Goal: Task Accomplishment & Management: Manage account settings

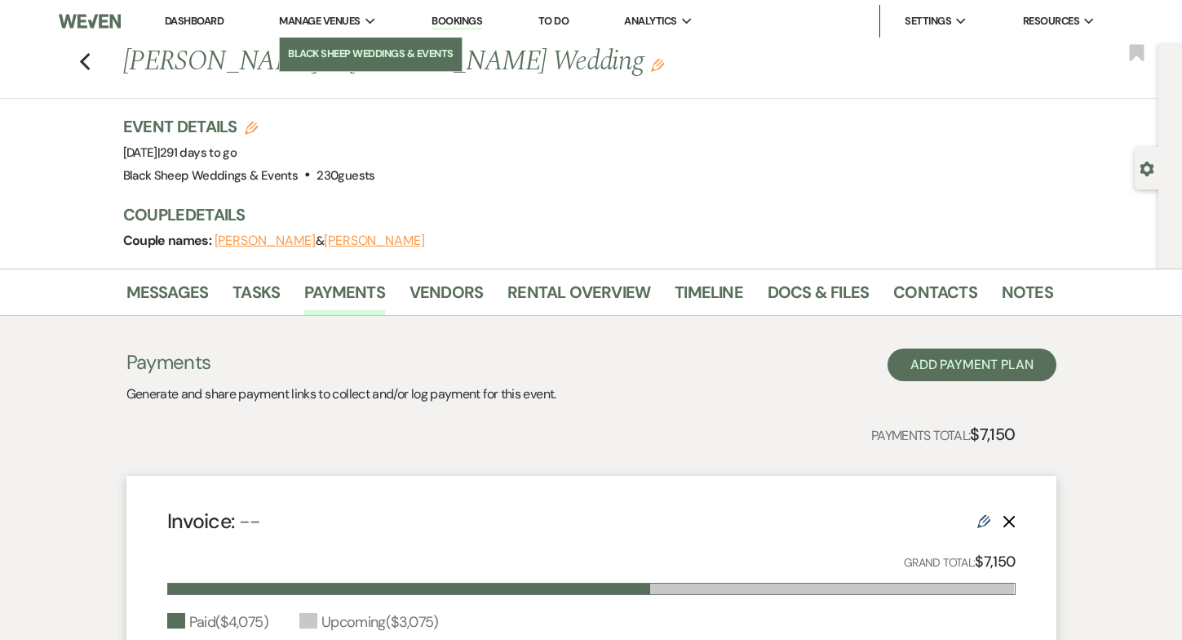
click at [333, 54] on li "Black Sheep Weddings & Events" at bounding box center [370, 54] width 165 height 16
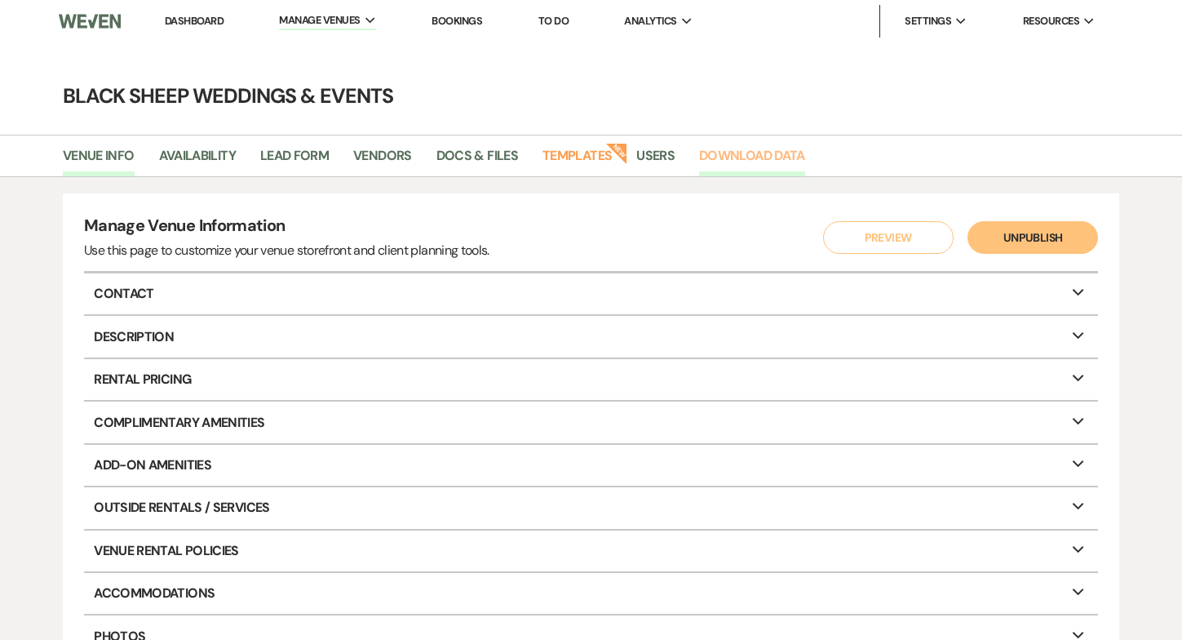
click at [750, 153] on link "Download Data" at bounding box center [752, 160] width 106 height 31
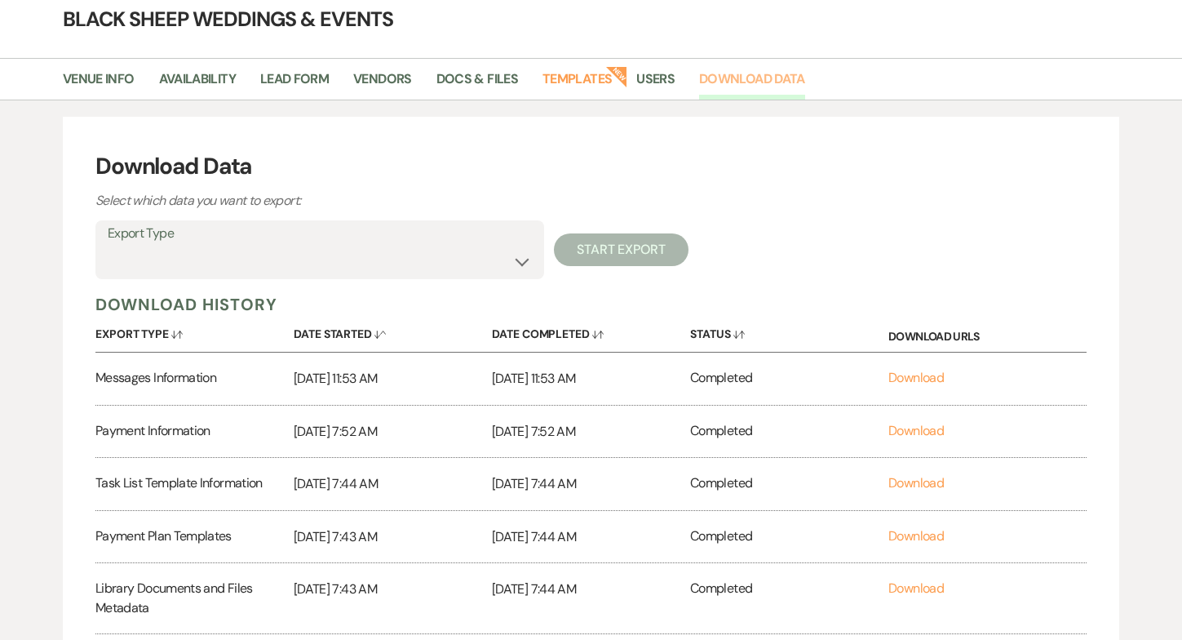
scroll to position [78, 0]
click at [907, 480] on link "Download" at bounding box center [916, 481] width 55 height 17
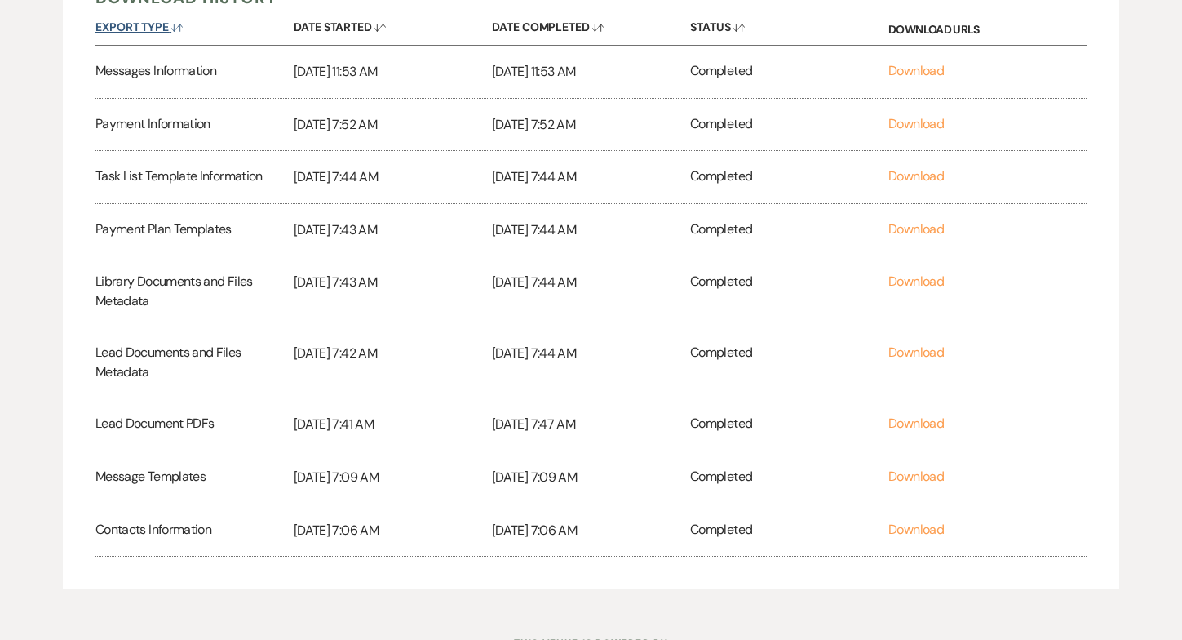
scroll to position [0, 0]
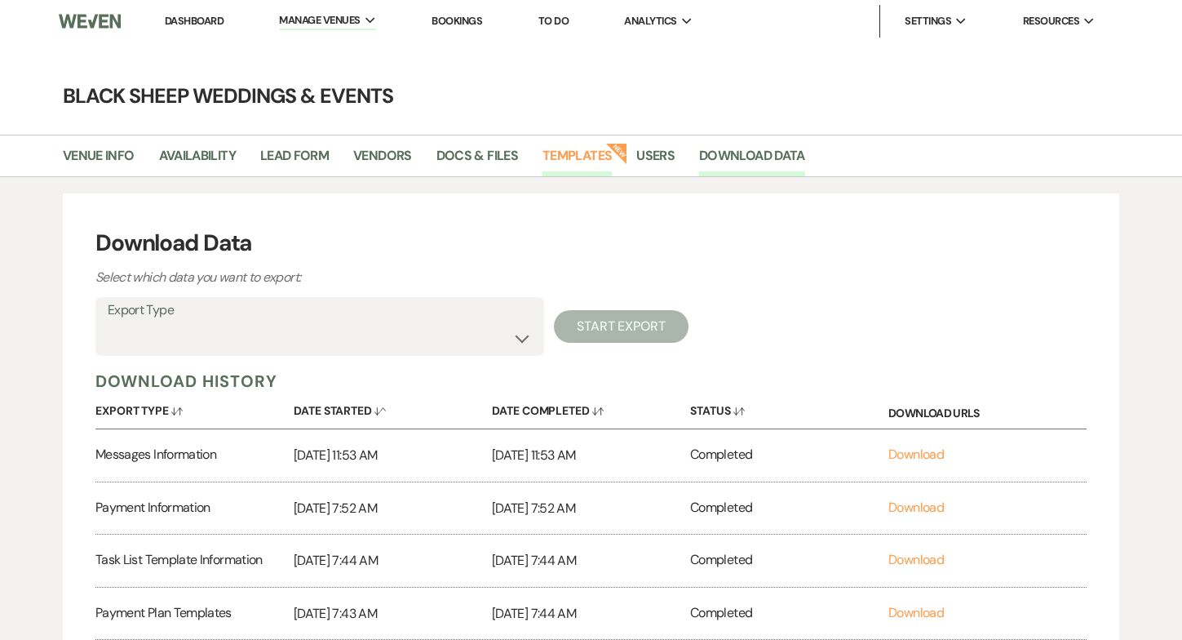
click at [561, 152] on link "Templates" at bounding box center [577, 160] width 69 height 31
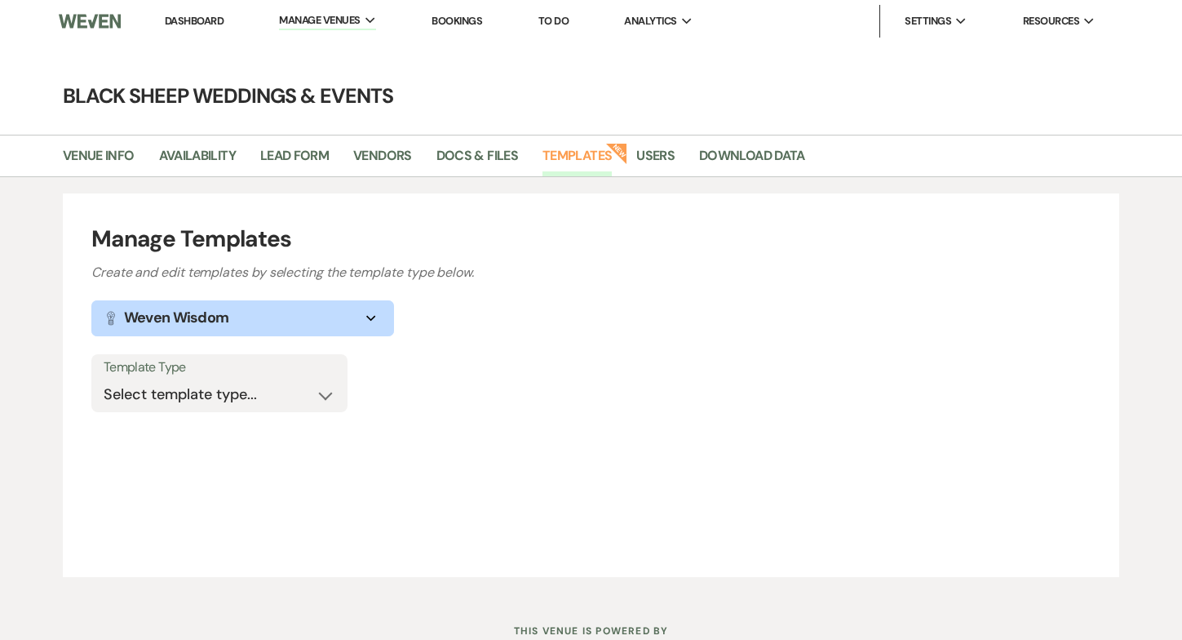
click at [336, 397] on div "Template Type Select template type... Task List Message Templates Payment Plan …" at bounding box center [219, 383] width 256 height 59
click at [326, 391] on select "Select template type... Task List Message Templates Payment Plan Inventory Item…" at bounding box center [220, 395] width 232 height 32
select select "Task List"
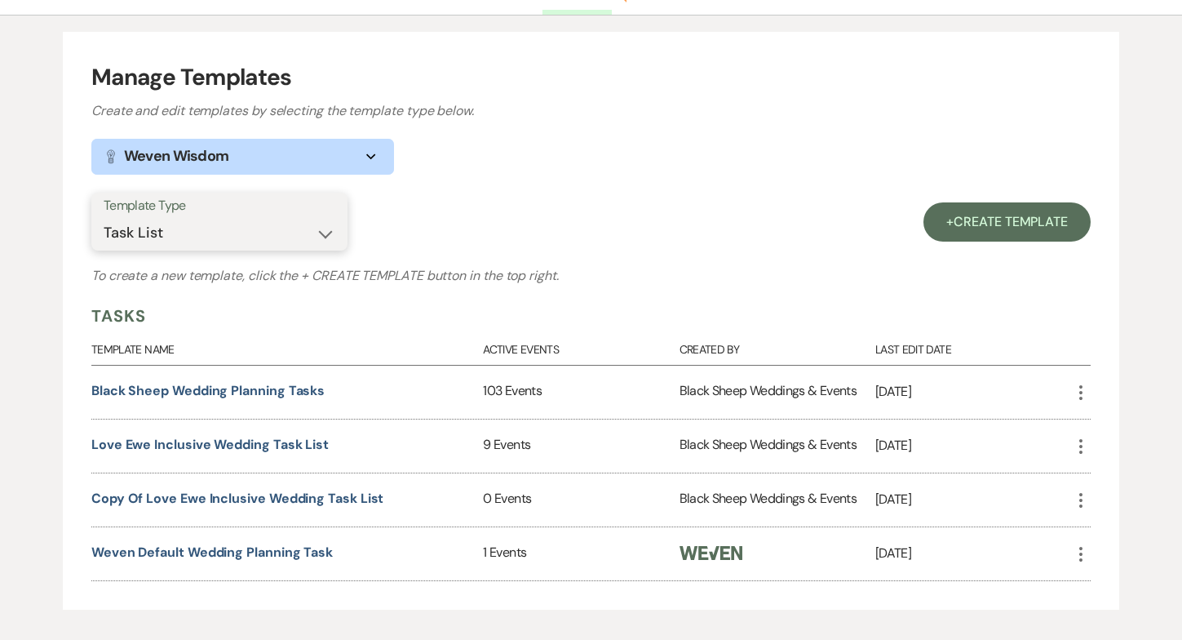
scroll to position [251, 0]
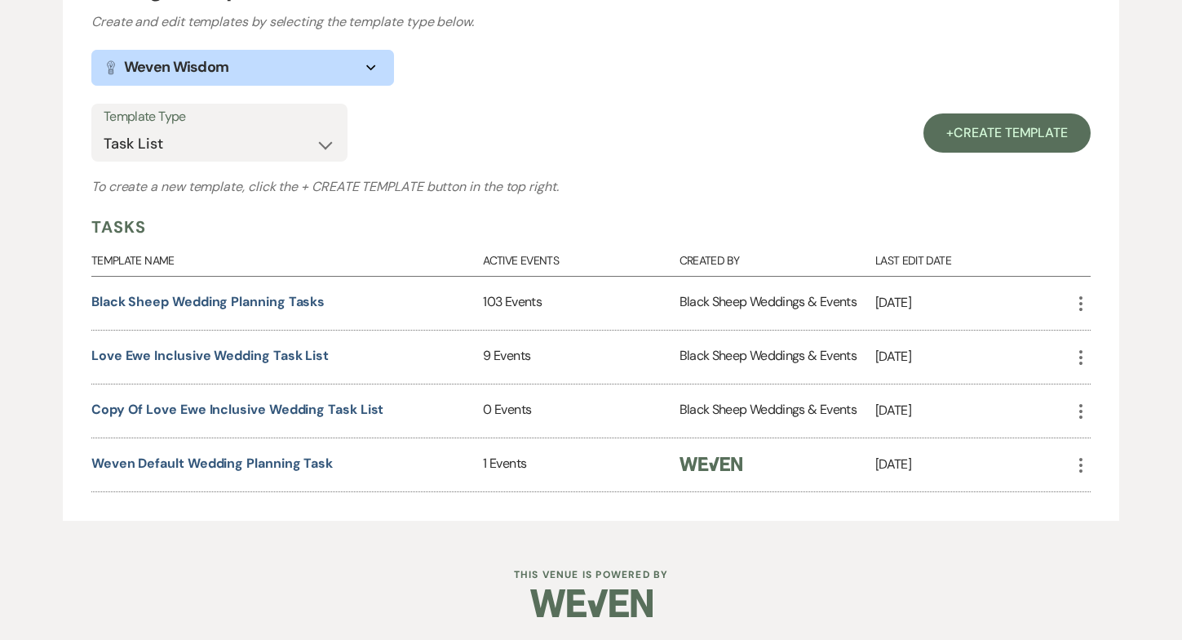
click at [1083, 412] on icon "More" at bounding box center [1082, 412] width 20 height 20
click at [1112, 469] on button "Close Delete X Delete" at bounding box center [1117, 471] width 91 height 28
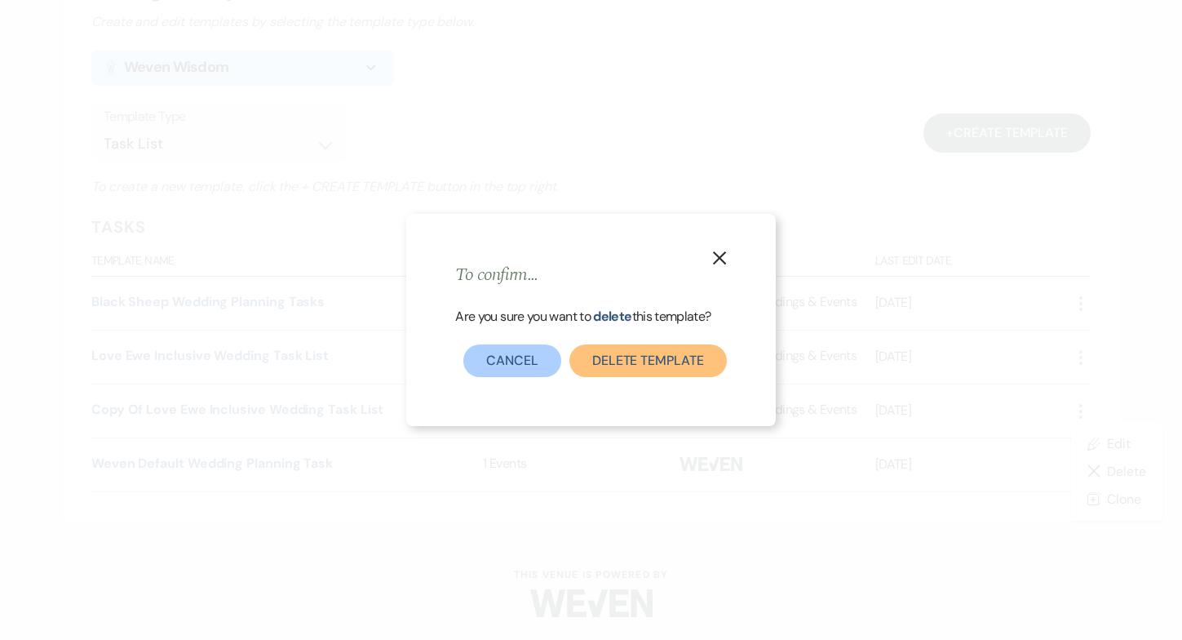
click at [650, 372] on button "Delete template" at bounding box center [649, 360] width 158 height 33
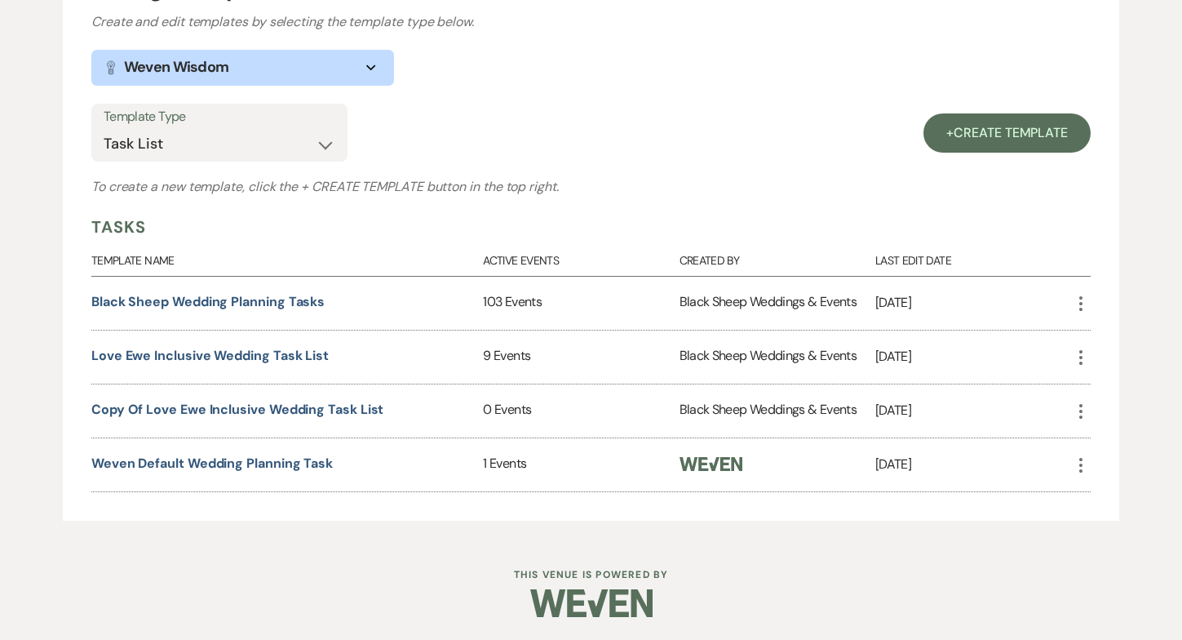
scroll to position [197, 0]
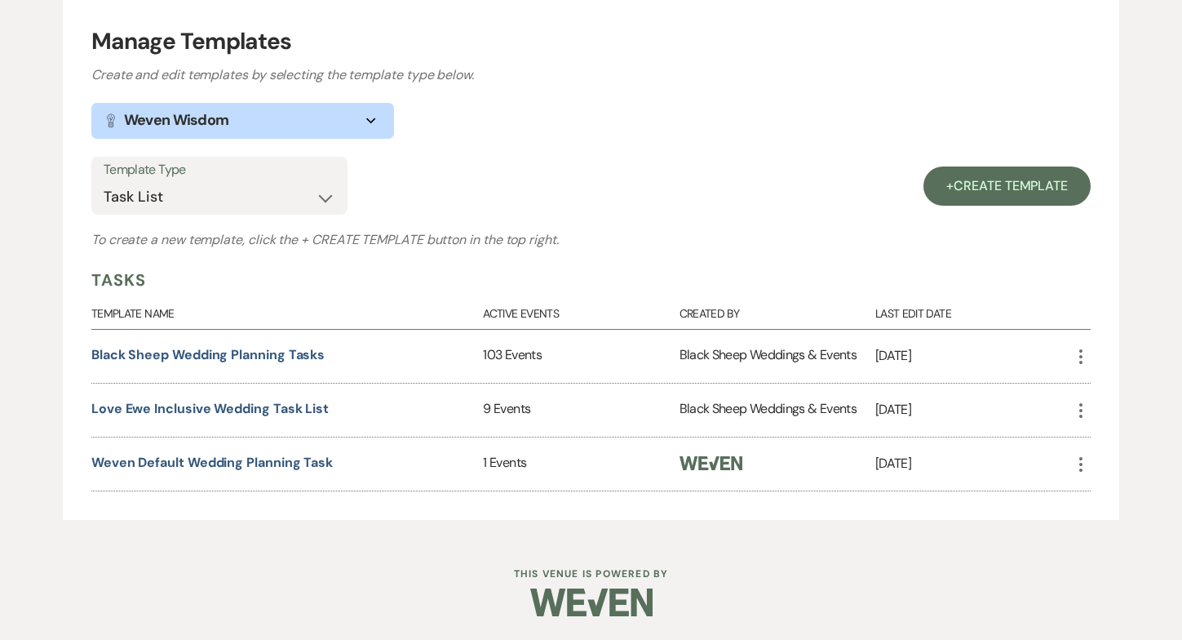
click at [1083, 464] on icon "More" at bounding box center [1082, 465] width 20 height 20
click at [955, 467] on p "[DATE]" at bounding box center [974, 463] width 196 height 21
click at [309, 458] on link "Weven Default Wedding Planning Task" at bounding box center [212, 462] width 242 height 17
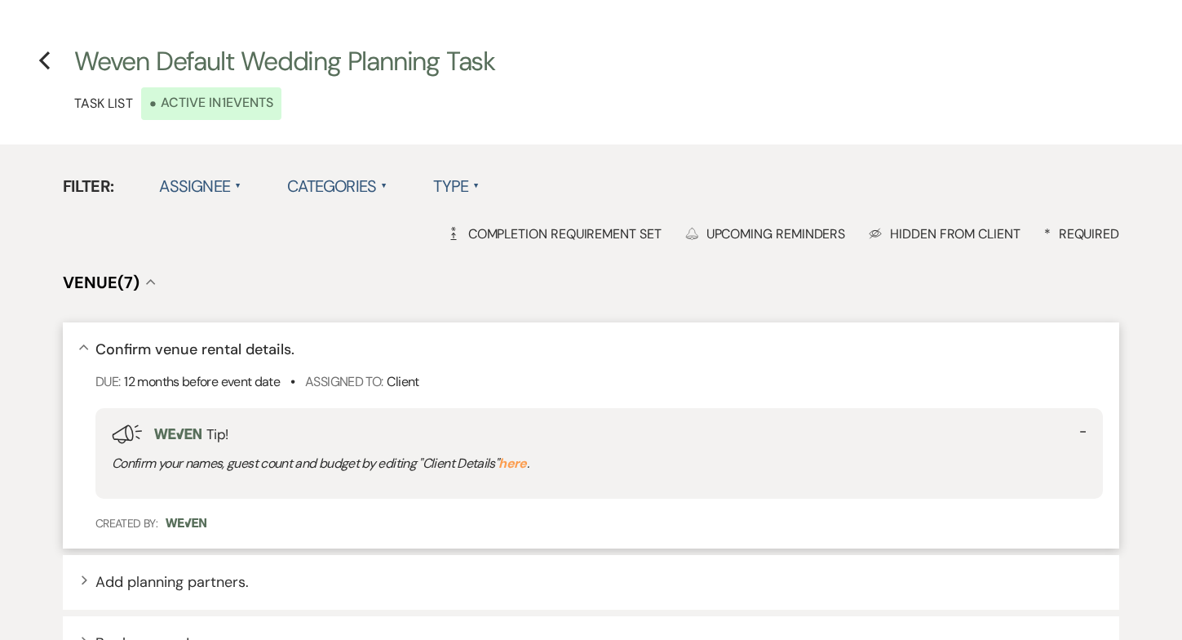
scroll to position [33, 0]
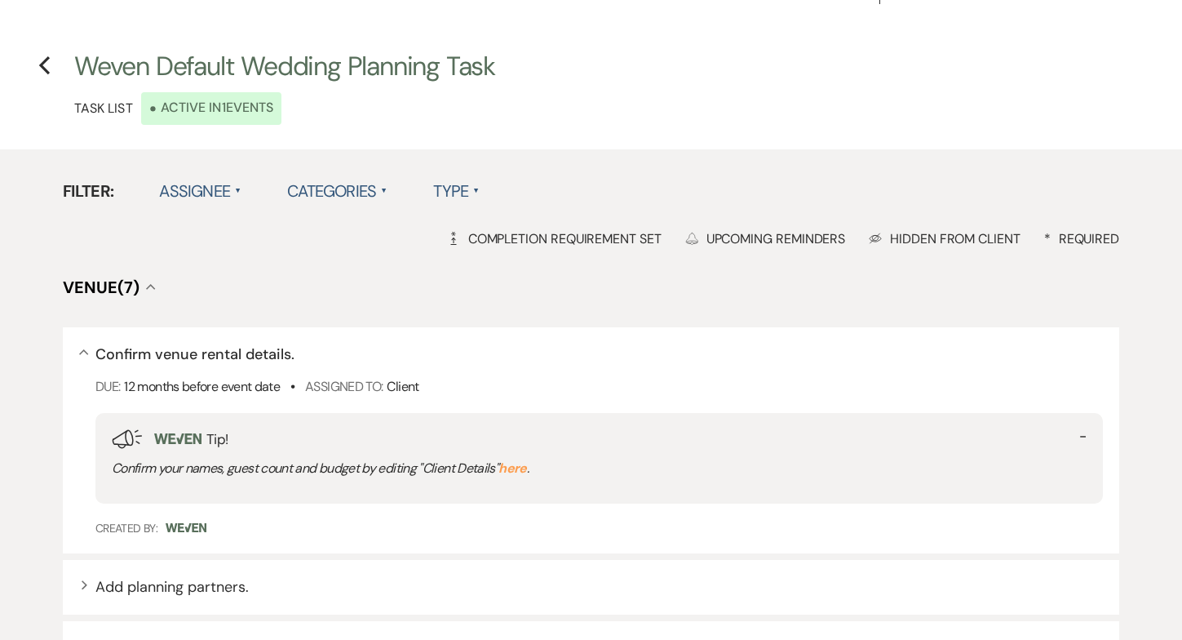
click at [231, 184] on label "Assignee ▲" at bounding box center [200, 190] width 82 height 29
click at [355, 190] on label "Categories ▲" at bounding box center [337, 190] width 100 height 29
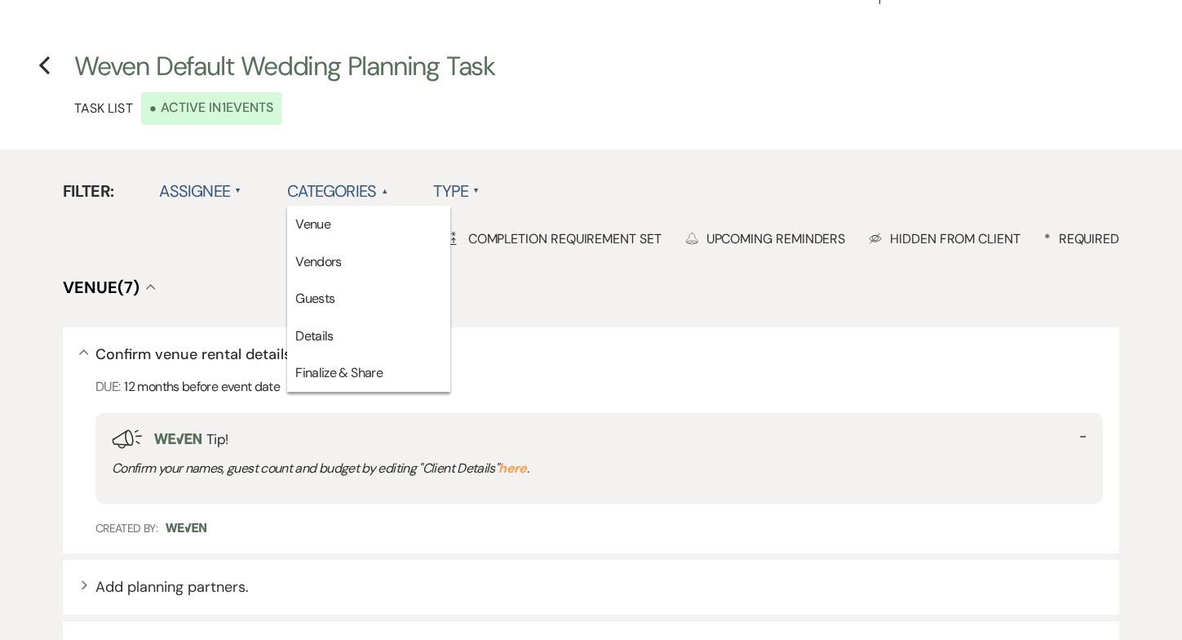
click at [472, 193] on label "Type ▲" at bounding box center [456, 190] width 47 height 29
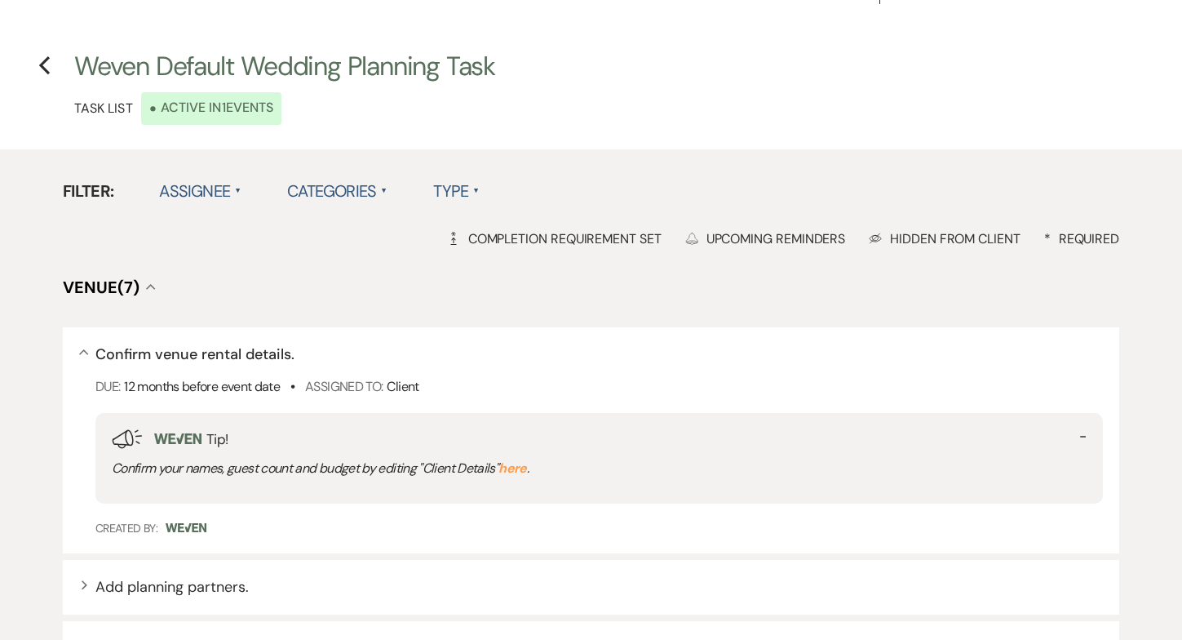
click at [472, 193] on label "Type ▲" at bounding box center [456, 190] width 47 height 29
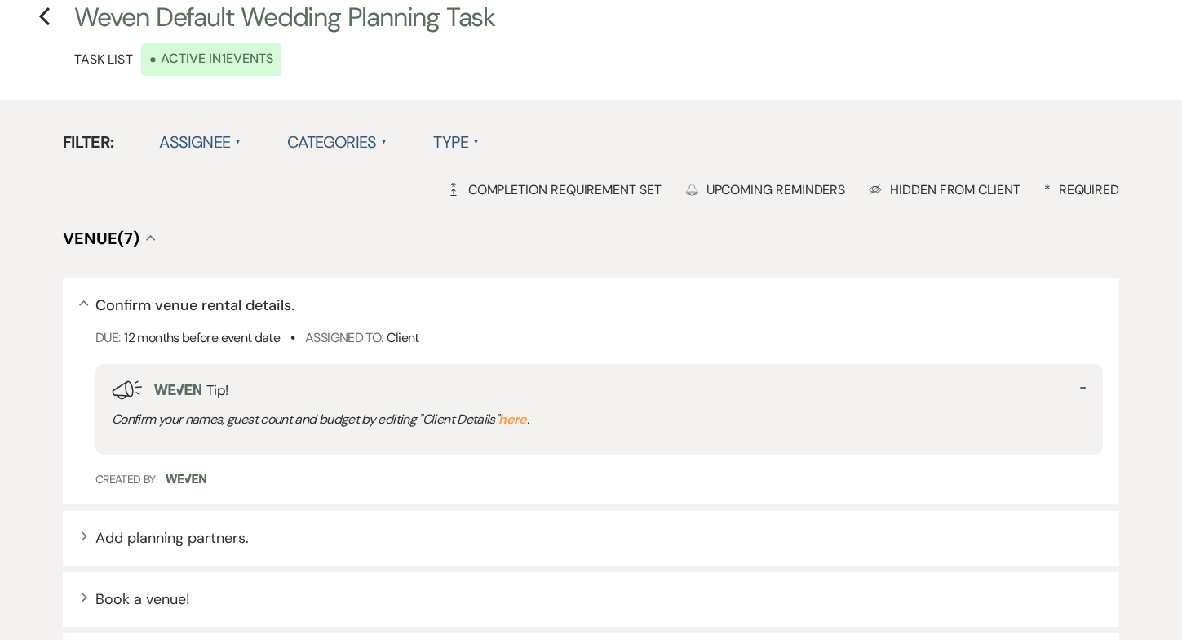
scroll to position [86, 0]
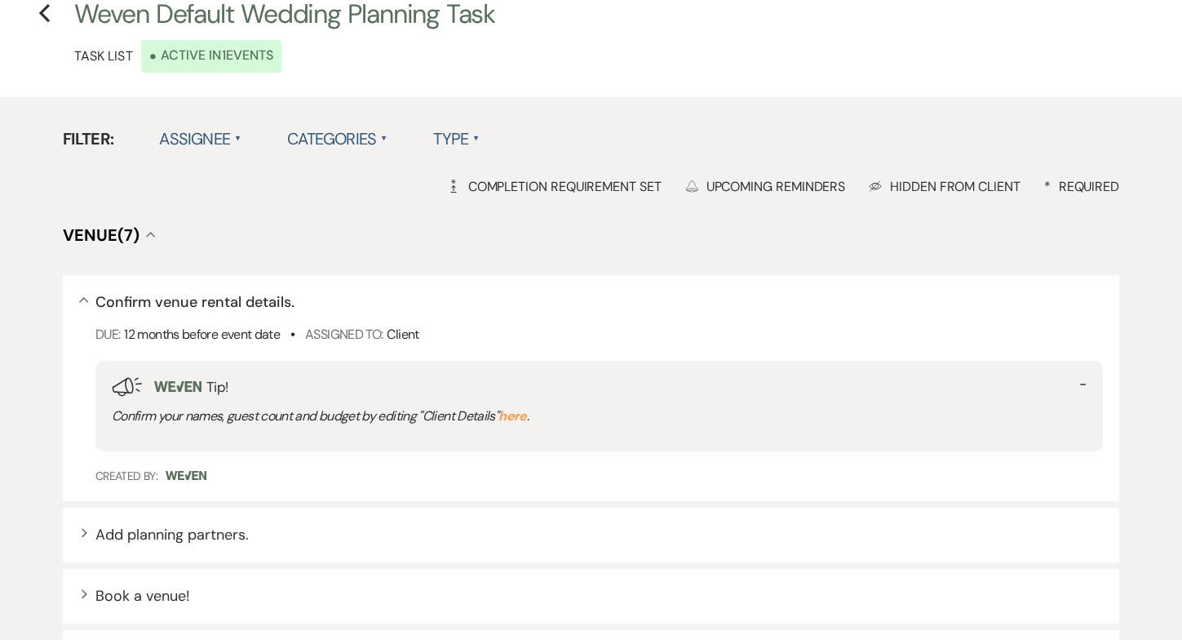
click at [934, 190] on div "Hidden Eye Hidden from Client" at bounding box center [945, 186] width 152 height 17
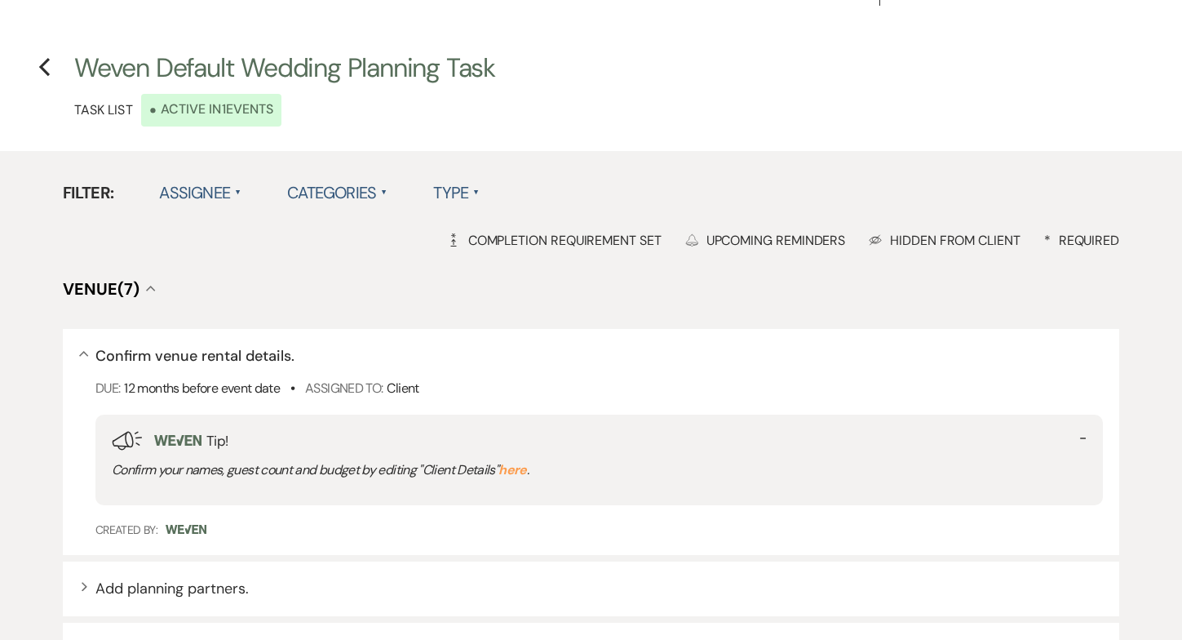
scroll to position [0, 0]
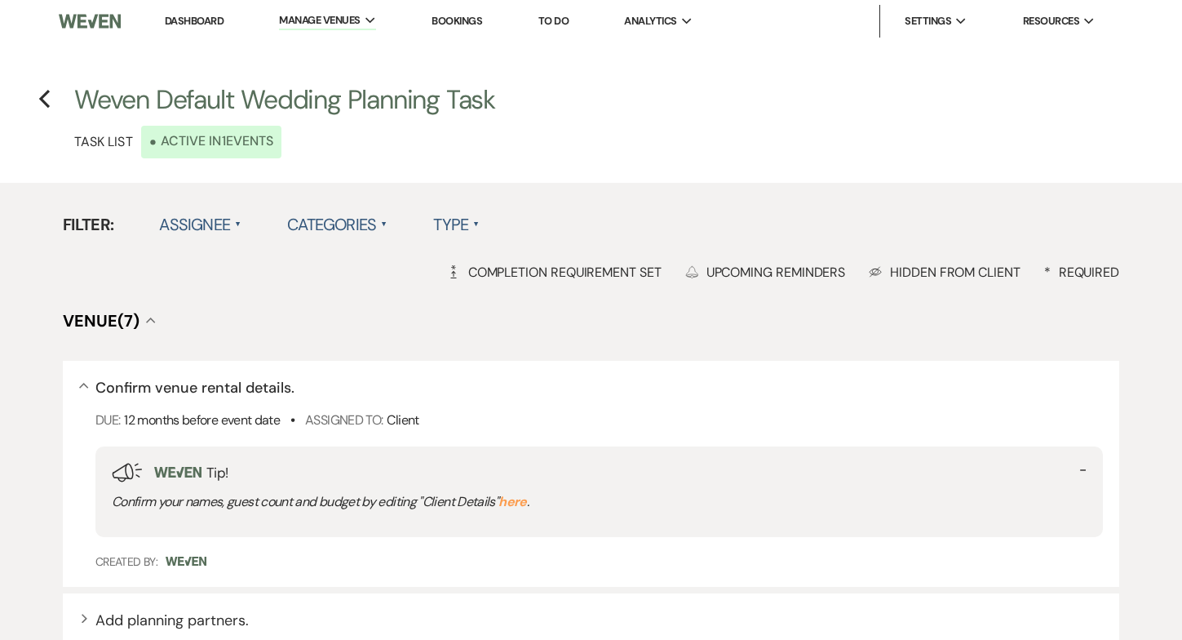
click at [219, 145] on div "• Active in 1 Events" at bounding box center [211, 142] width 140 height 33
click at [174, 140] on div "• Active in 1 Events" at bounding box center [211, 142] width 140 height 33
click at [43, 95] on use "button" at bounding box center [44, 99] width 11 height 18
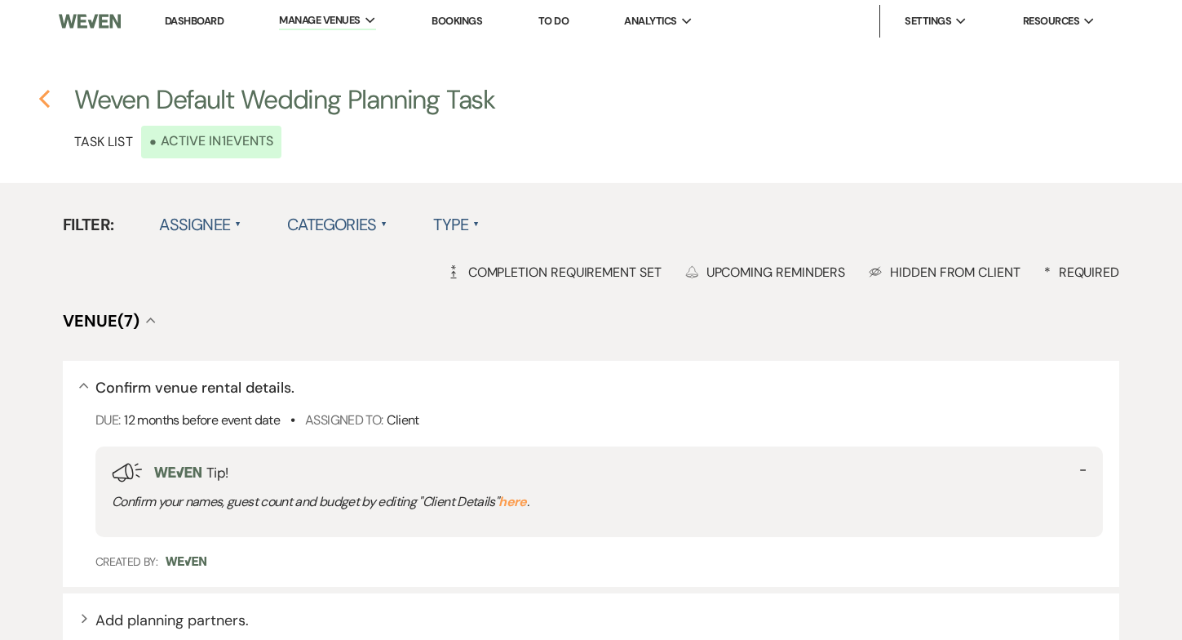
select select "Task List"
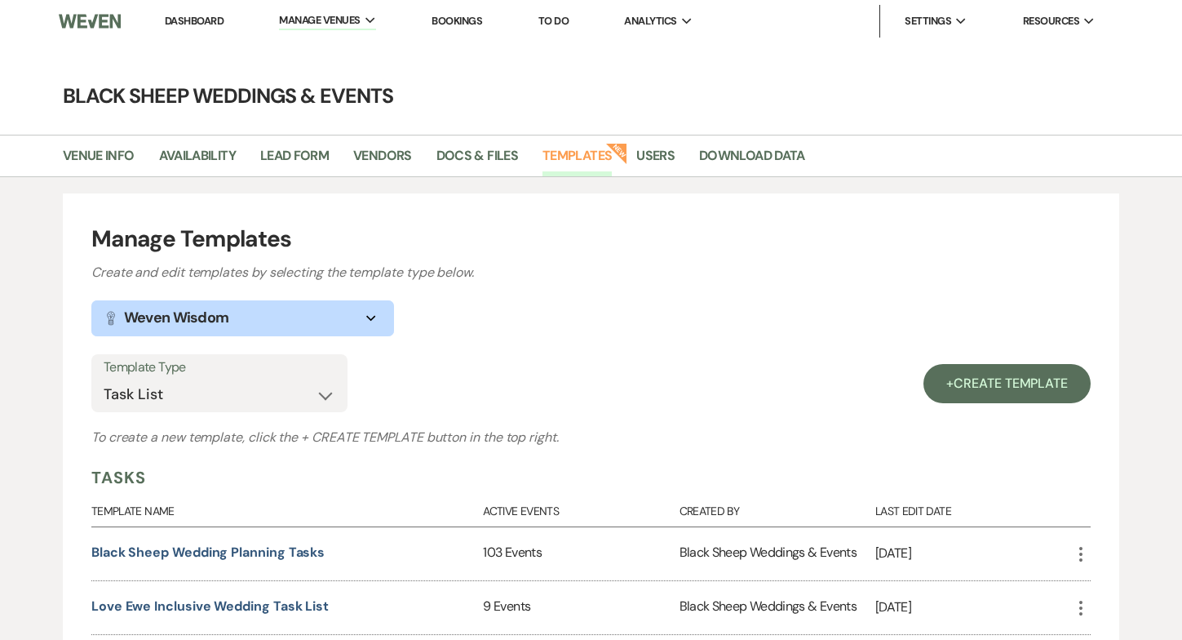
click at [208, 22] on link "Dashboard" at bounding box center [194, 21] width 59 height 14
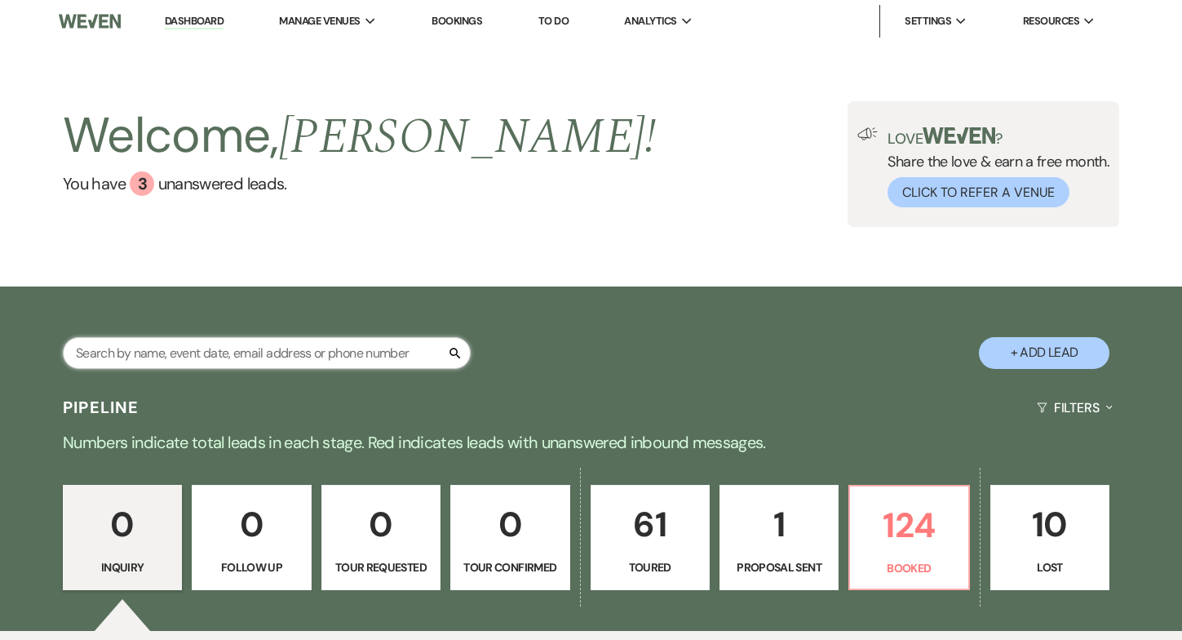
click at [144, 354] on input "text" at bounding box center [267, 353] width 408 height 32
type input "jack"
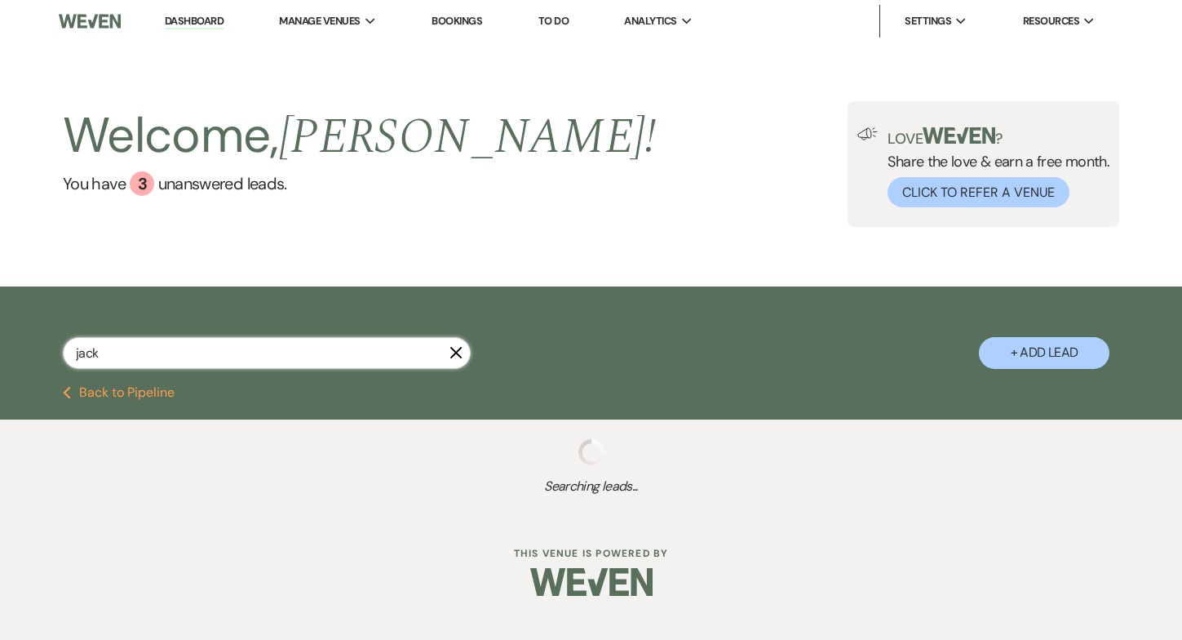
select select "5"
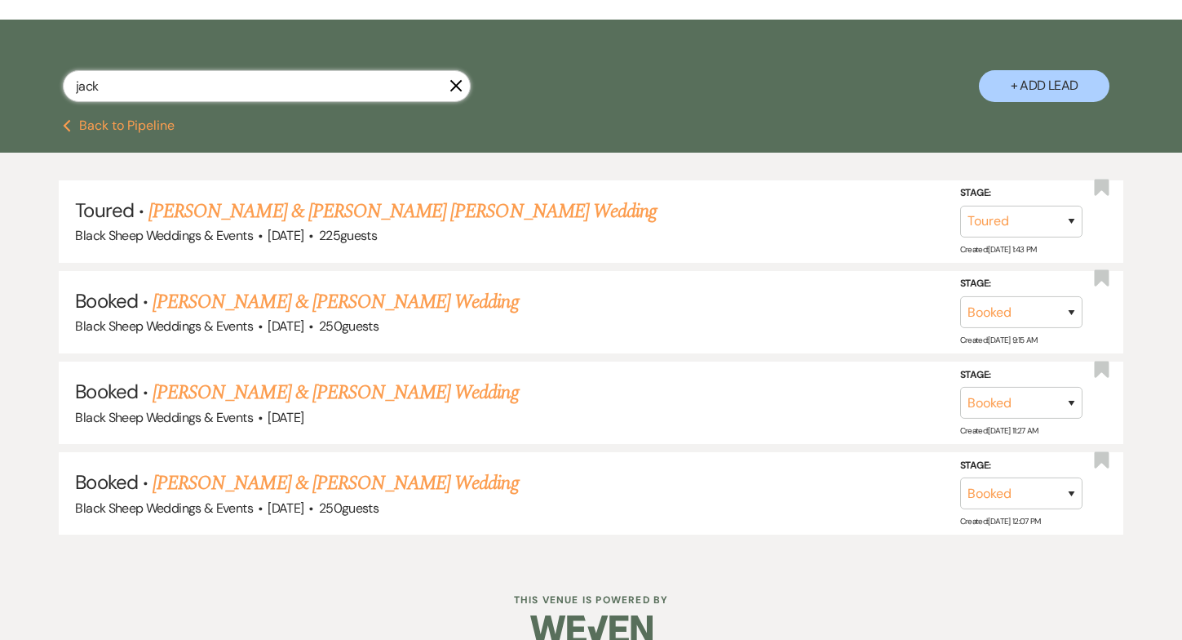
scroll to position [269, 0]
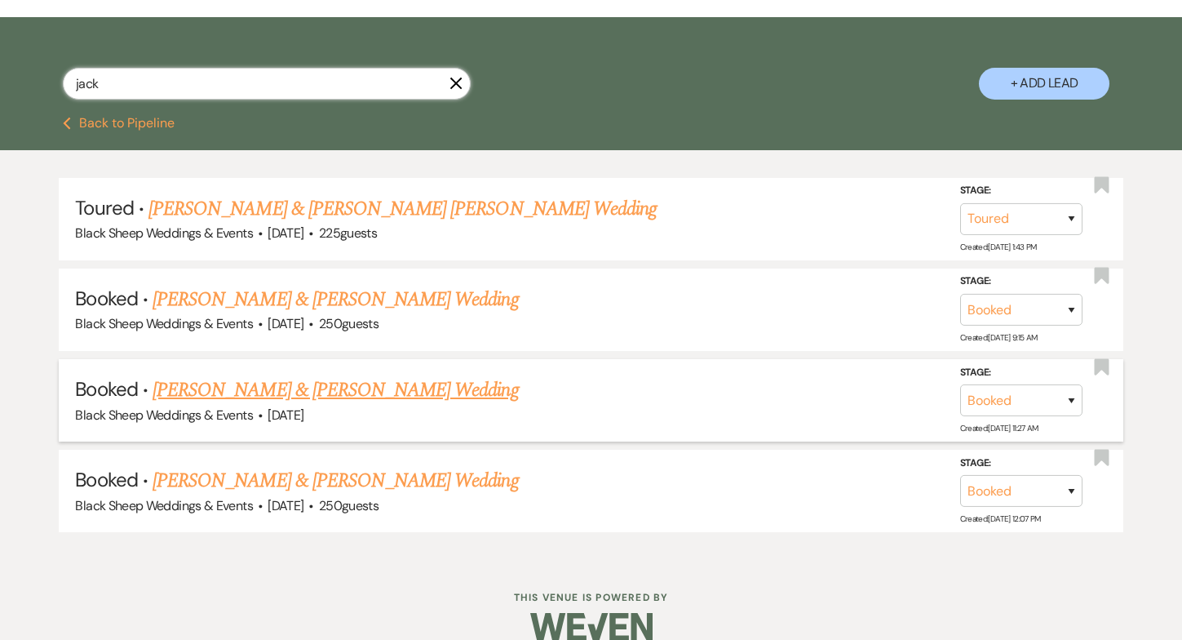
type input "jack"
click at [268, 395] on link "[PERSON_NAME] & [PERSON_NAME] Wedding" at bounding box center [336, 389] width 366 height 29
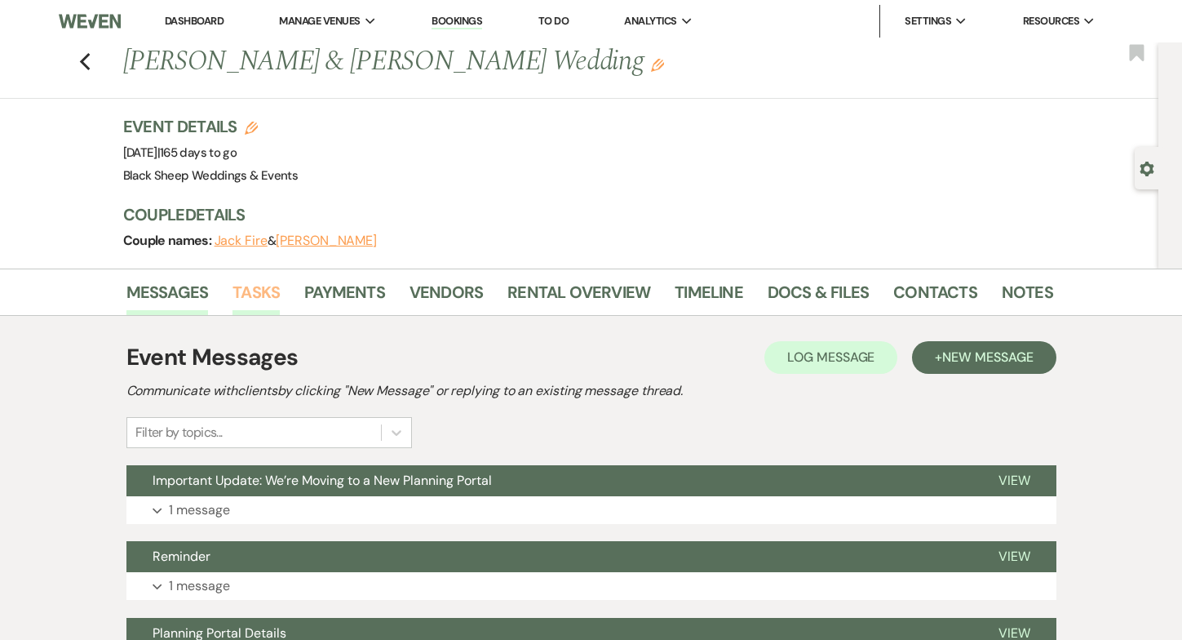
click at [264, 298] on link "Tasks" at bounding box center [256, 297] width 47 height 36
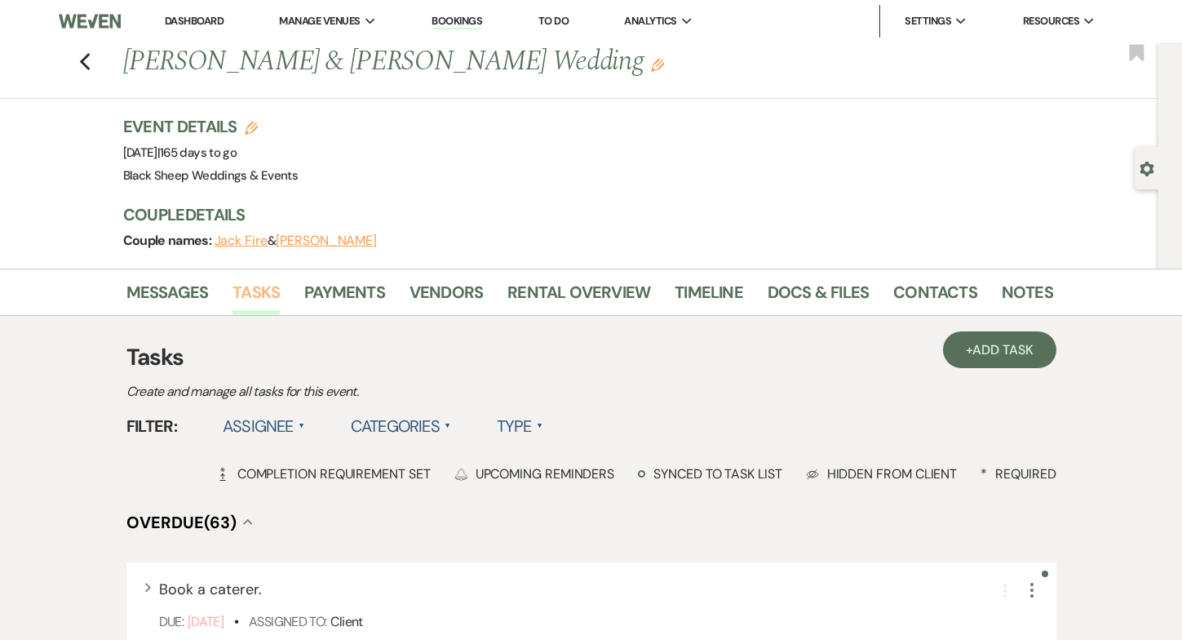
scroll to position [24, 0]
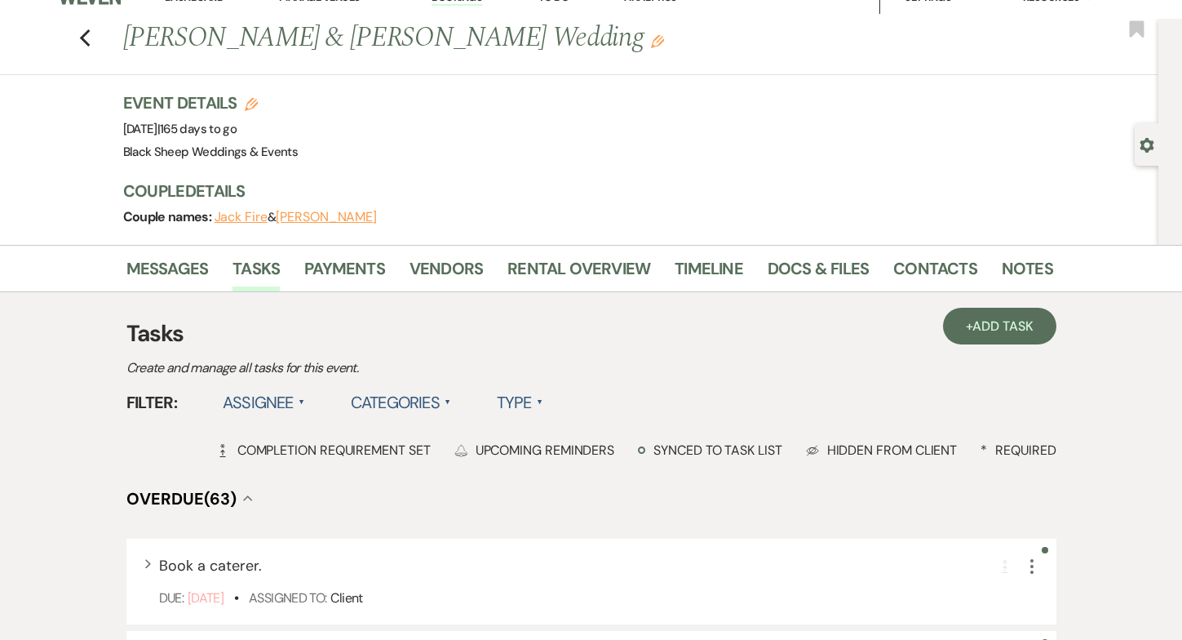
click at [249, 495] on icon "Collapse" at bounding box center [248, 498] width 10 height 7
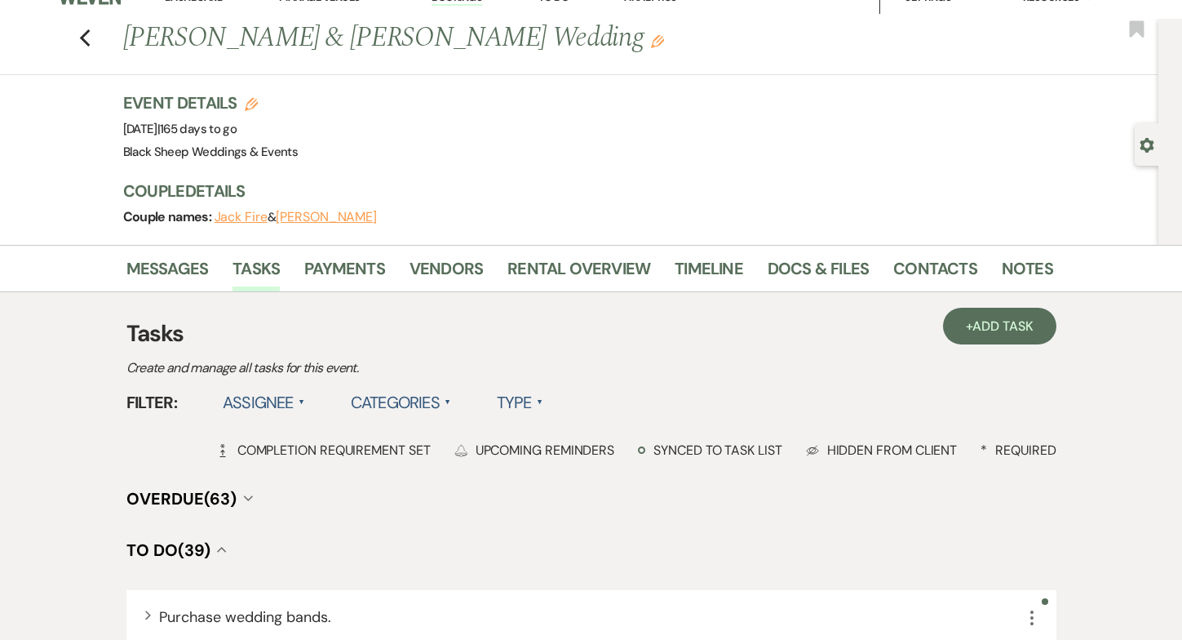
click at [1148, 138] on use "button" at bounding box center [1148, 145] width 14 height 15
select select "5"
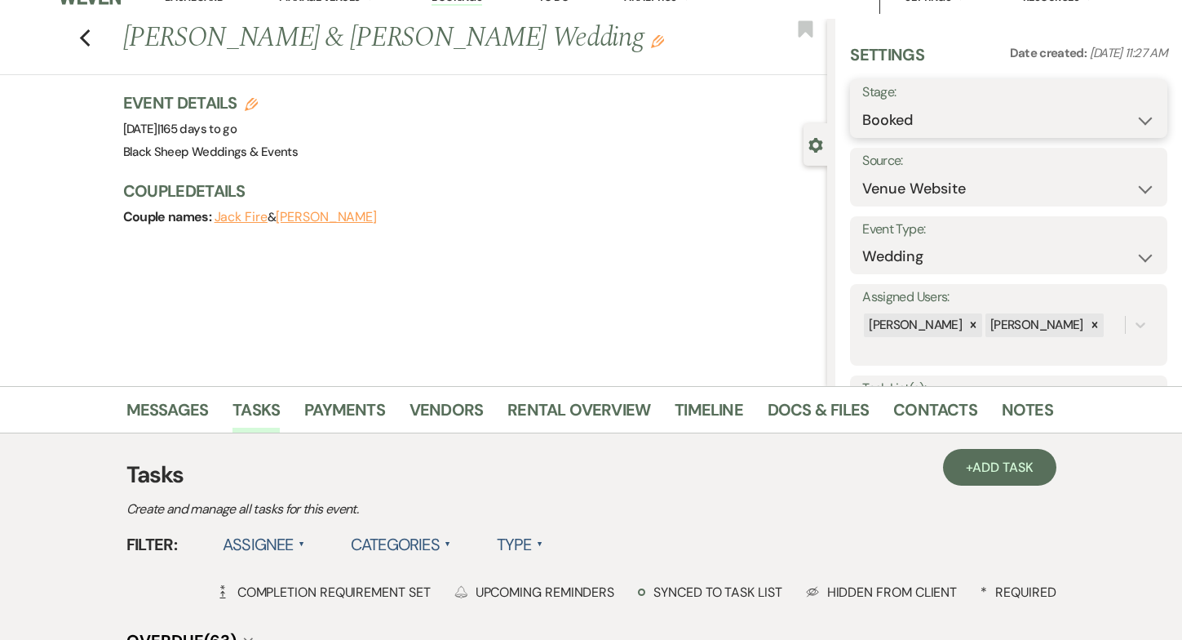
click at [1147, 116] on select "Booked Lost" at bounding box center [1009, 120] width 293 height 32
select select "8"
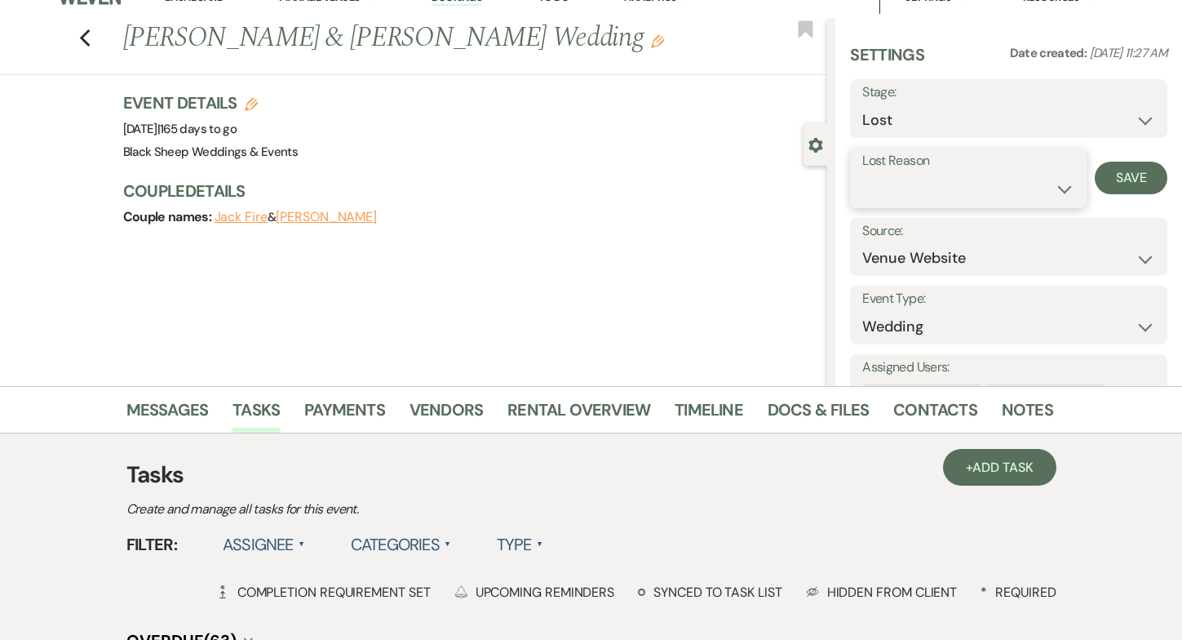
click at [1059, 189] on select "Booked Elsewhere Budget Date Unavailable No Response Not a Good Match Capacity …" at bounding box center [969, 189] width 212 height 32
select select "1"
click at [1133, 175] on button "Save" at bounding box center [1139, 178] width 55 height 33
click at [90, 40] on icon "Previous" at bounding box center [85, 39] width 12 height 20
select select "5"
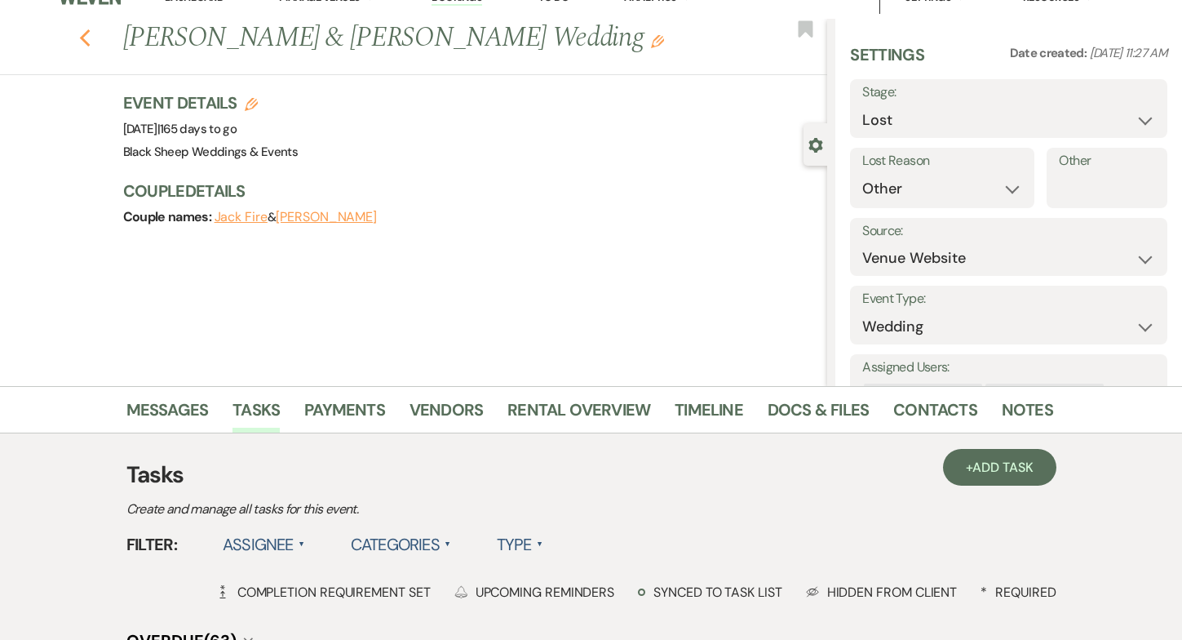
select select "8"
select select "1"
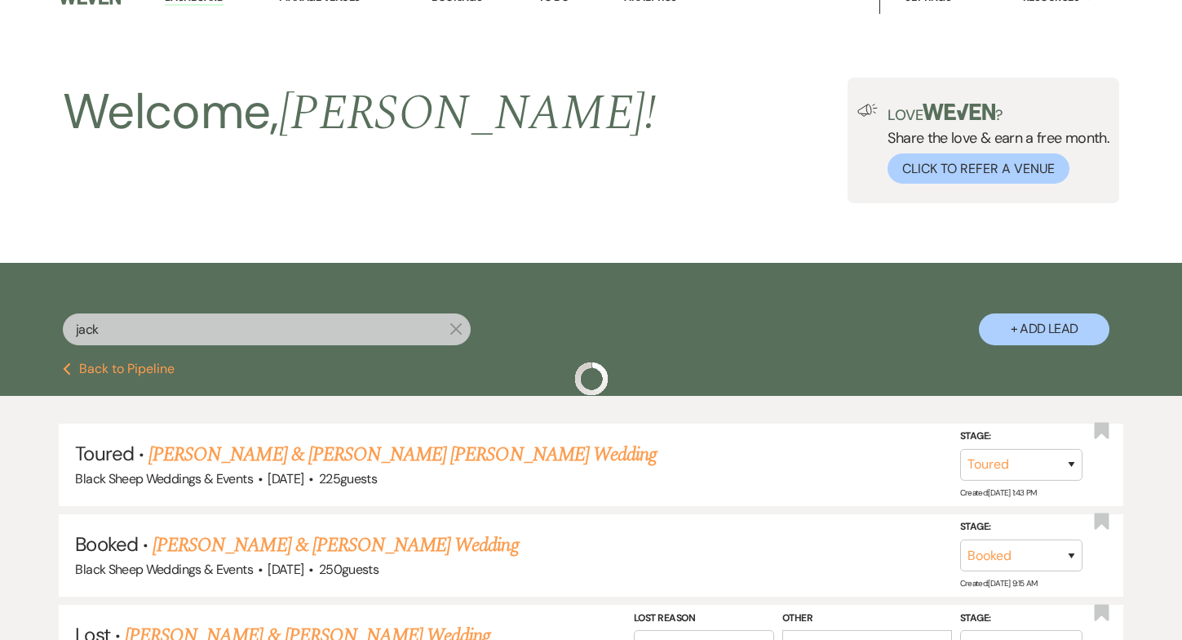
scroll to position [269, 0]
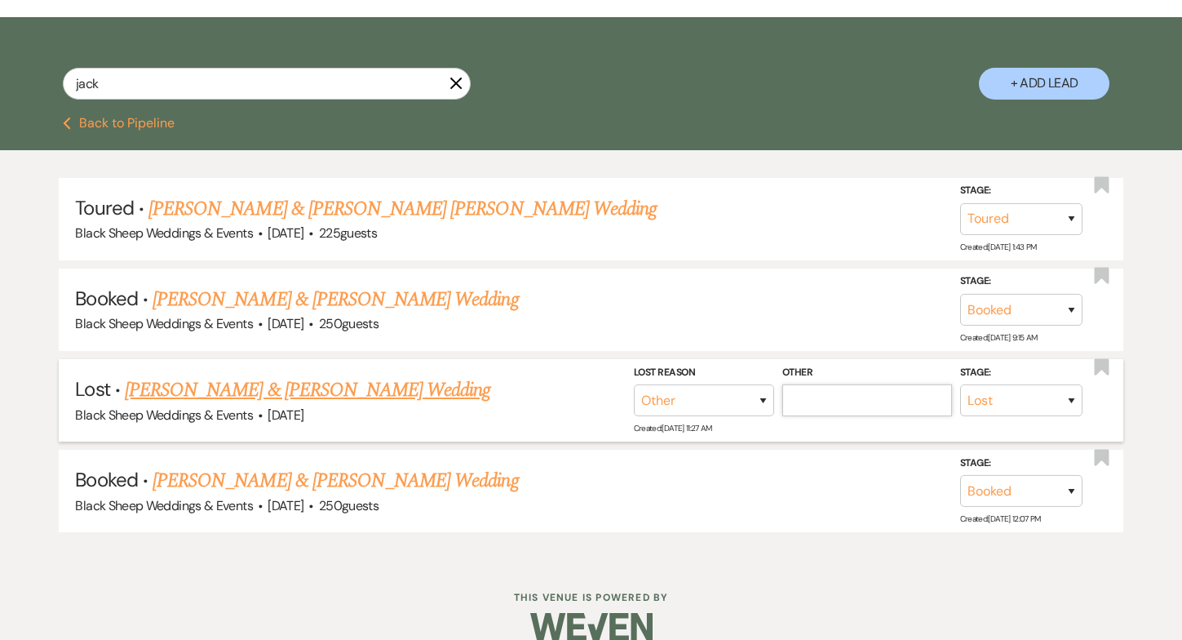
click at [841, 398] on input "Other" at bounding box center [868, 400] width 170 height 32
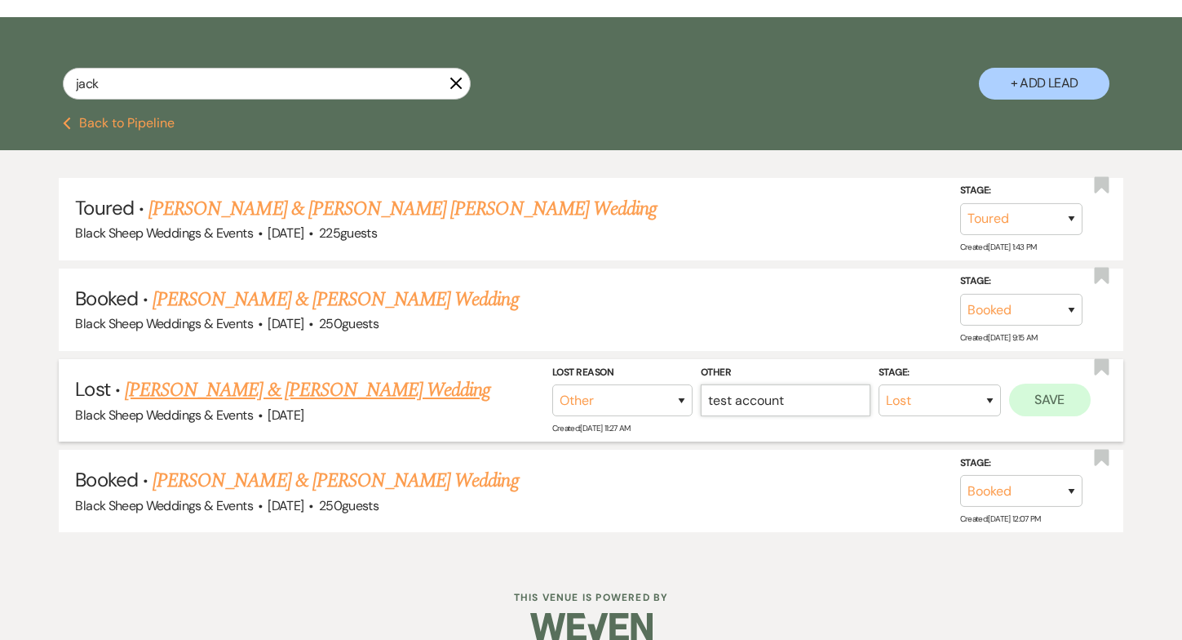
type input "test account"
click at [1035, 400] on button "Save" at bounding box center [1050, 400] width 82 height 33
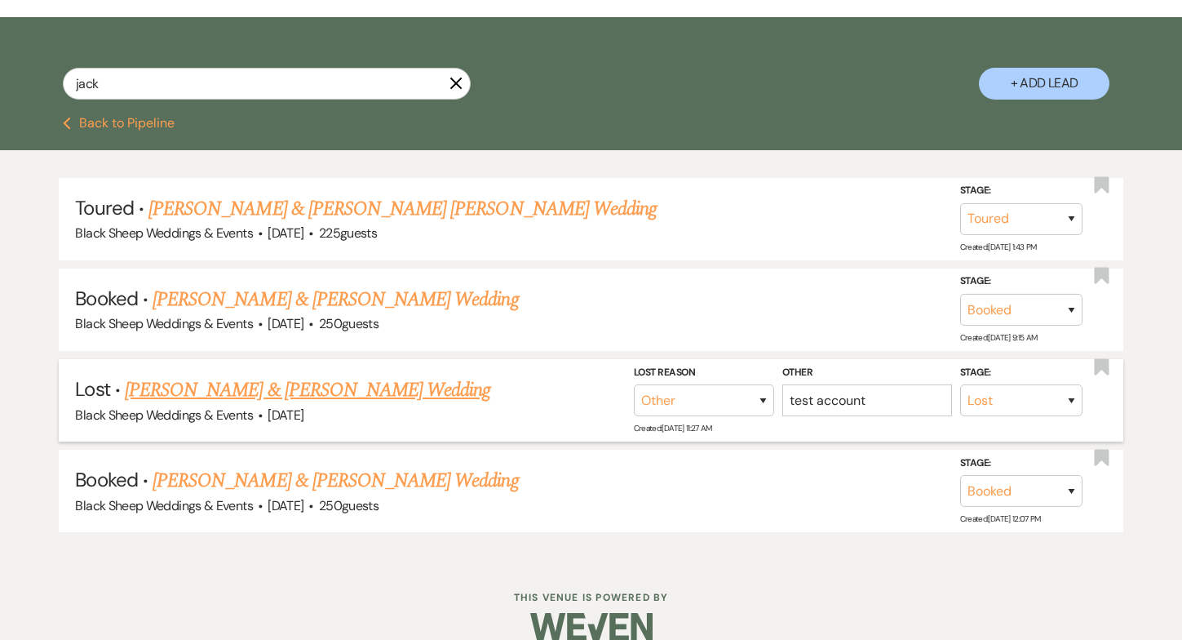
click at [455, 82] on use "button" at bounding box center [456, 83] width 12 height 12
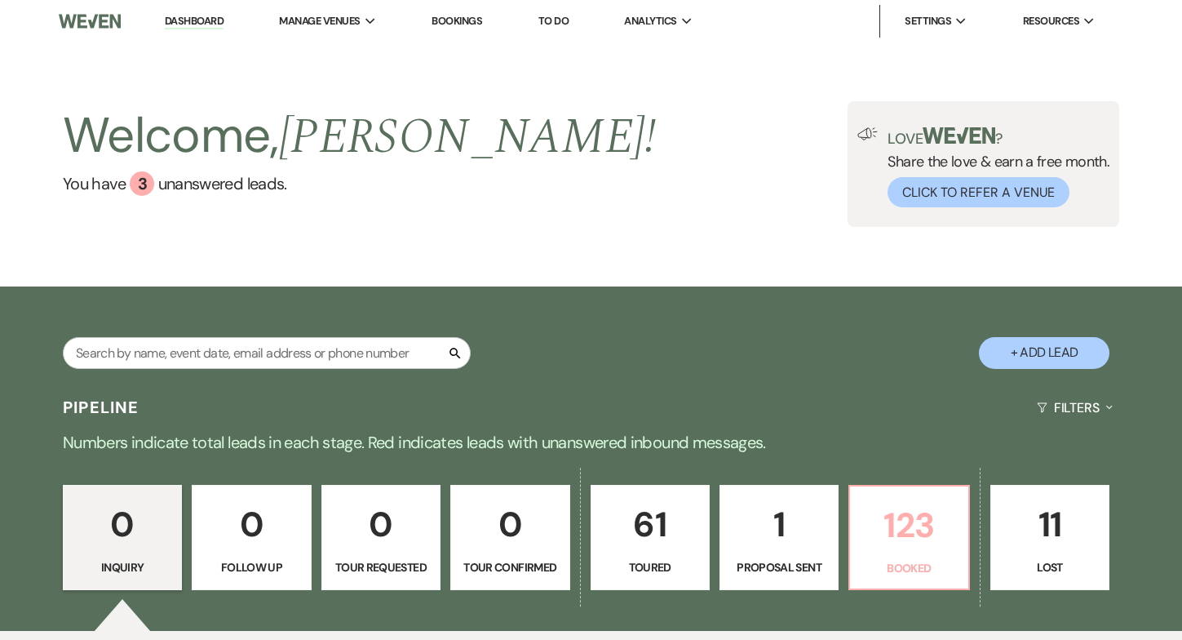
click at [914, 543] on p "123" at bounding box center [909, 525] width 98 height 55
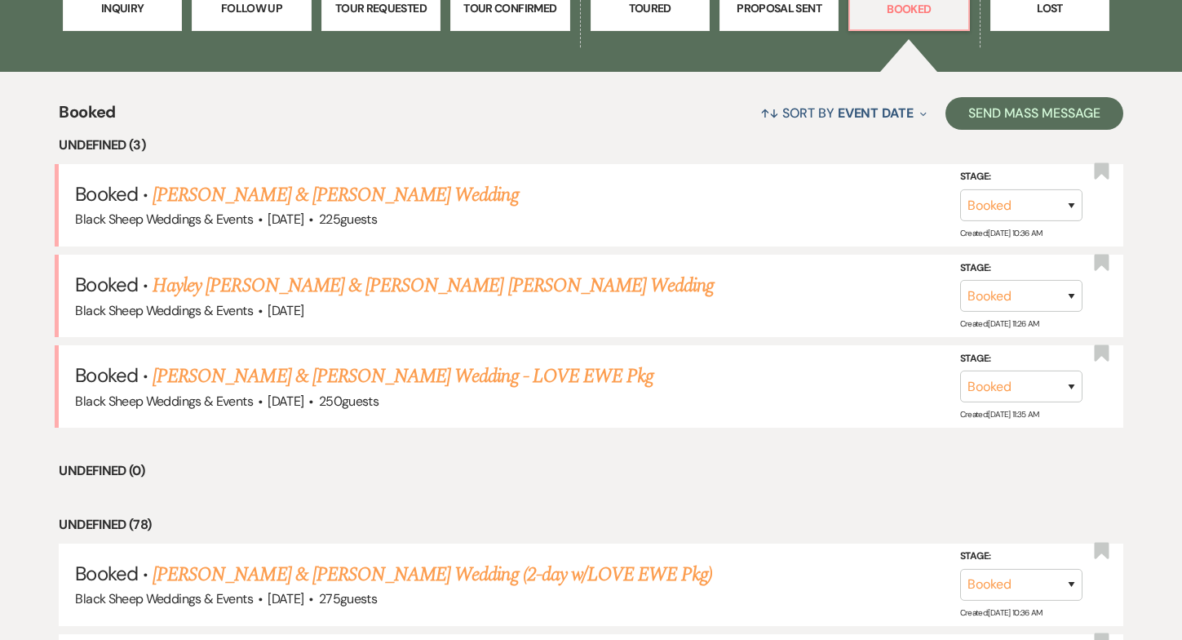
scroll to position [560, 0]
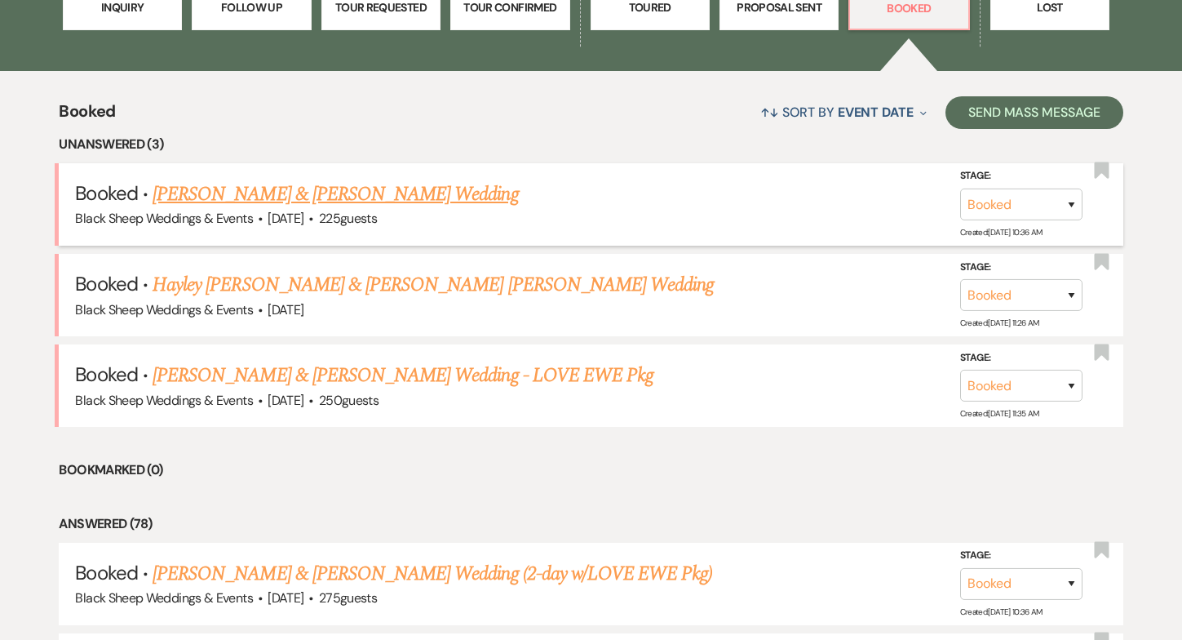
click at [328, 197] on link "[PERSON_NAME] & [PERSON_NAME] Wedding" at bounding box center [336, 194] width 366 height 29
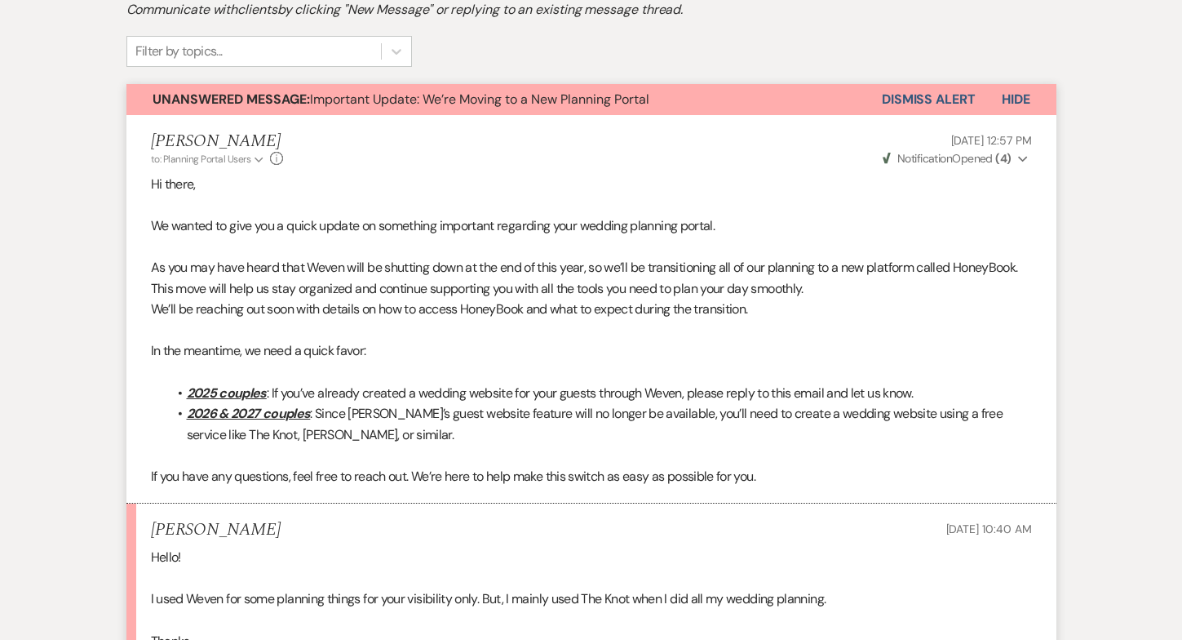
scroll to position [414, 0]
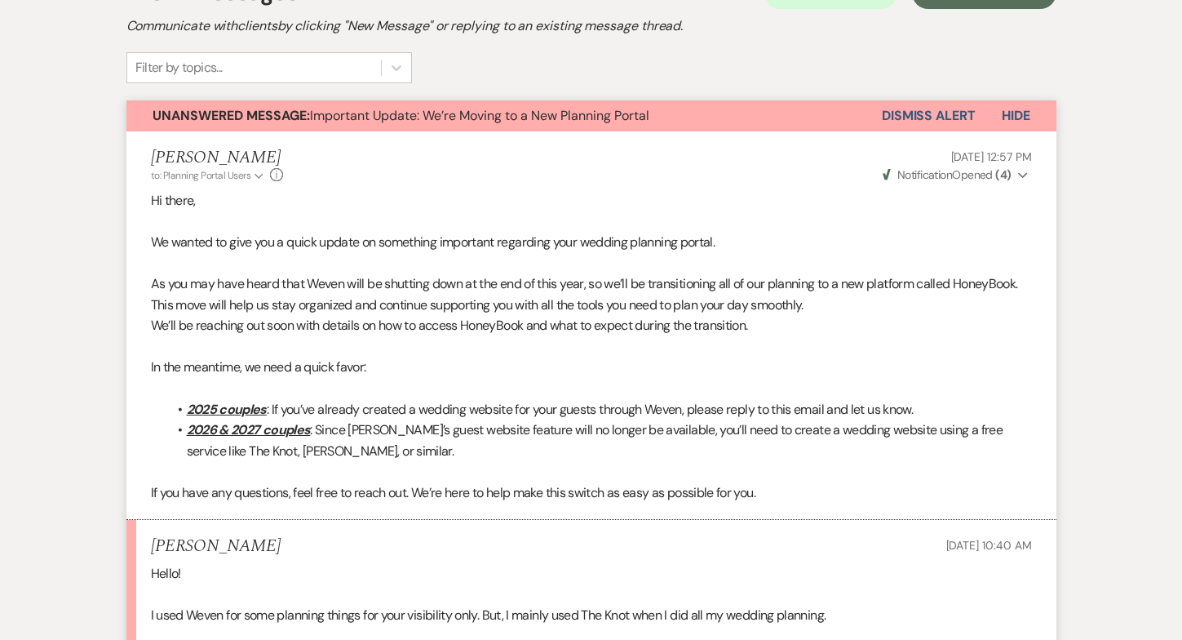
click at [924, 118] on button "Dismiss Alert" at bounding box center [929, 115] width 94 height 31
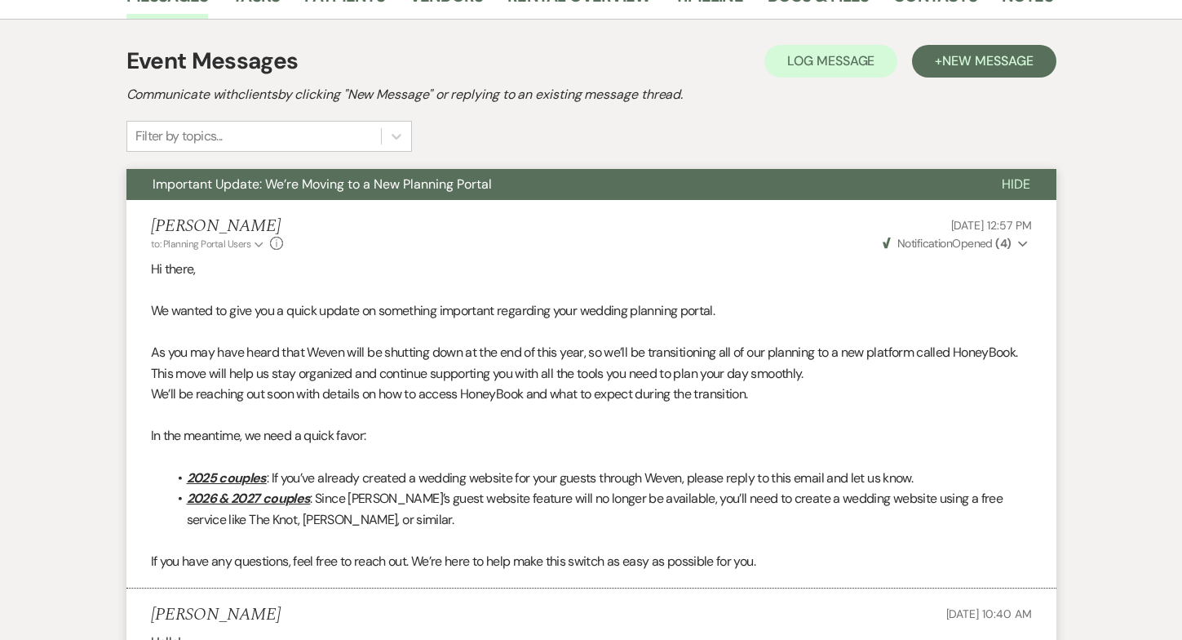
scroll to position [0, 0]
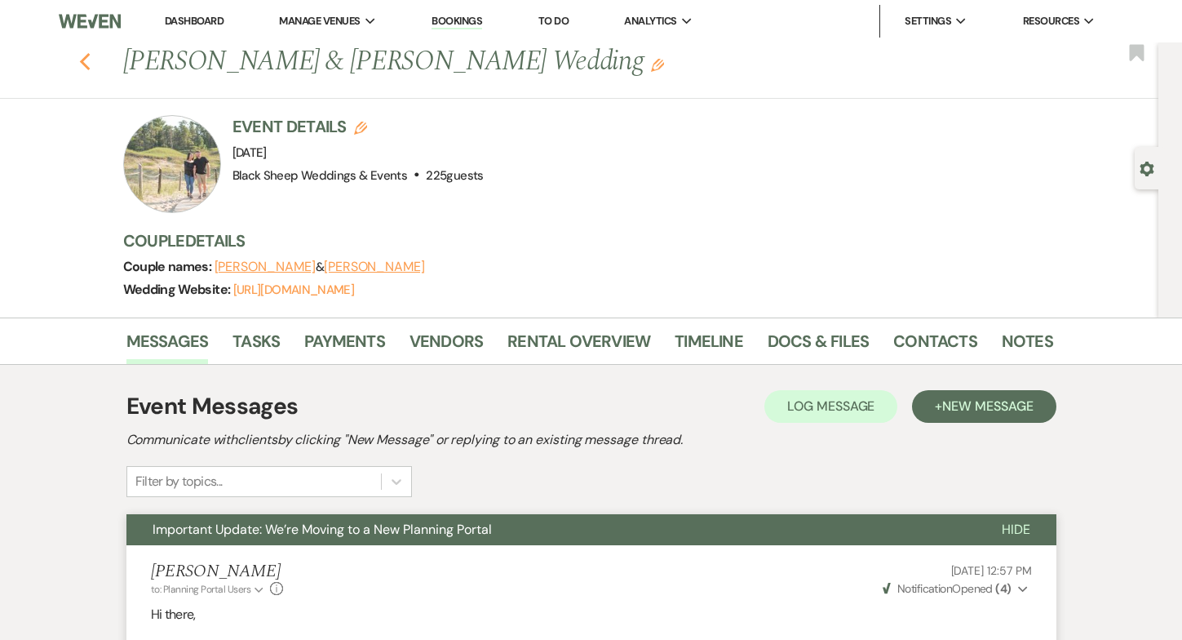
click at [87, 60] on icon "Previous" at bounding box center [85, 62] width 12 height 20
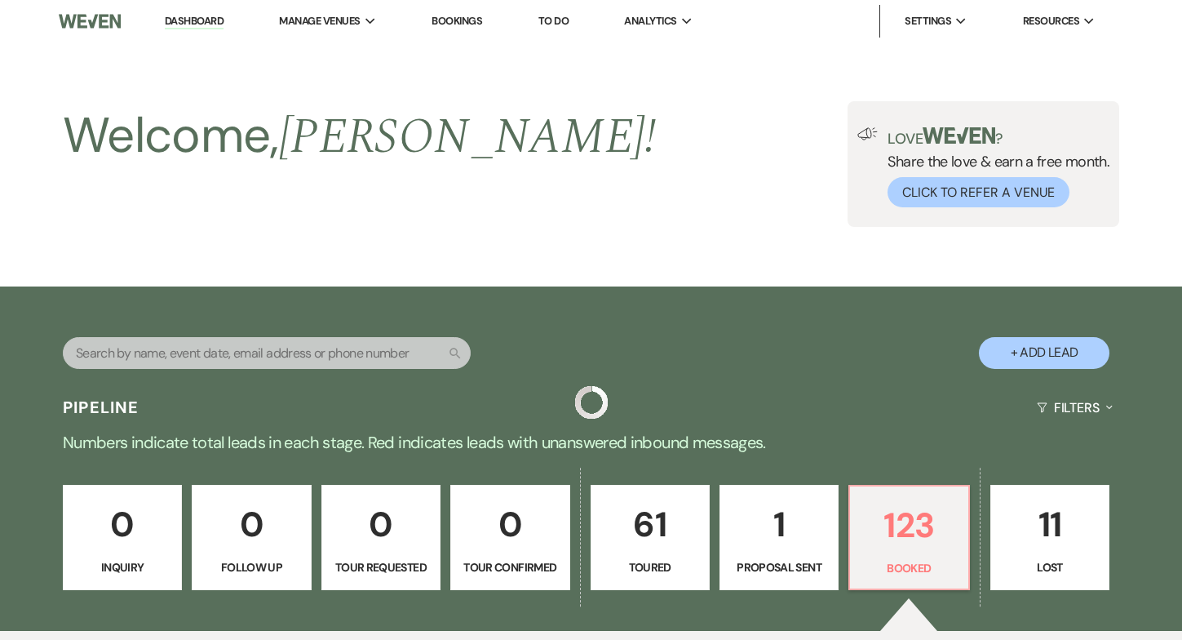
scroll to position [560, 0]
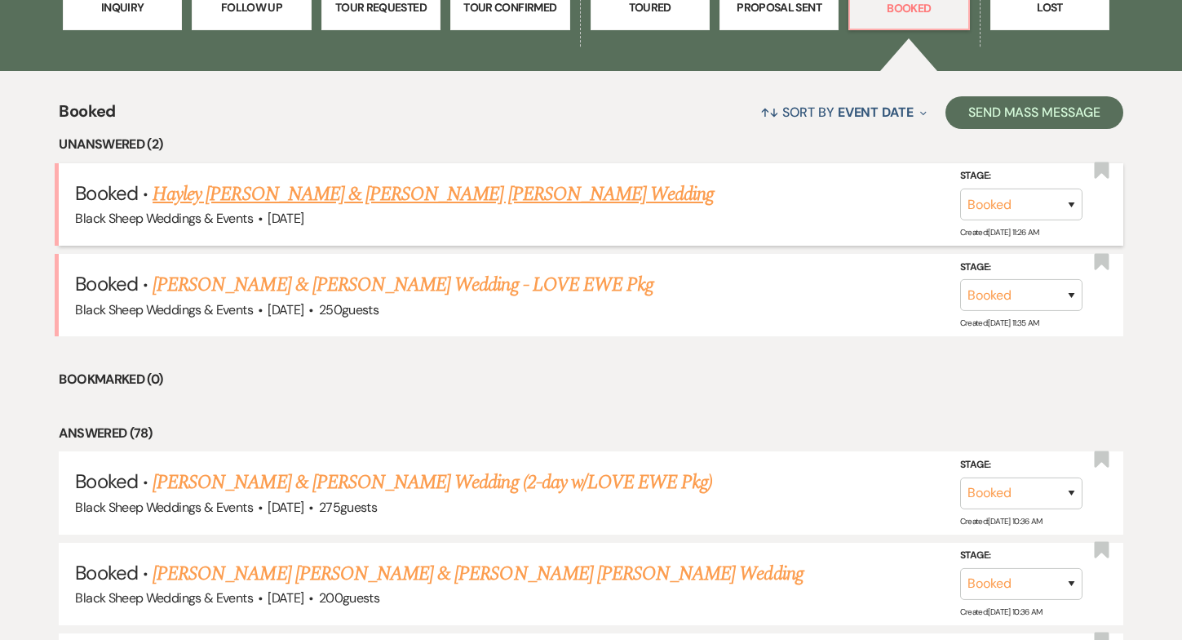
click at [332, 193] on link "Hayley [PERSON_NAME] & [PERSON_NAME] [PERSON_NAME] Wedding" at bounding box center [433, 194] width 561 height 29
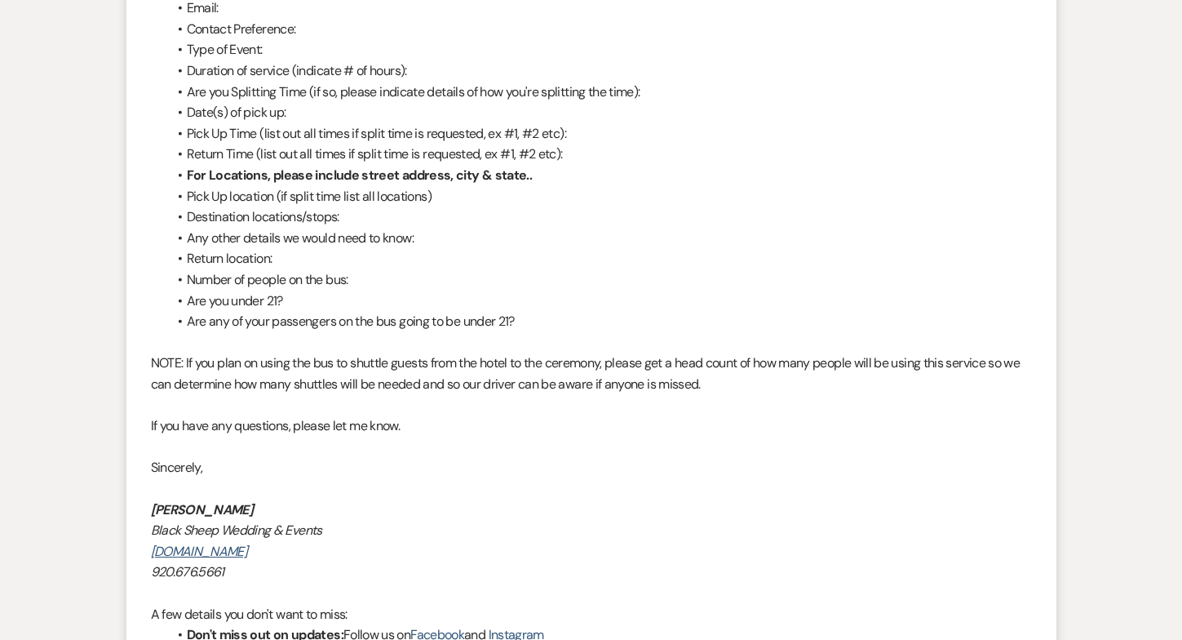
scroll to position [836, 0]
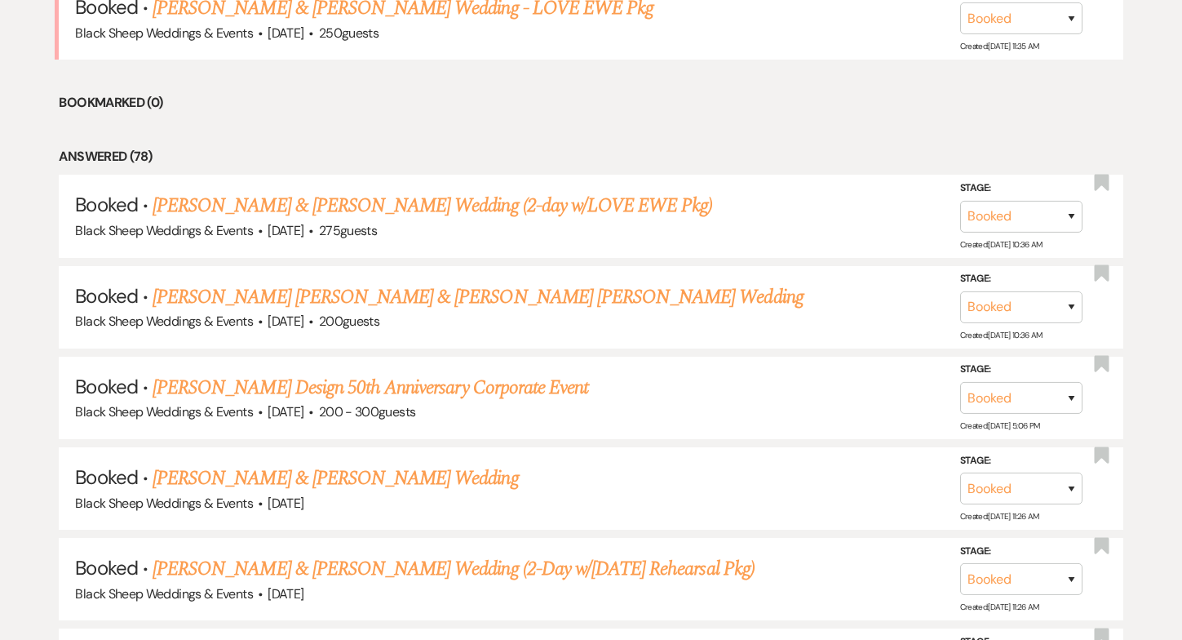
scroll to position [560, 0]
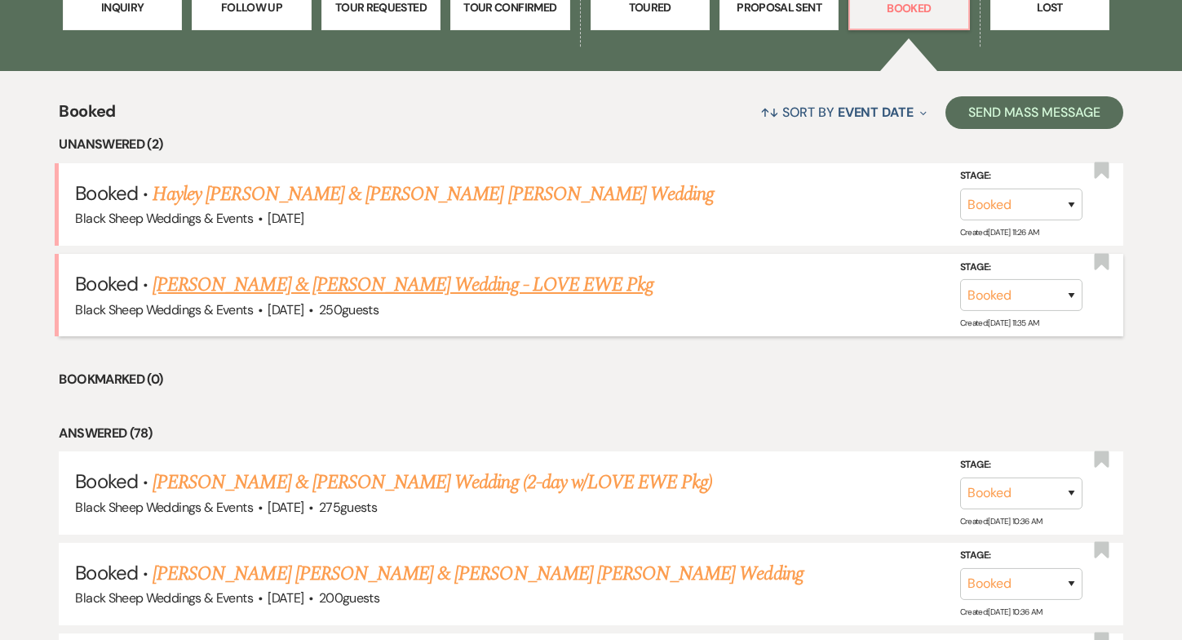
click at [323, 279] on link "[PERSON_NAME] & [PERSON_NAME] Wedding - LOVE EWE Pkg" at bounding box center [403, 284] width 501 height 29
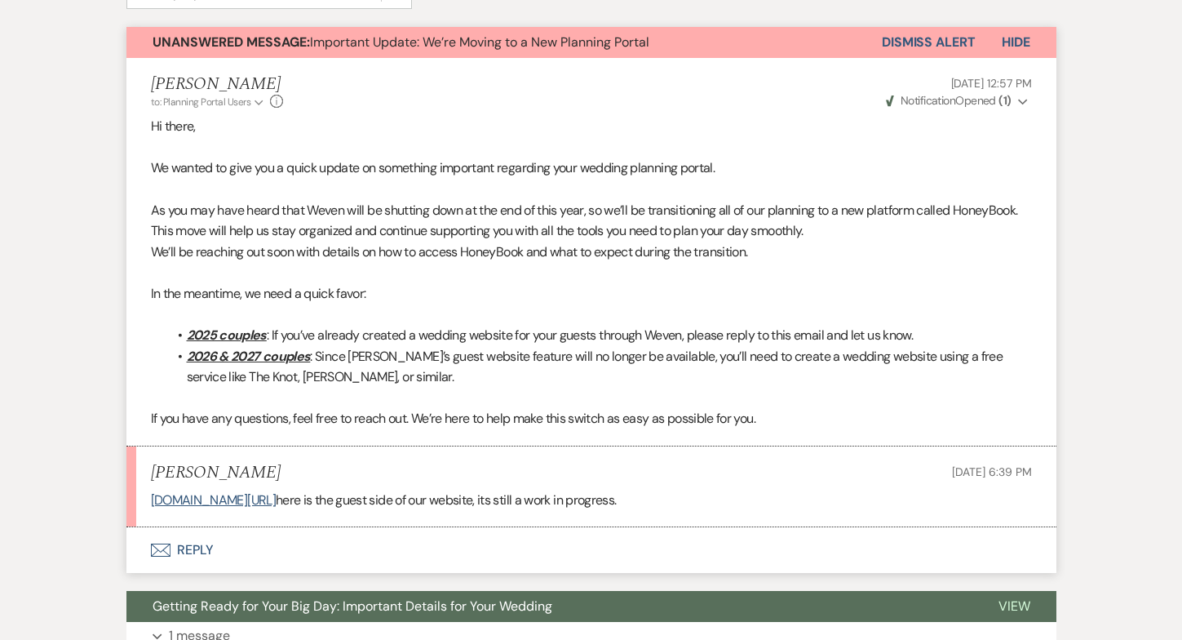
scroll to position [481, 0]
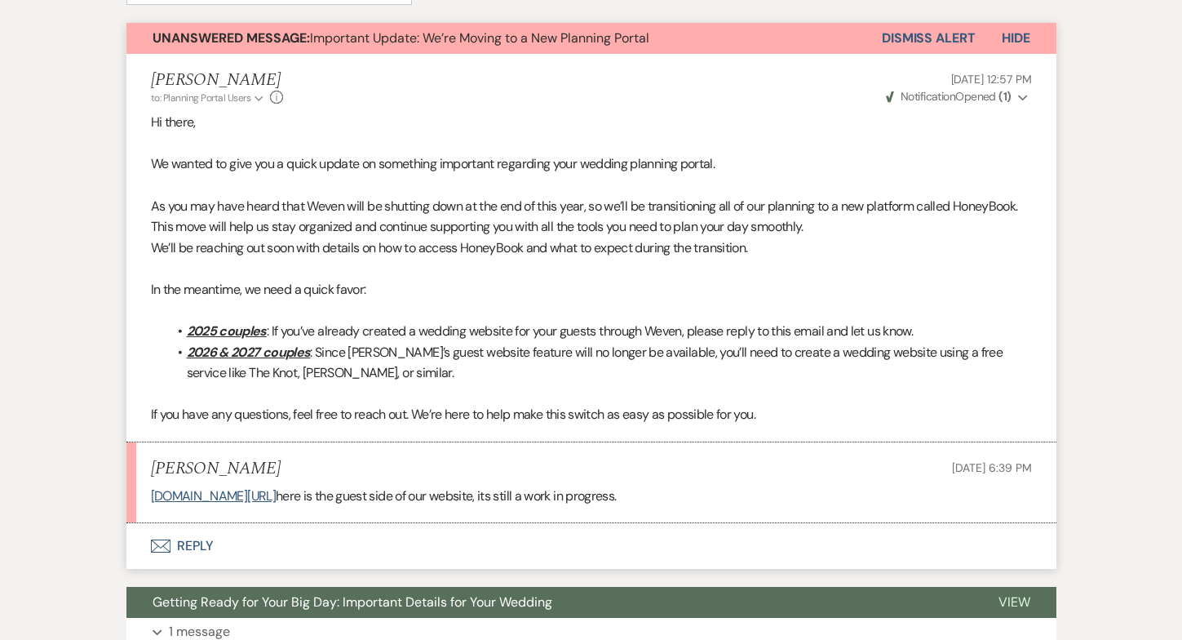
click at [207, 523] on button "Envelope Reply" at bounding box center [591, 546] width 930 height 46
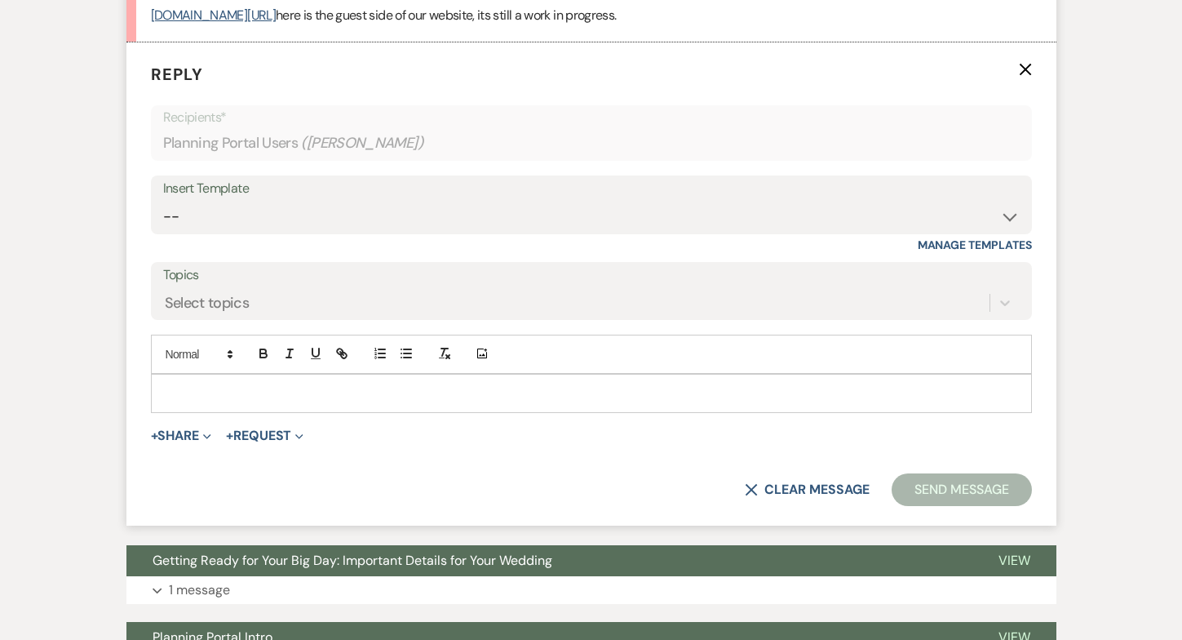
scroll to position [967, 0]
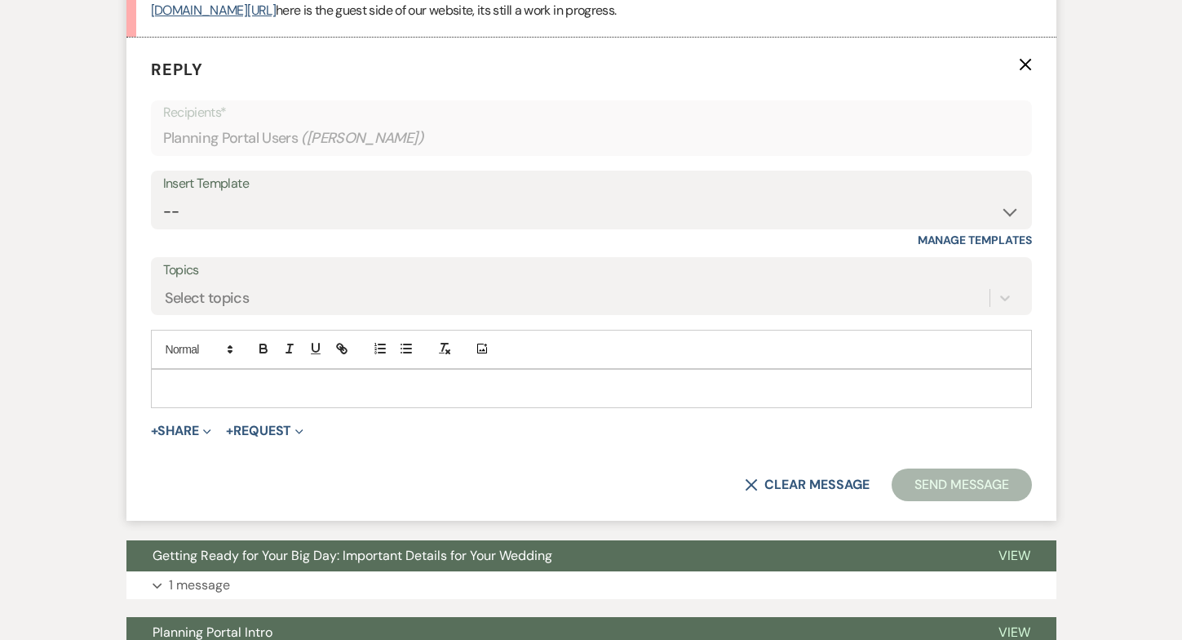
click at [195, 379] on p at bounding box center [591, 388] width 855 height 18
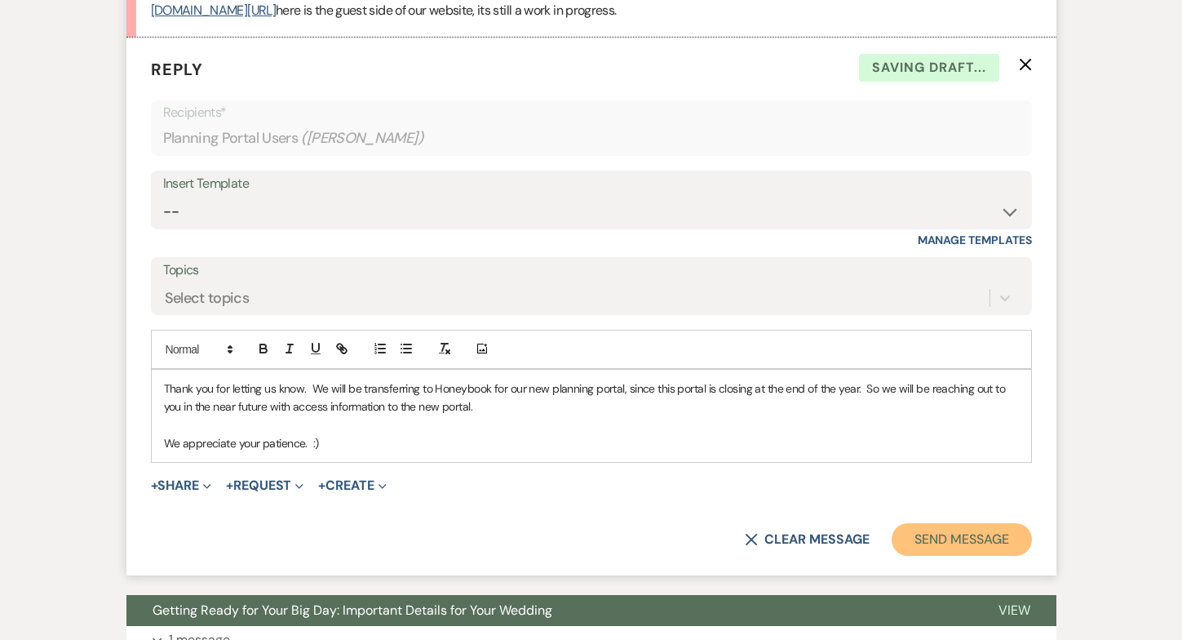
click at [954, 523] on button "Send Message" at bounding box center [962, 539] width 140 height 33
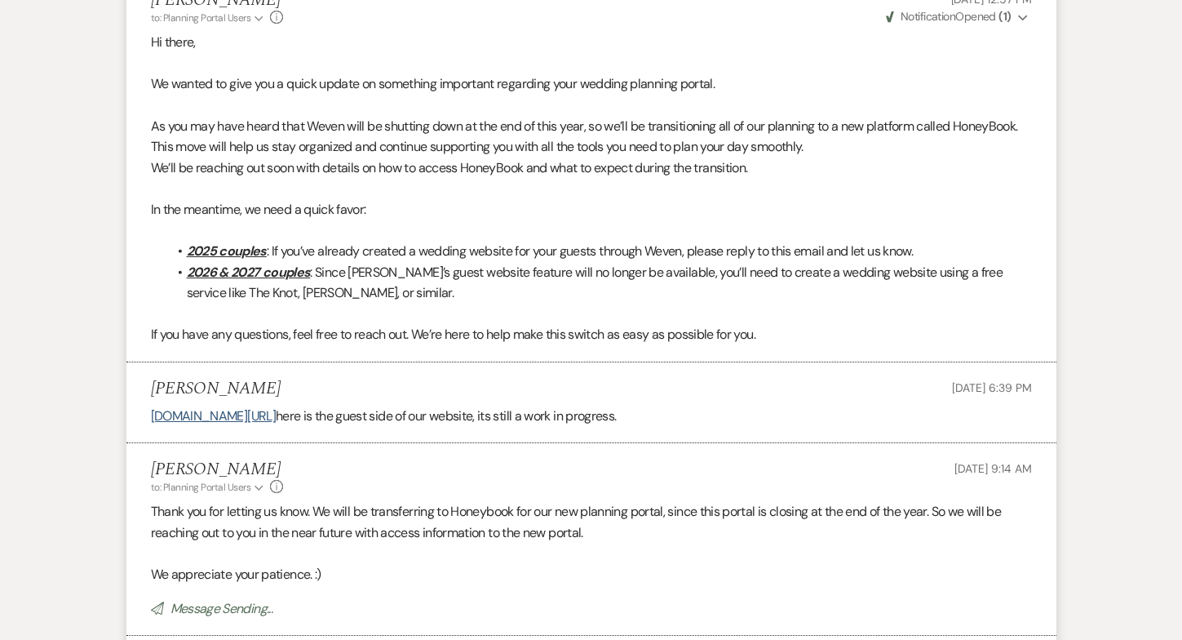
scroll to position [0, 0]
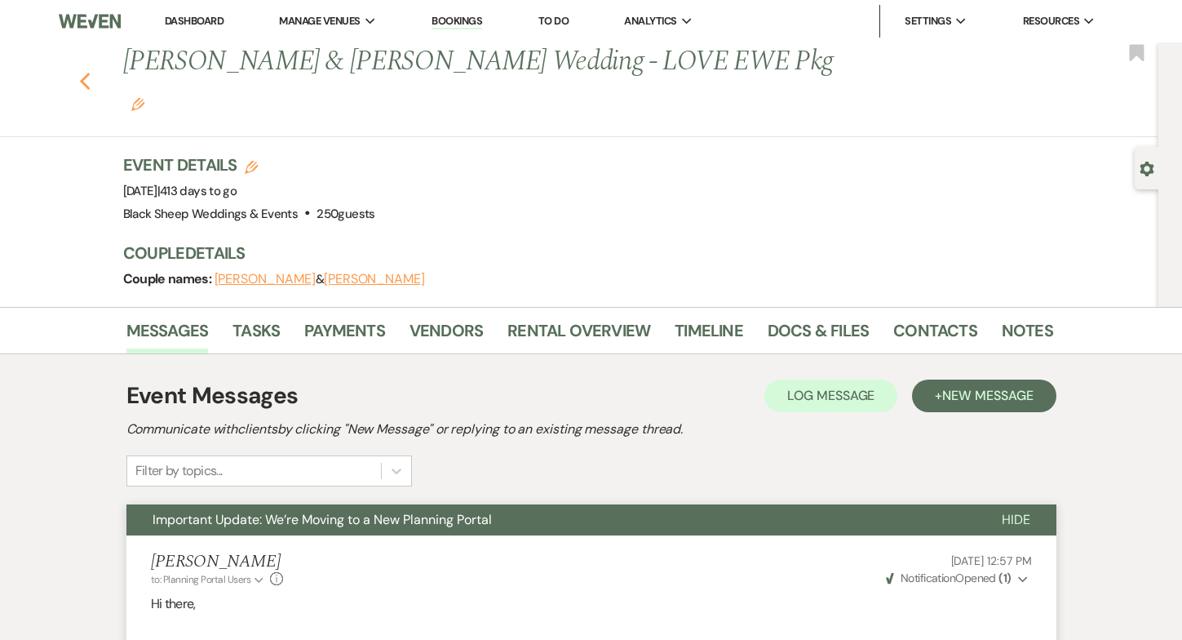
click at [84, 72] on icon "Previous" at bounding box center [85, 82] width 12 height 20
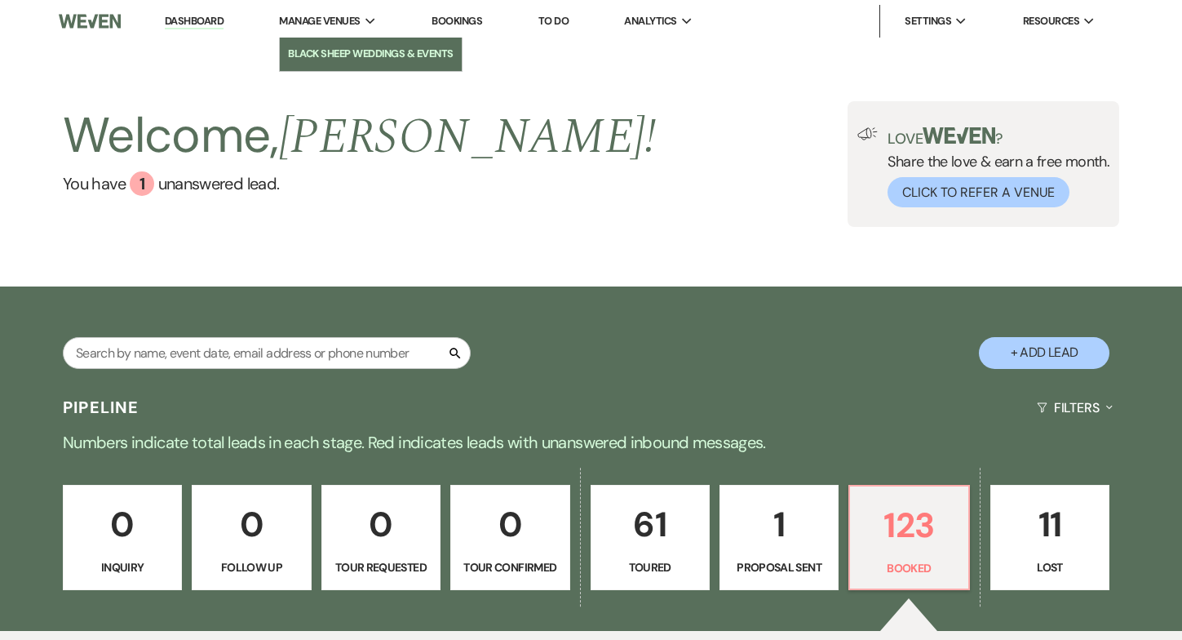
click at [326, 50] on li "Black Sheep Weddings & Events" at bounding box center [370, 54] width 165 height 16
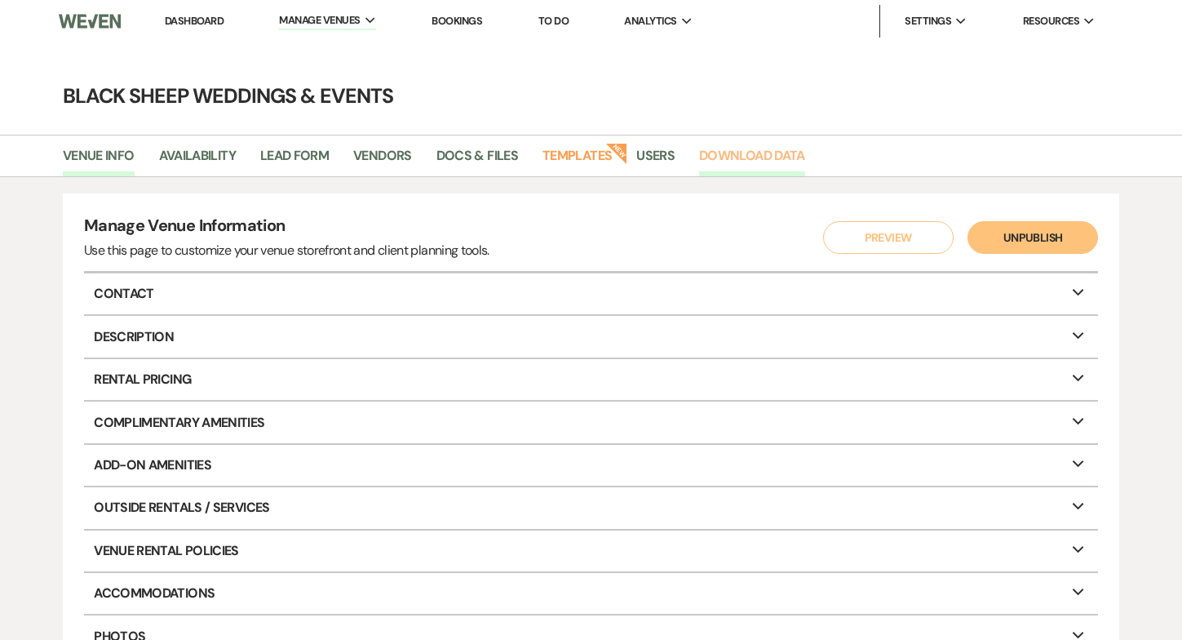
click at [761, 146] on link "Download Data" at bounding box center [752, 160] width 106 height 31
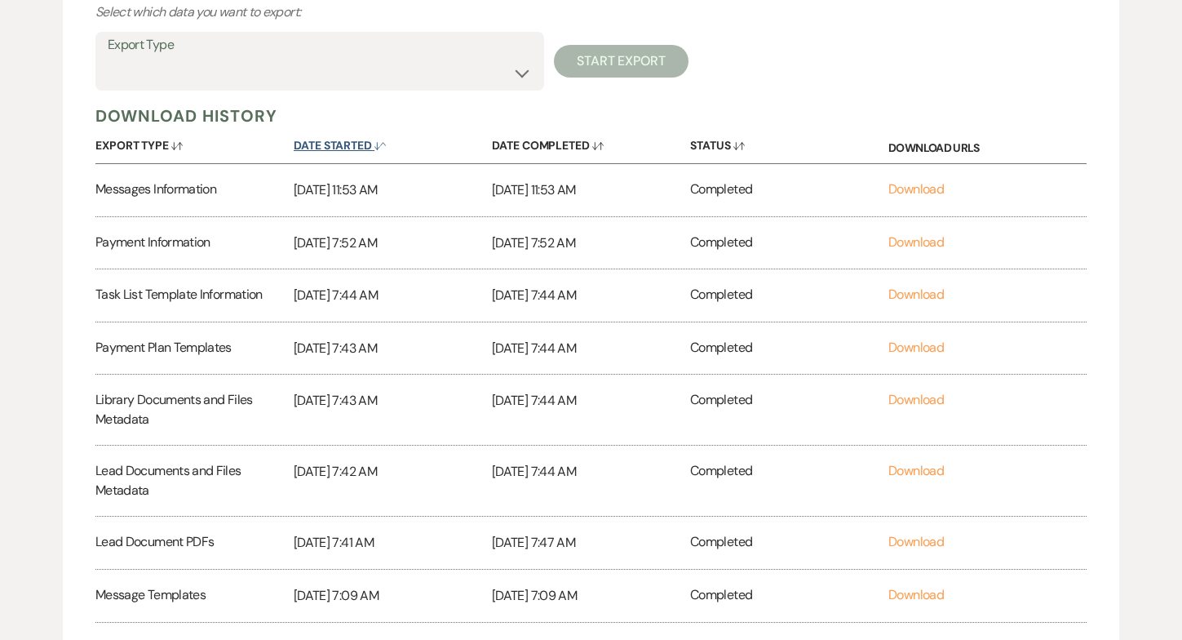
scroll to position [268, 0]
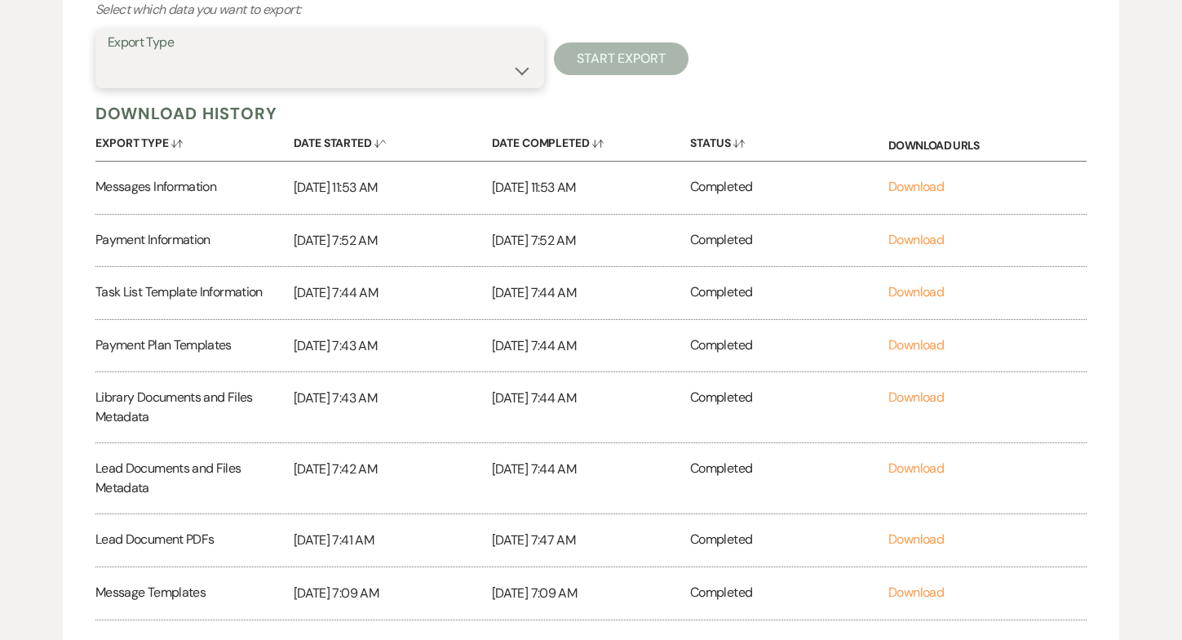
click at [518, 70] on select "Availability Calendar Information Category Templates Contacts Information Event…" at bounding box center [320, 71] width 424 height 32
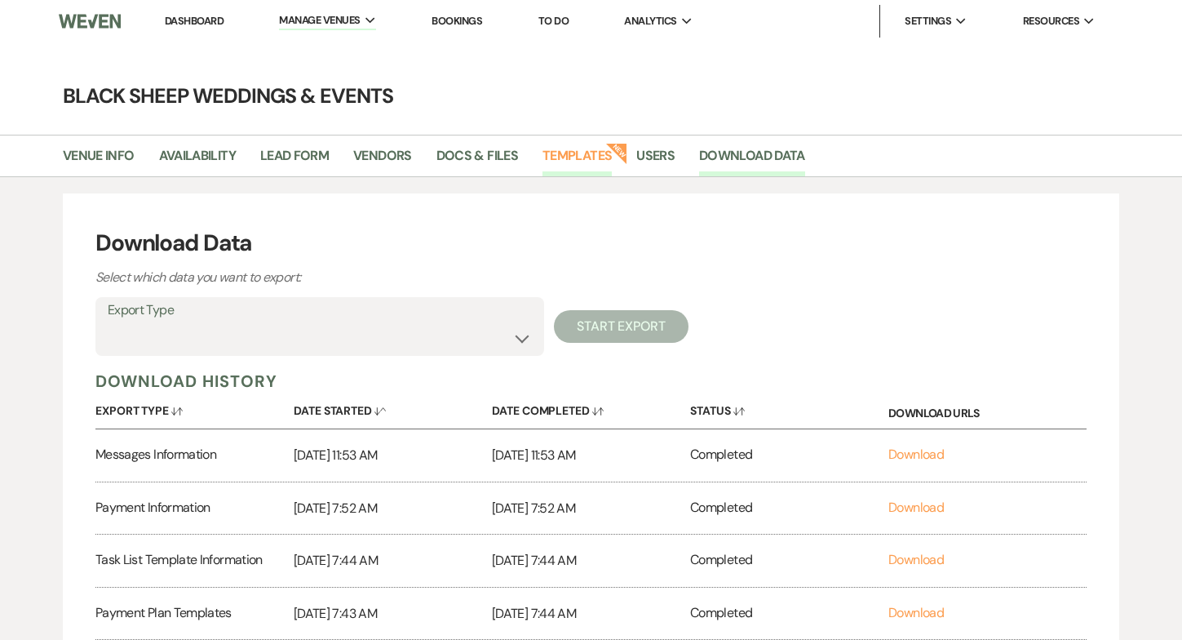
click at [583, 156] on link "Templates" at bounding box center [577, 160] width 69 height 31
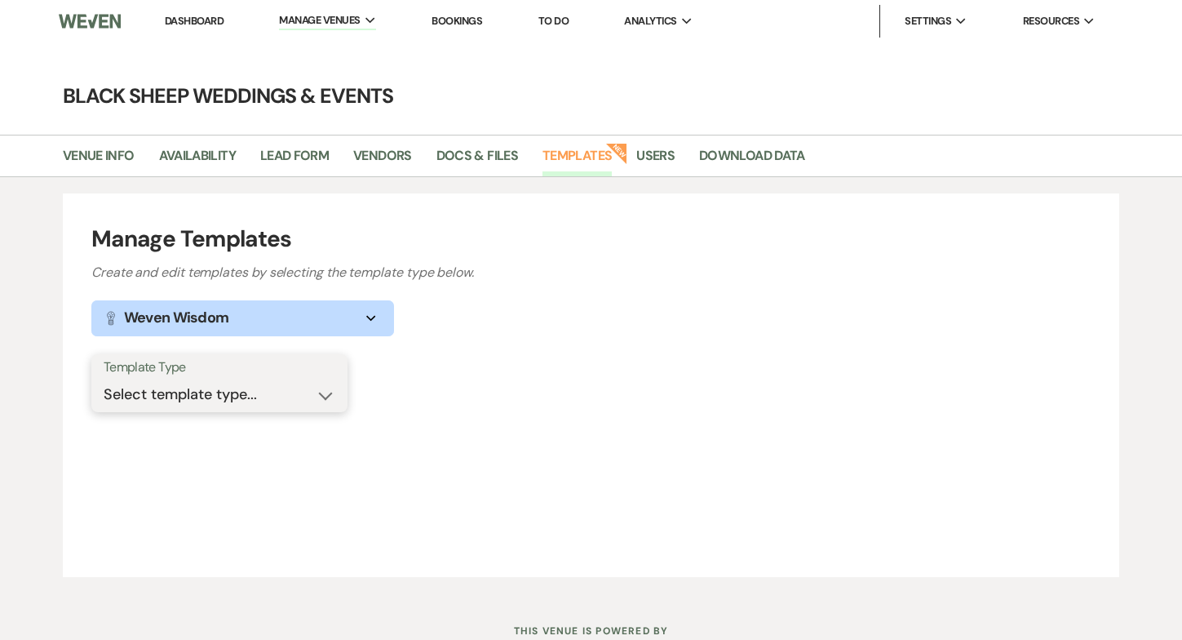
click at [317, 393] on select "Select template type... Task List Message Templates Payment Plan Inventory Item…" at bounding box center [220, 395] width 232 height 32
select select "Task List"
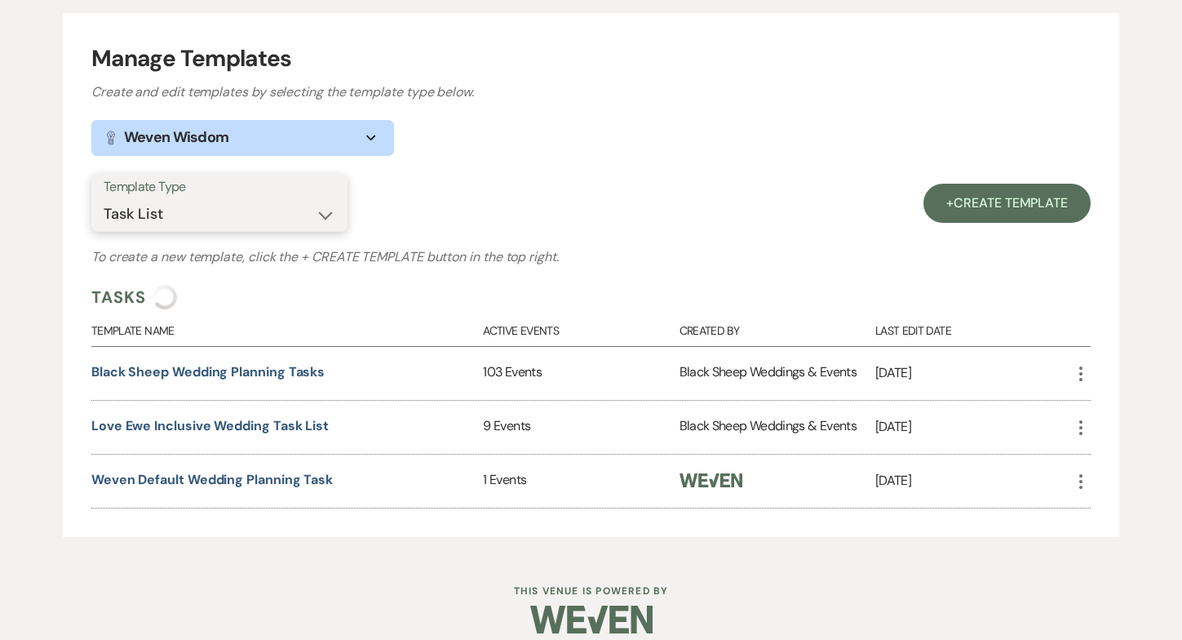
scroll to position [197, 0]
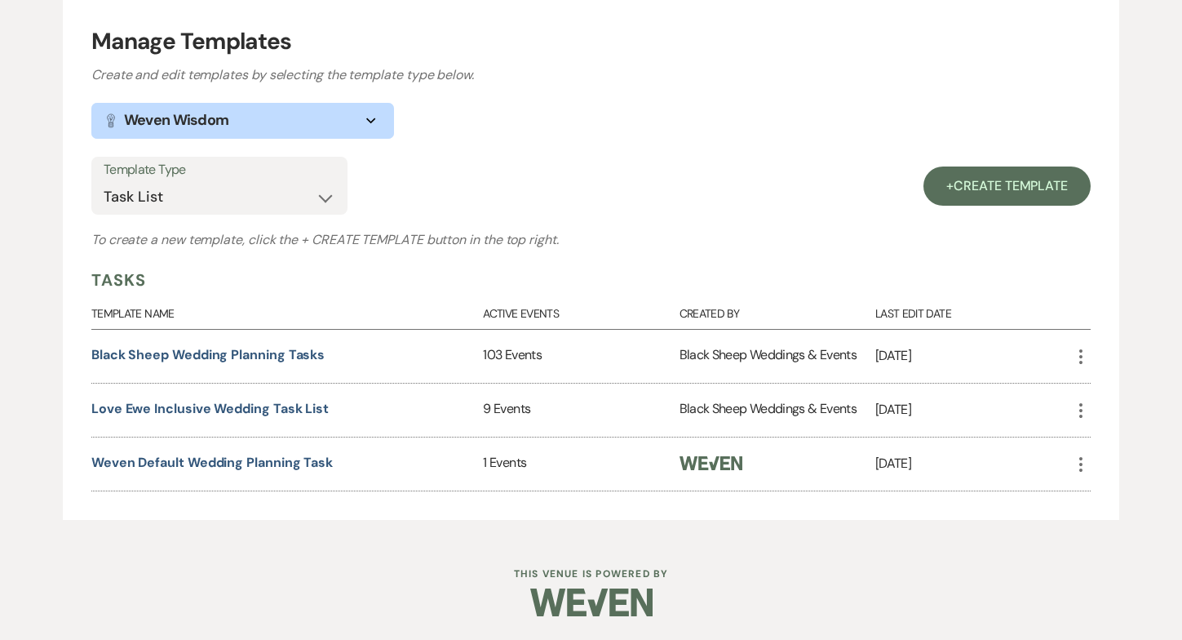
click at [1080, 464] on icon "More" at bounding box center [1082, 465] width 20 height 20
click at [1103, 495] on icon "Pencil" at bounding box center [1097, 496] width 13 height 13
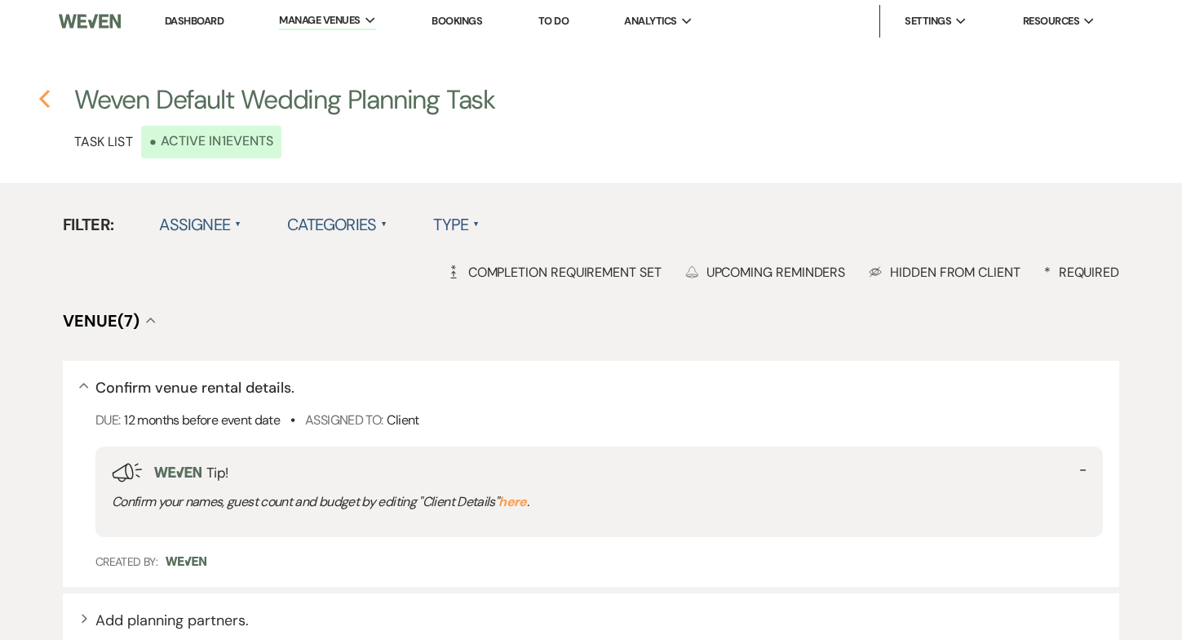
click at [49, 102] on icon "Previous" at bounding box center [44, 99] width 12 height 20
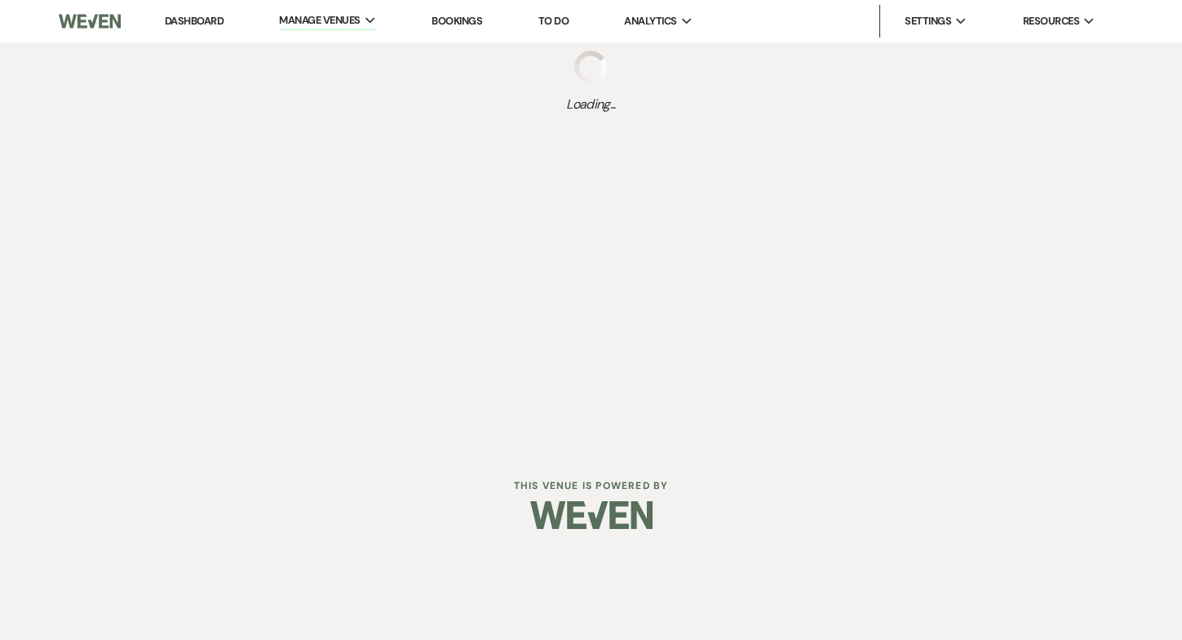
select select "Task List"
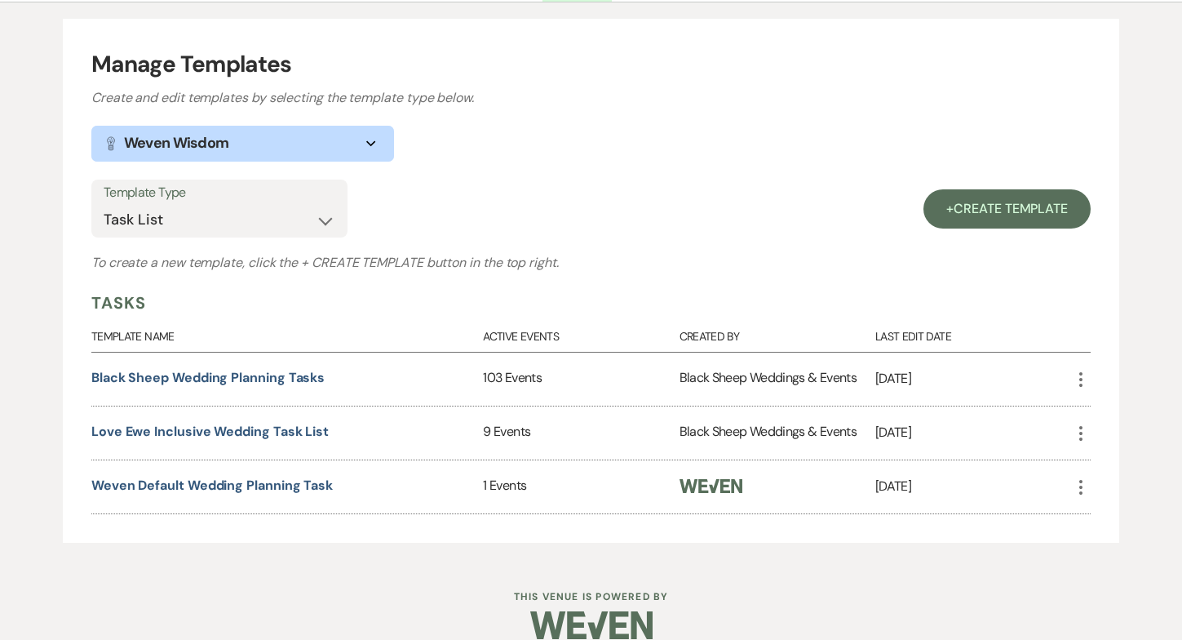
scroll to position [197, 0]
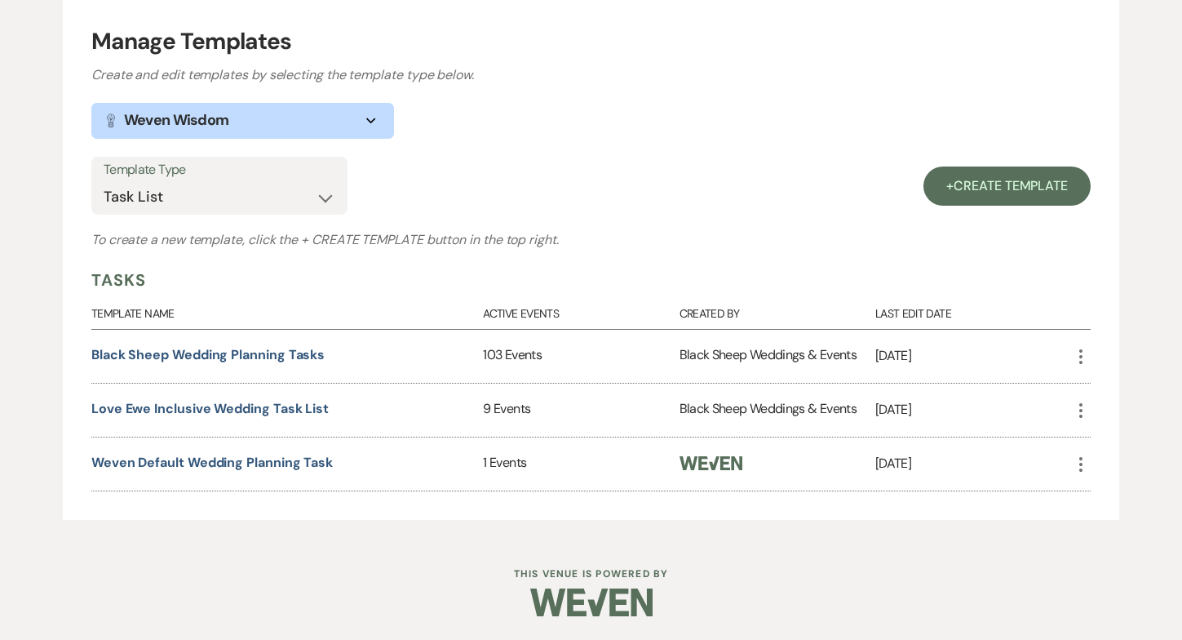
click at [1085, 464] on icon "More" at bounding box center [1082, 465] width 20 height 20
click at [1027, 467] on p "[DATE]" at bounding box center [974, 463] width 196 height 21
click at [505, 462] on div "1 Events" at bounding box center [581, 463] width 196 height 53
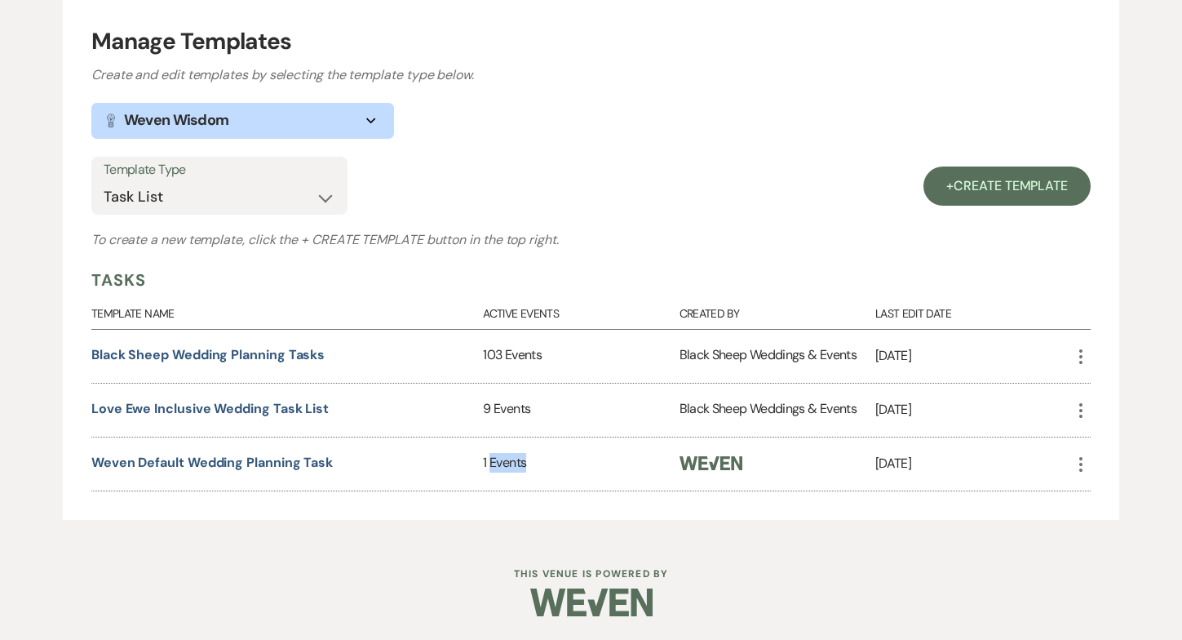
click at [505, 462] on div "1 Events" at bounding box center [581, 463] width 196 height 53
click at [632, 465] on div "1 Events" at bounding box center [581, 463] width 196 height 53
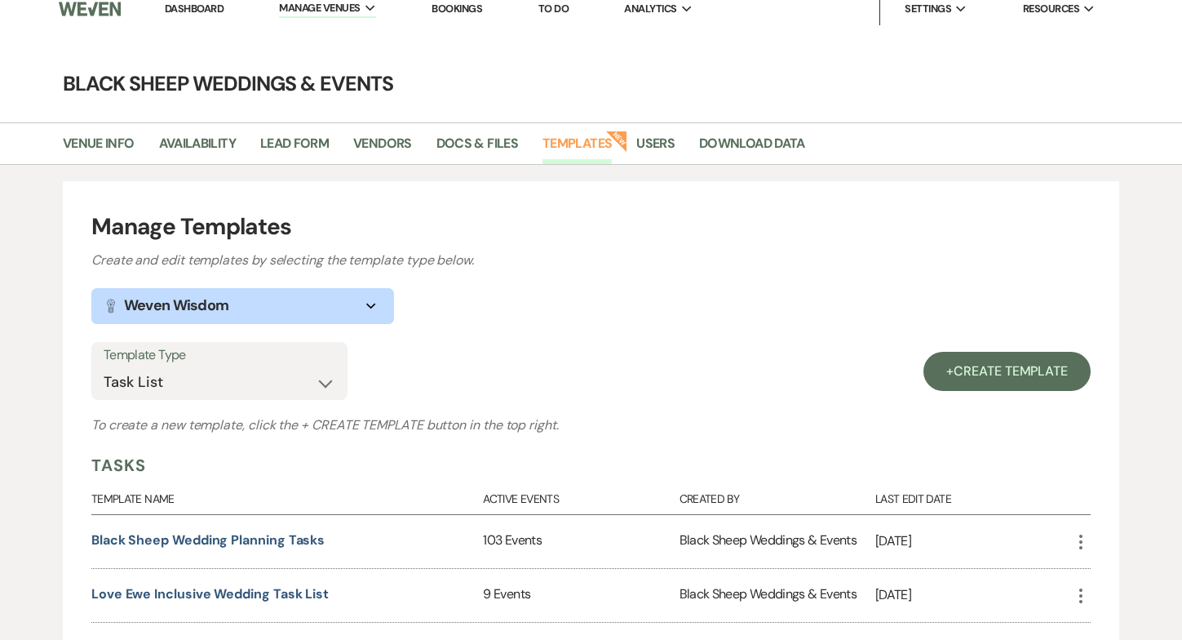
scroll to position [0, 0]
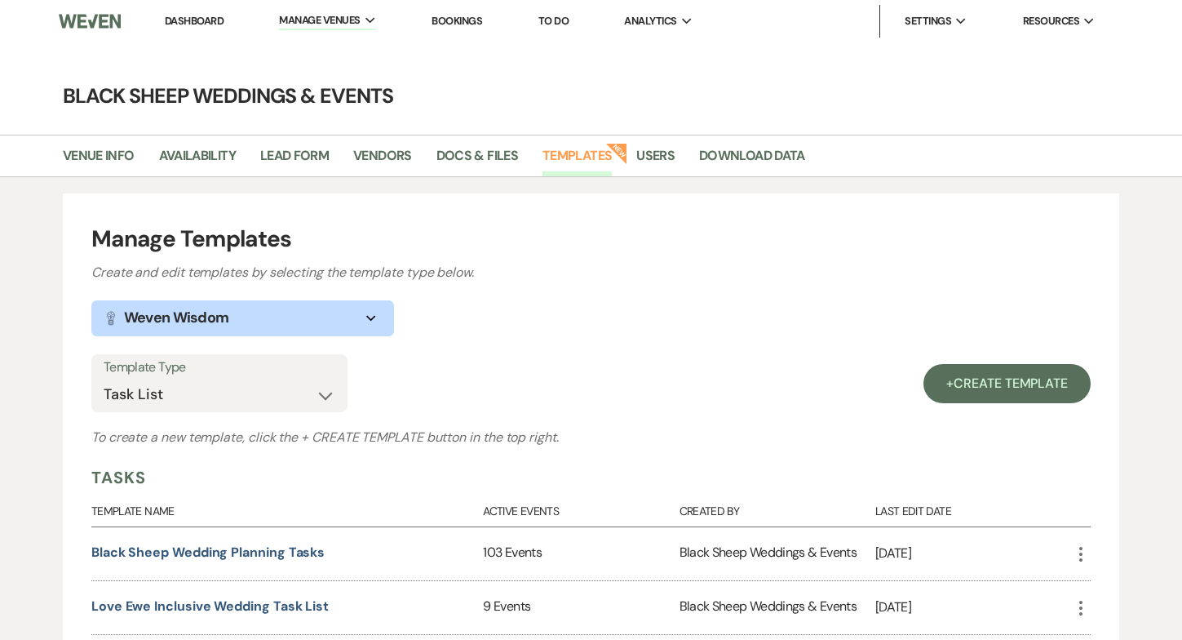
click at [202, 24] on link "Dashboard" at bounding box center [194, 21] width 59 height 14
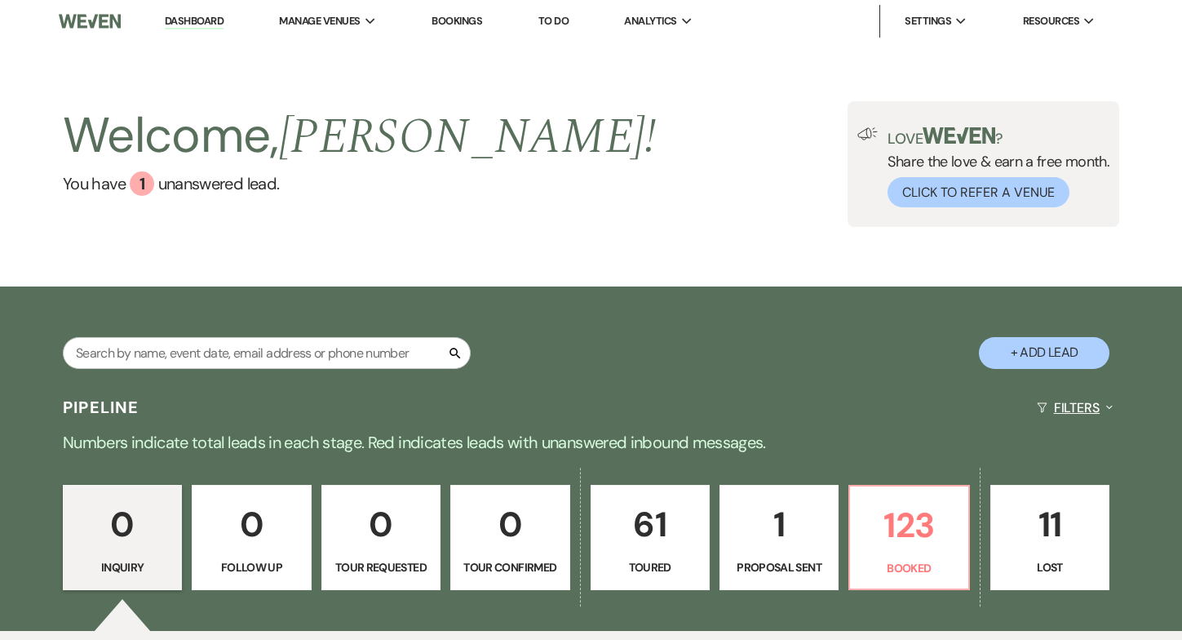
click at [1072, 406] on button "Filters Expand" at bounding box center [1075, 407] width 89 height 43
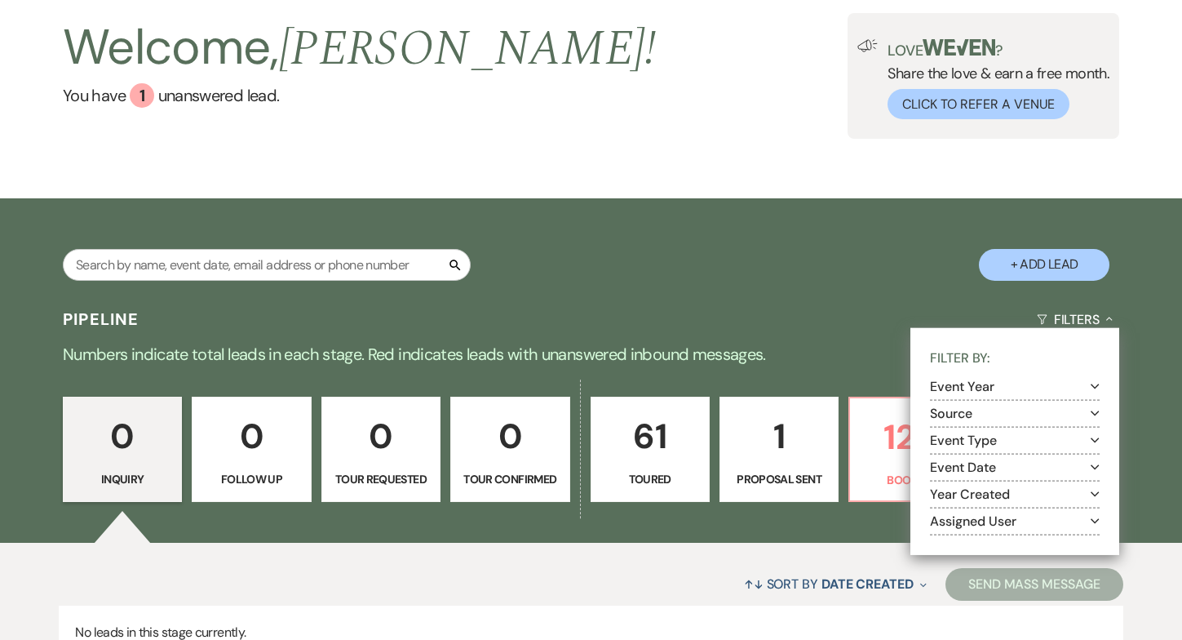
scroll to position [124, 0]
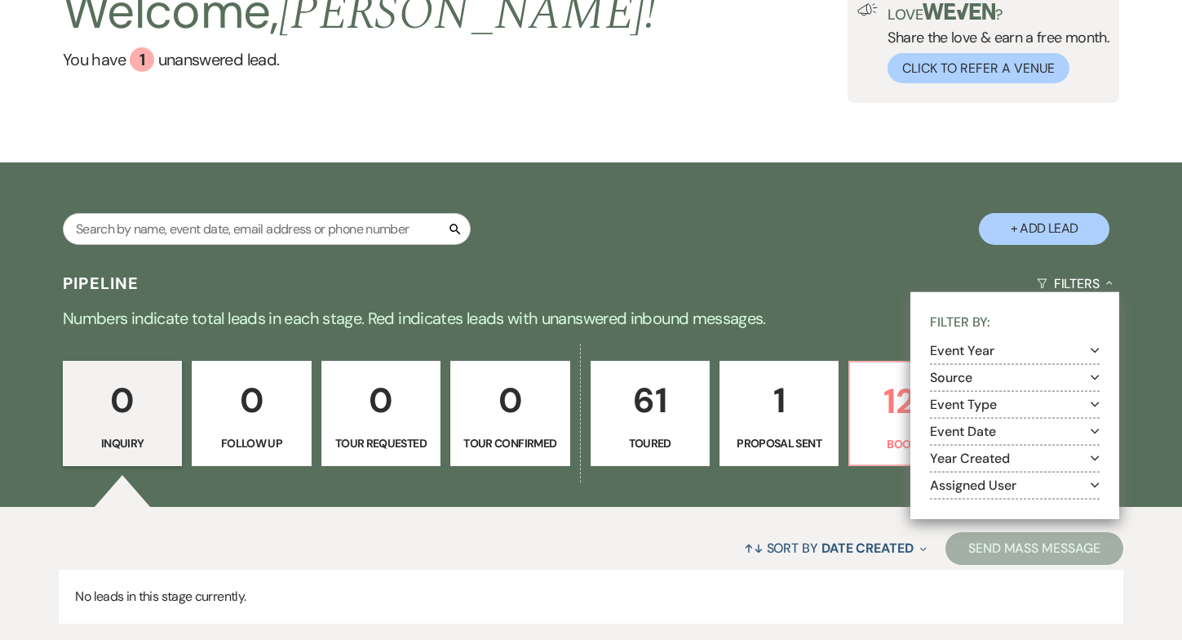
click at [834, 249] on div "Search + Add Lead" at bounding box center [591, 214] width 1175 height 87
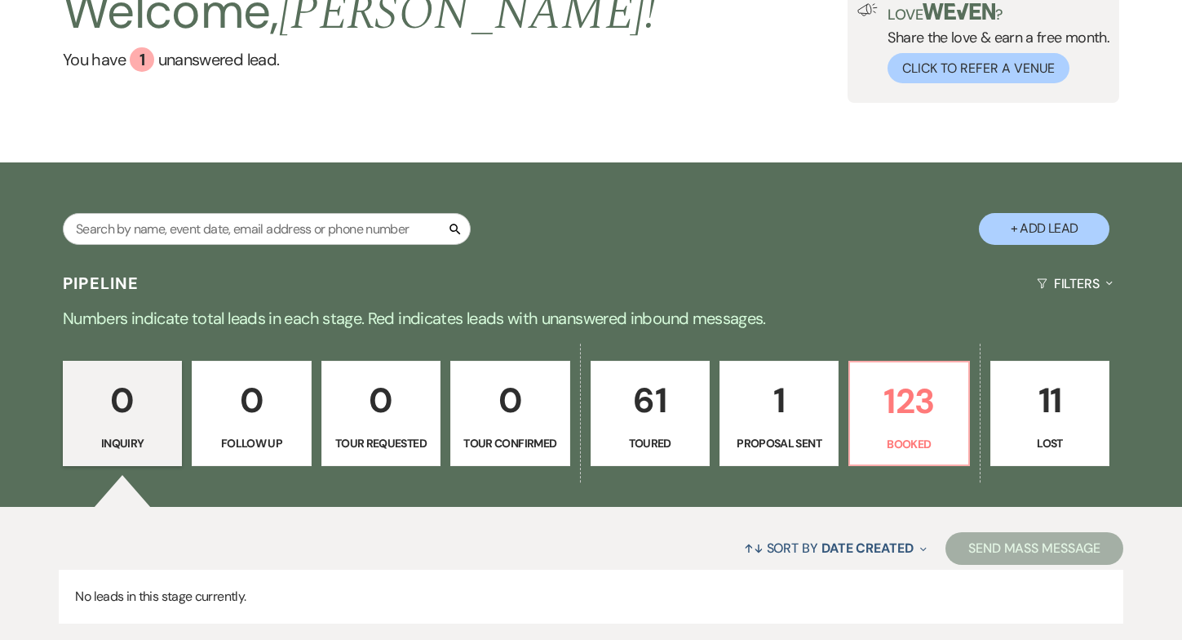
scroll to position [0, 0]
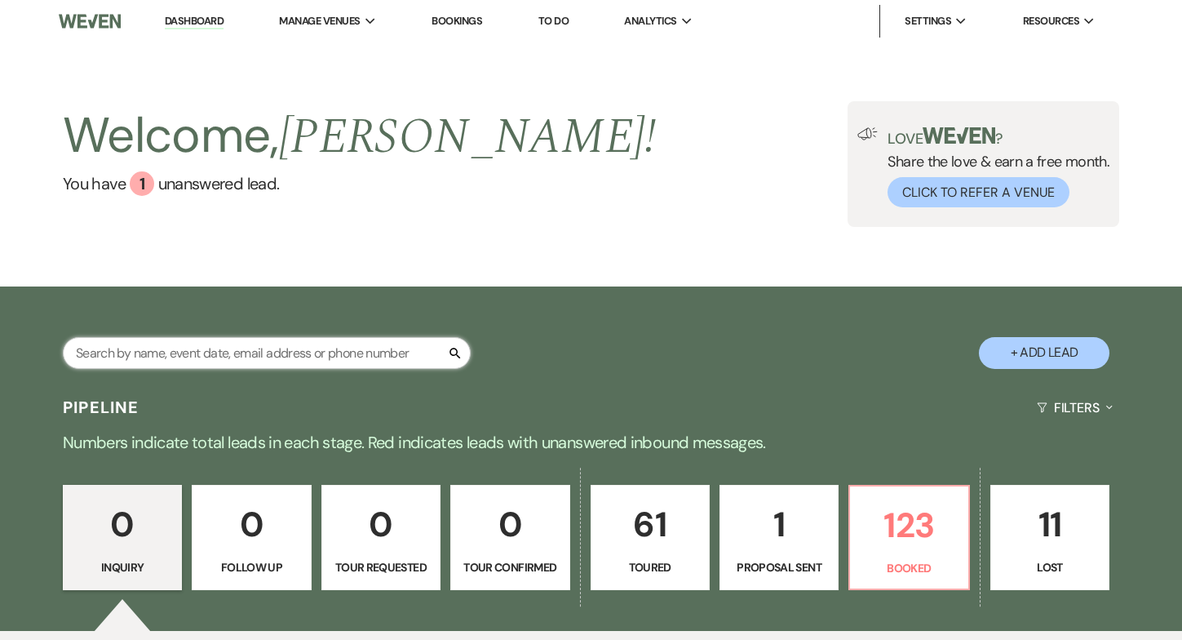
click at [150, 357] on input "text" at bounding box center [267, 353] width 408 height 32
type input "jack"
select select "5"
select select "8"
select select "1"
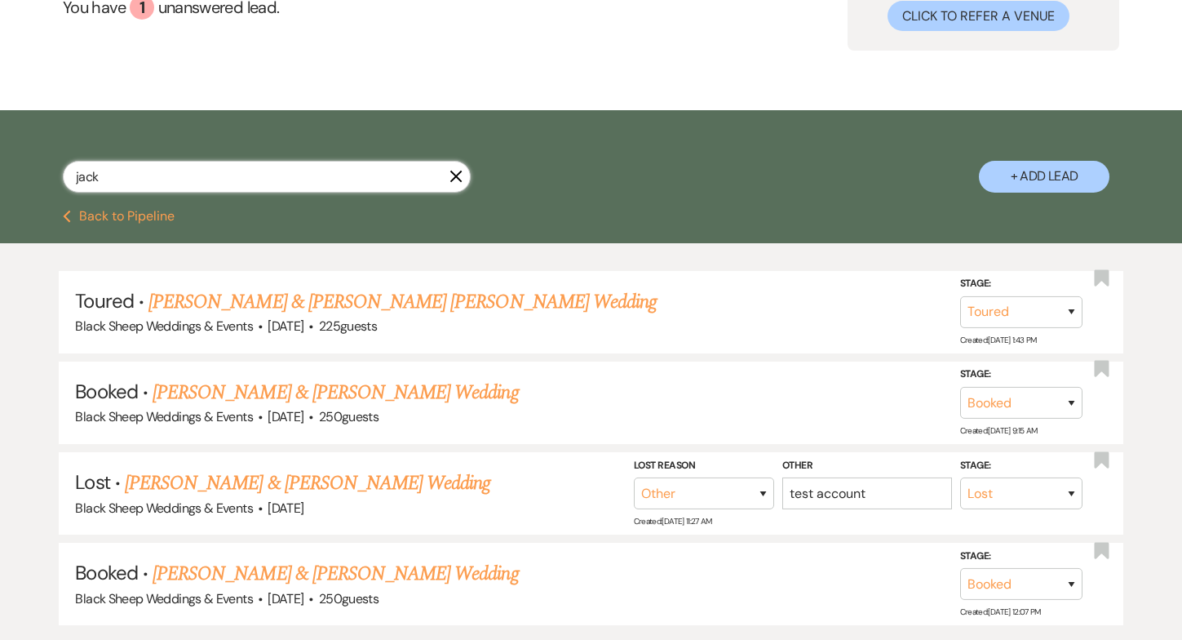
scroll to position [180, 0]
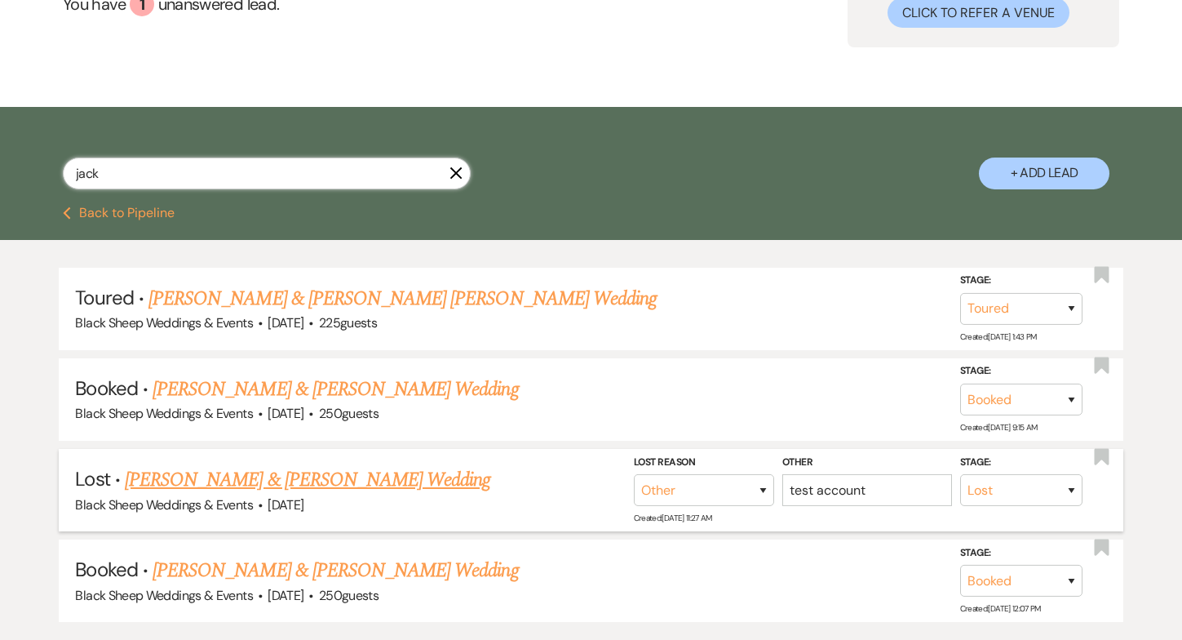
type input "jack"
click at [144, 476] on link "[PERSON_NAME] & [PERSON_NAME] Wedding" at bounding box center [308, 479] width 366 height 29
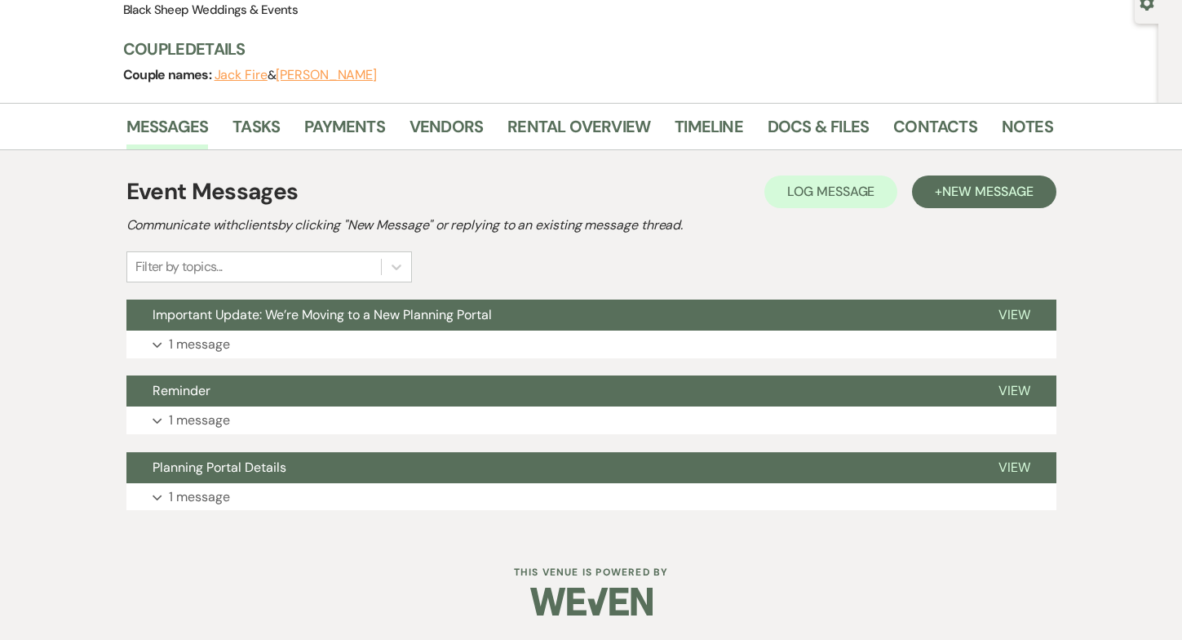
scroll to position [166, 0]
click at [269, 126] on link "Tasks" at bounding box center [256, 131] width 47 height 36
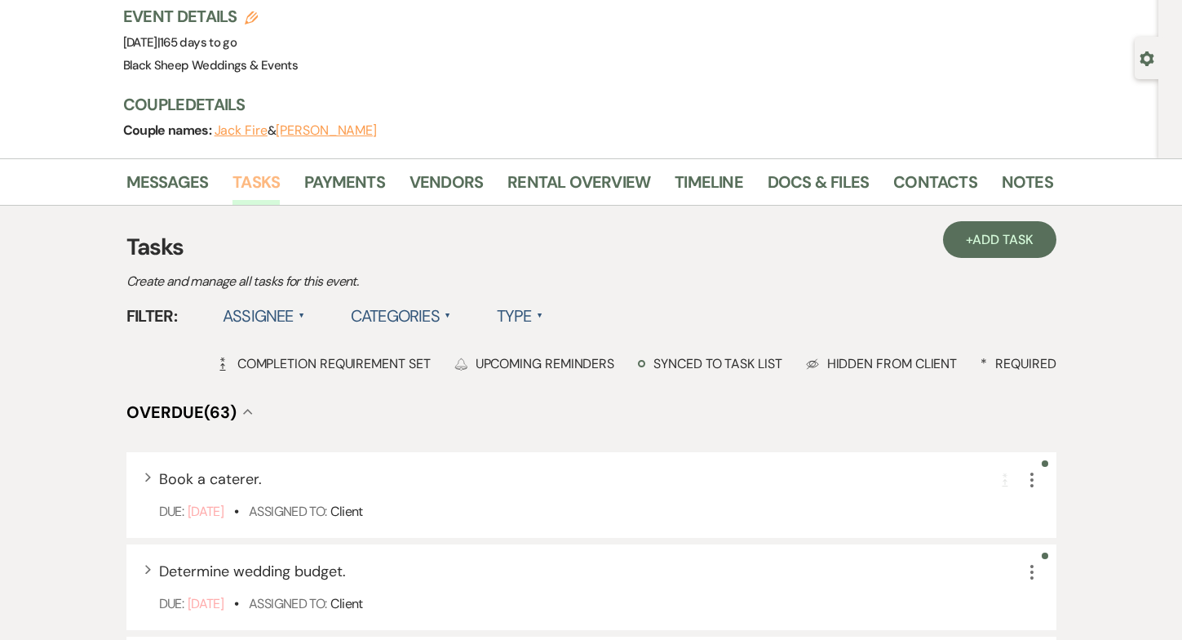
scroll to position [116, 0]
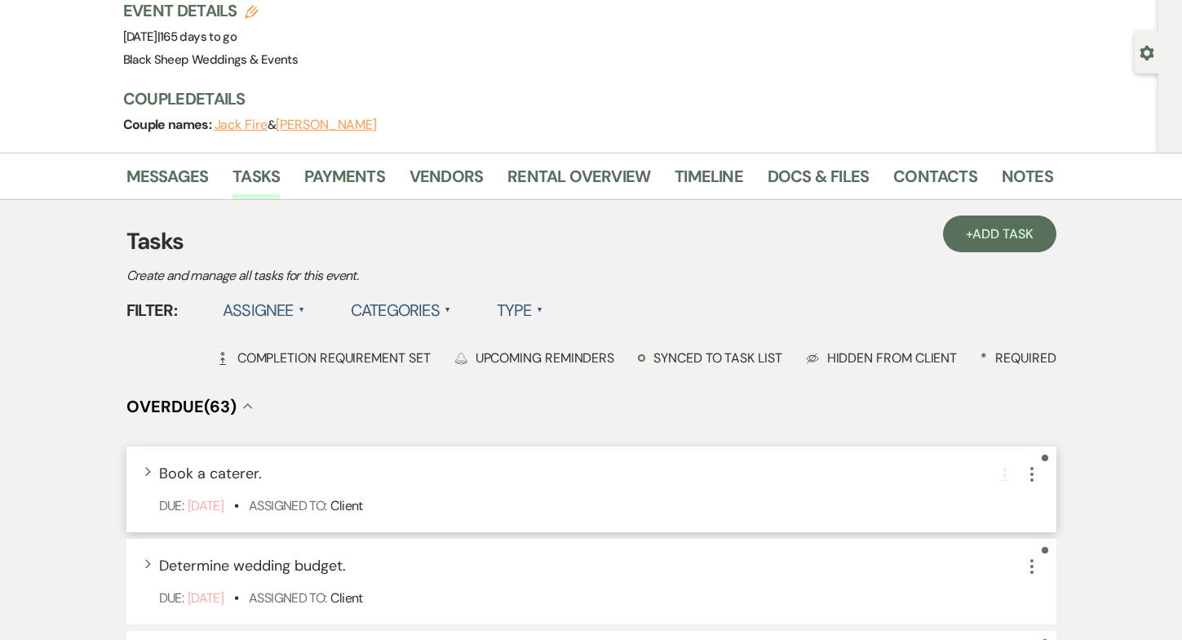
click at [1032, 481] on icon "More" at bounding box center [1033, 474] width 20 height 20
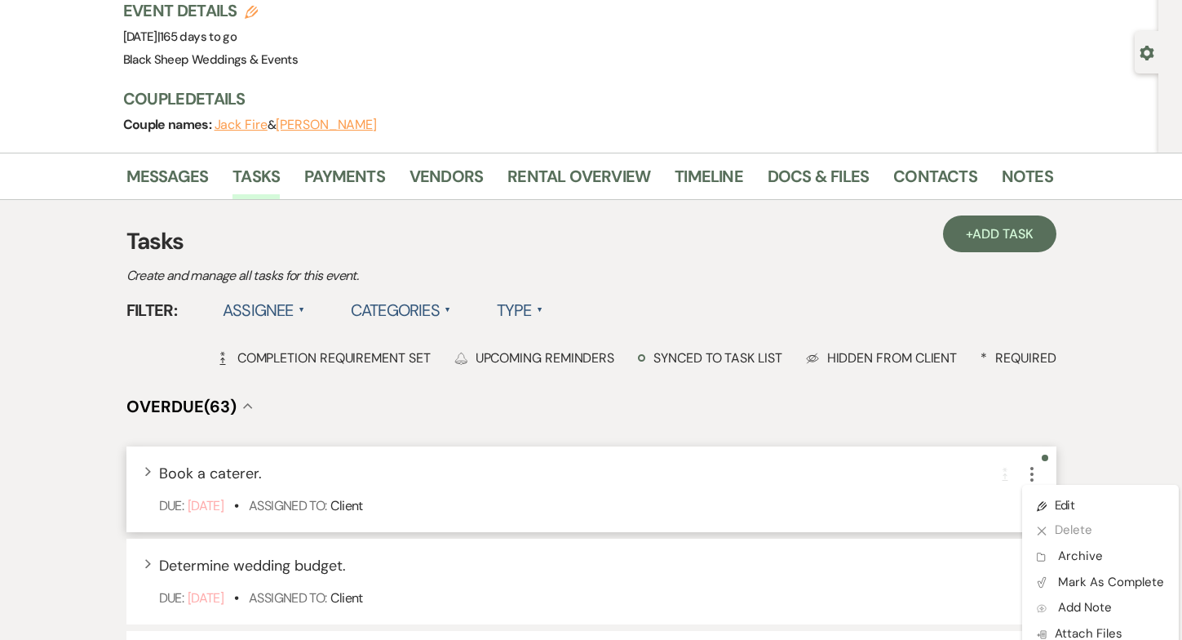
click at [852, 470] on div "Expand Book a caterer. Completion Requirement More Pencil Edit X Delete Archive…" at bounding box center [599, 474] width 881 height 22
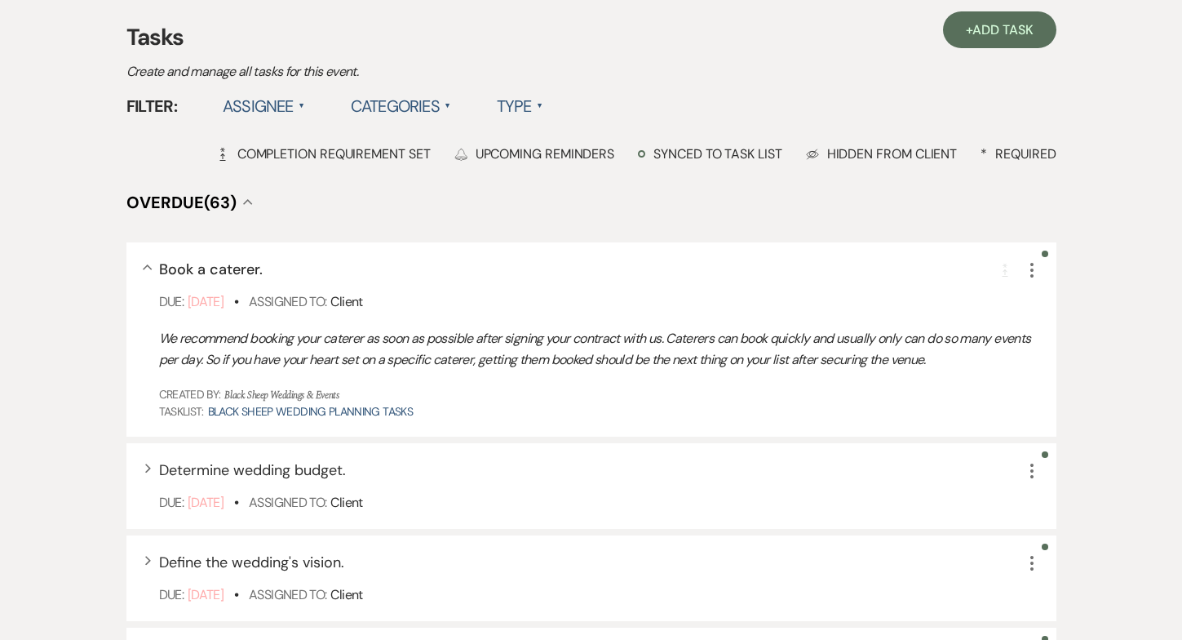
scroll to position [356, 0]
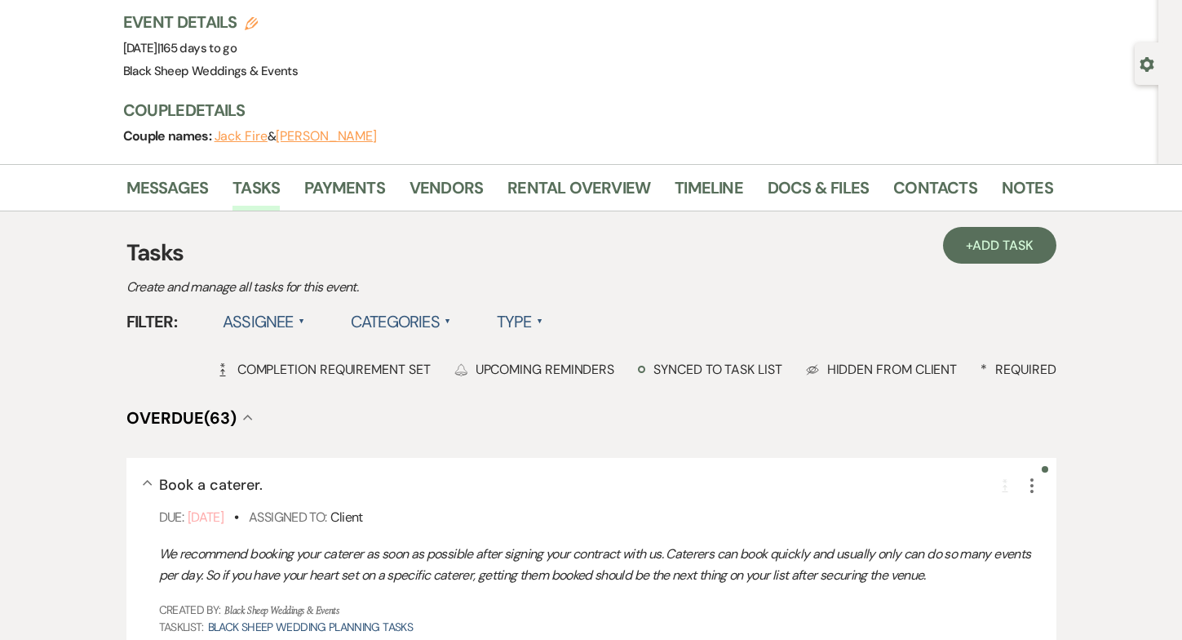
scroll to position [108, 0]
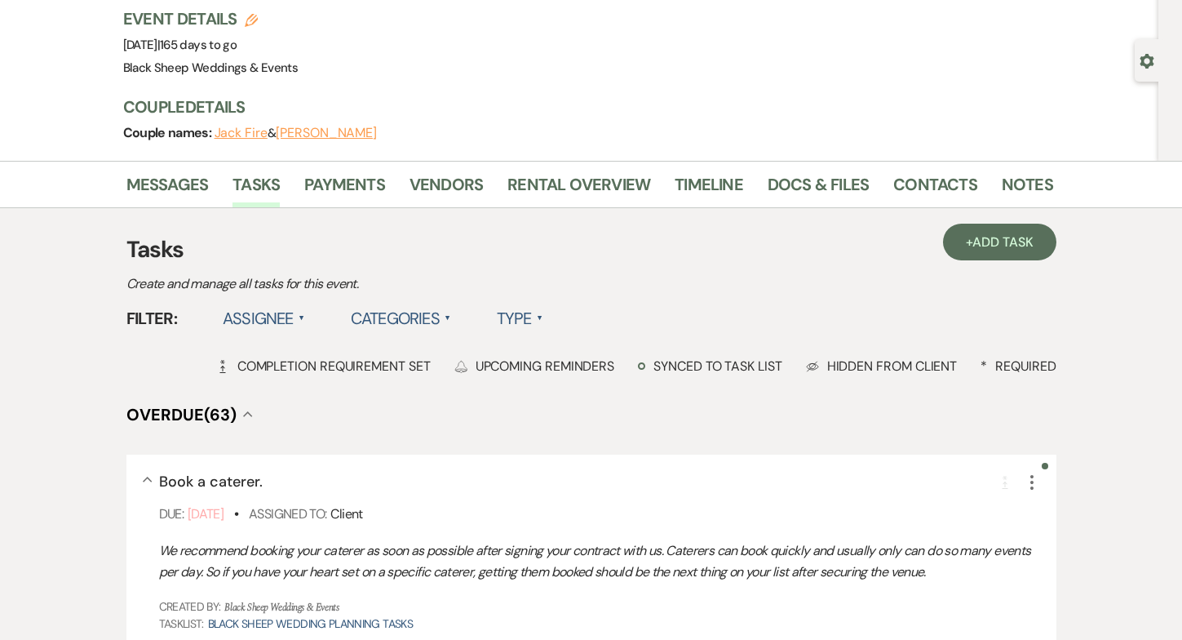
click at [532, 316] on label "Type ▲" at bounding box center [520, 318] width 47 height 29
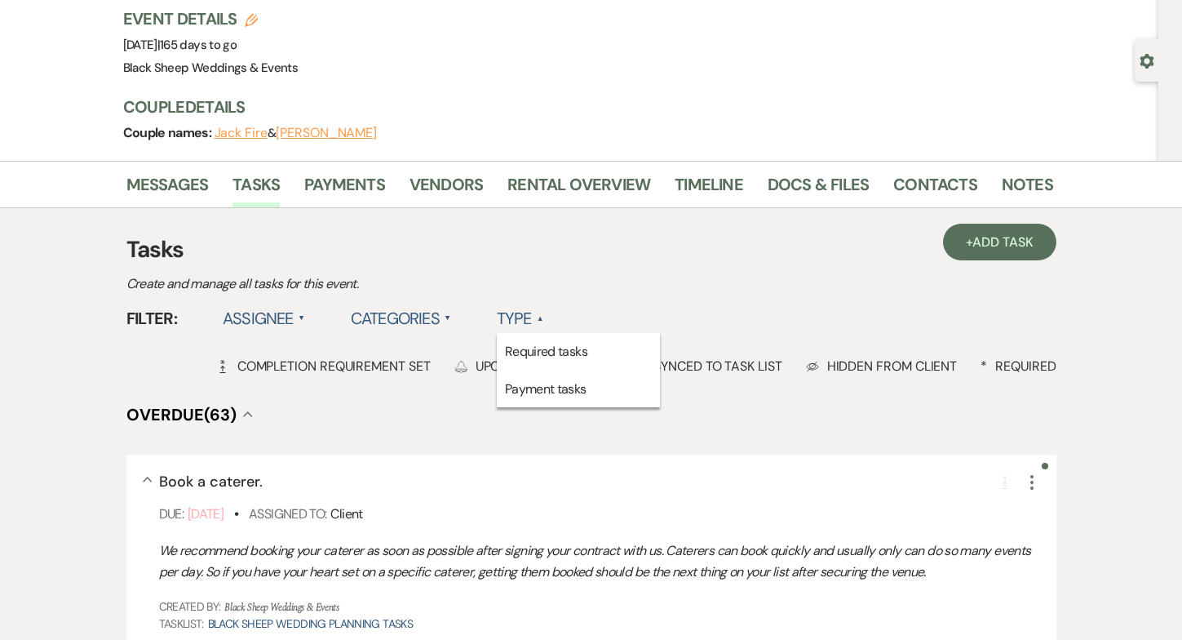
click at [532, 316] on label "Type ▲" at bounding box center [520, 318] width 47 height 29
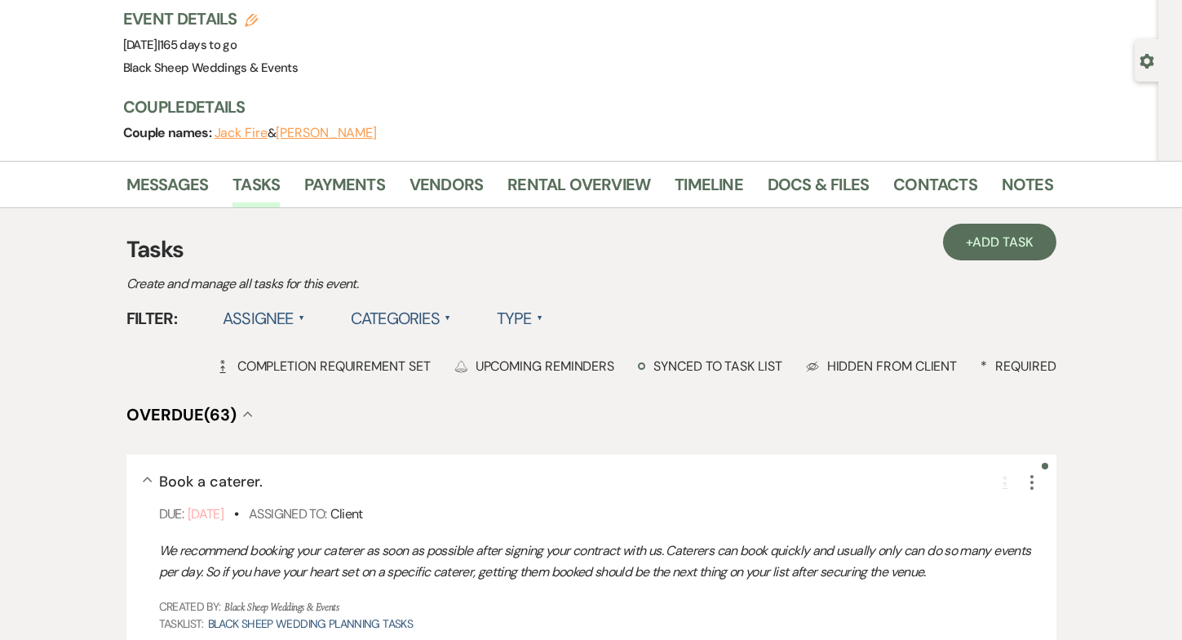
click at [532, 316] on label "Type ▲" at bounding box center [520, 318] width 47 height 29
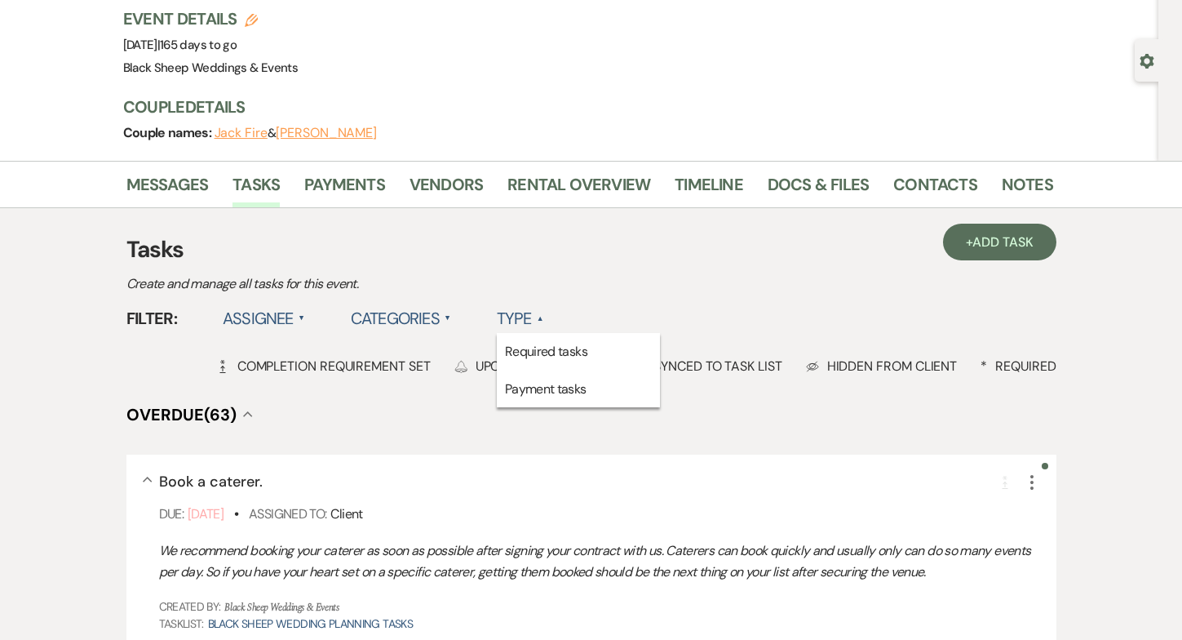
click at [406, 316] on label "Categories ▲" at bounding box center [401, 318] width 100 height 29
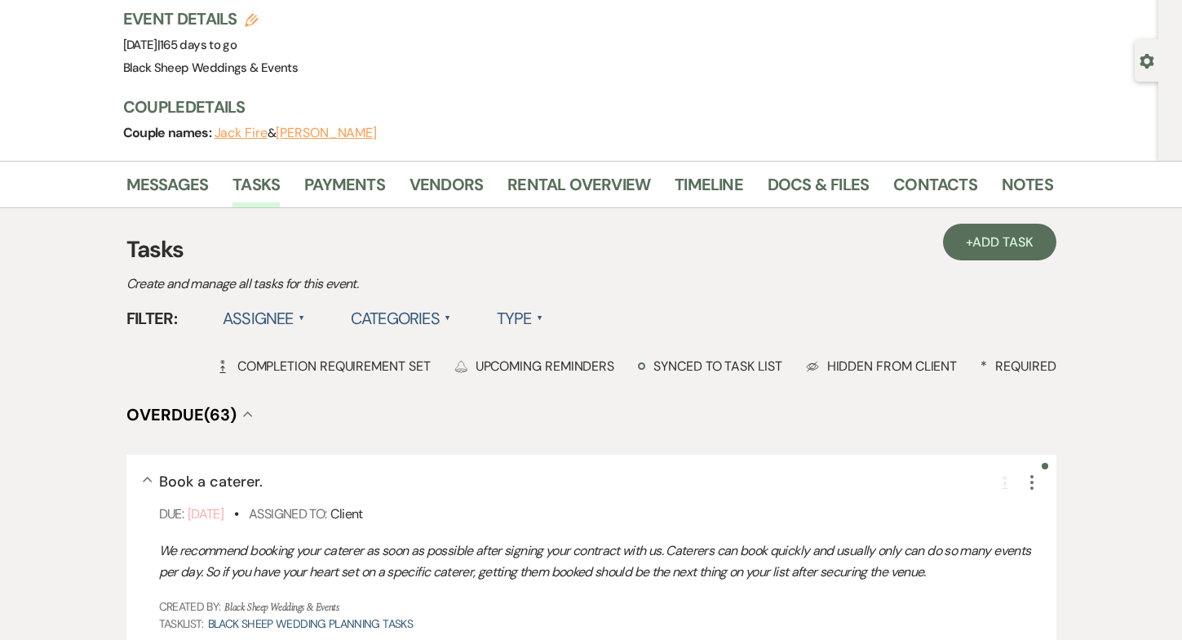
click at [406, 316] on label "Categories ▲" at bounding box center [401, 318] width 100 height 29
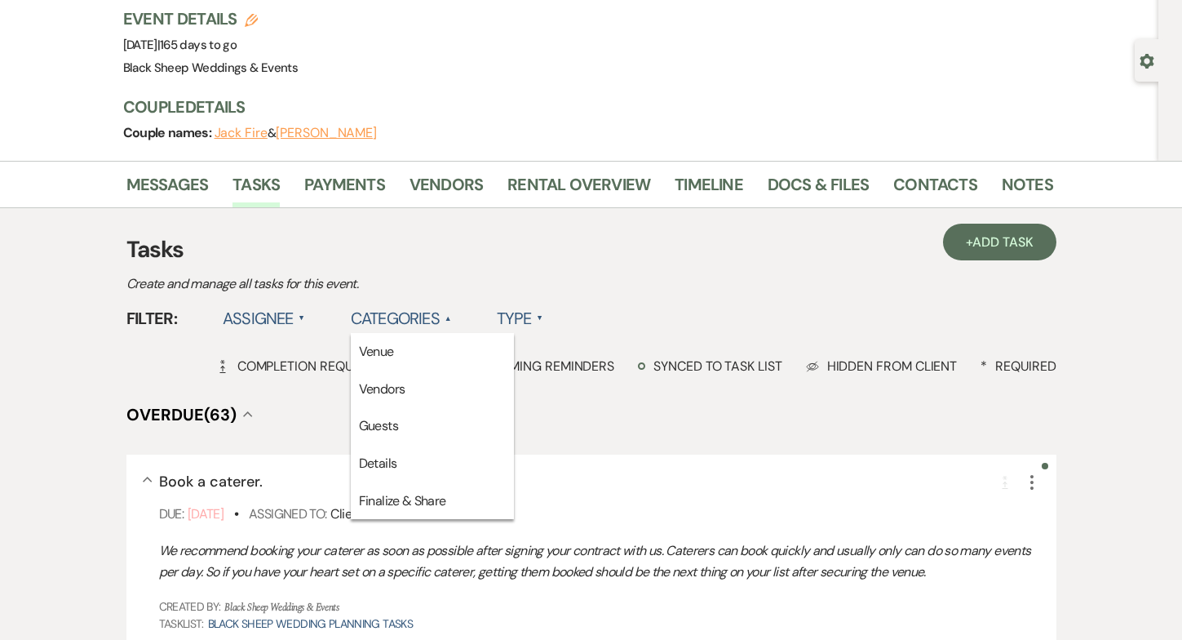
click at [286, 321] on label "Assignee ▲" at bounding box center [264, 318] width 82 height 29
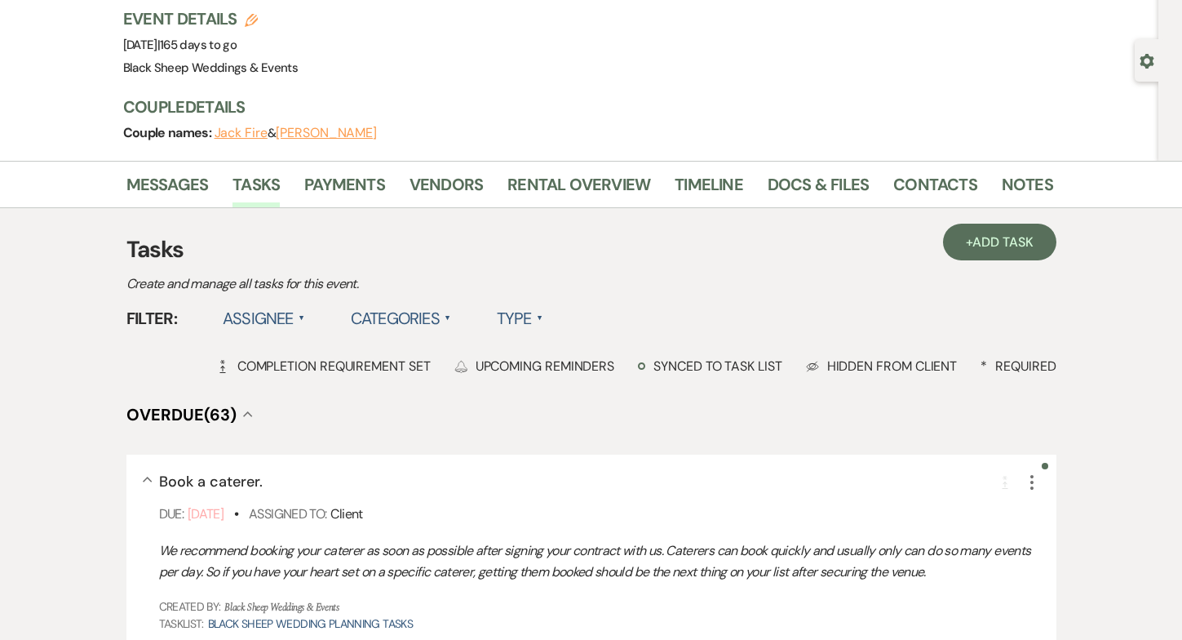
click at [286, 321] on label "Assignee ▲" at bounding box center [264, 318] width 82 height 29
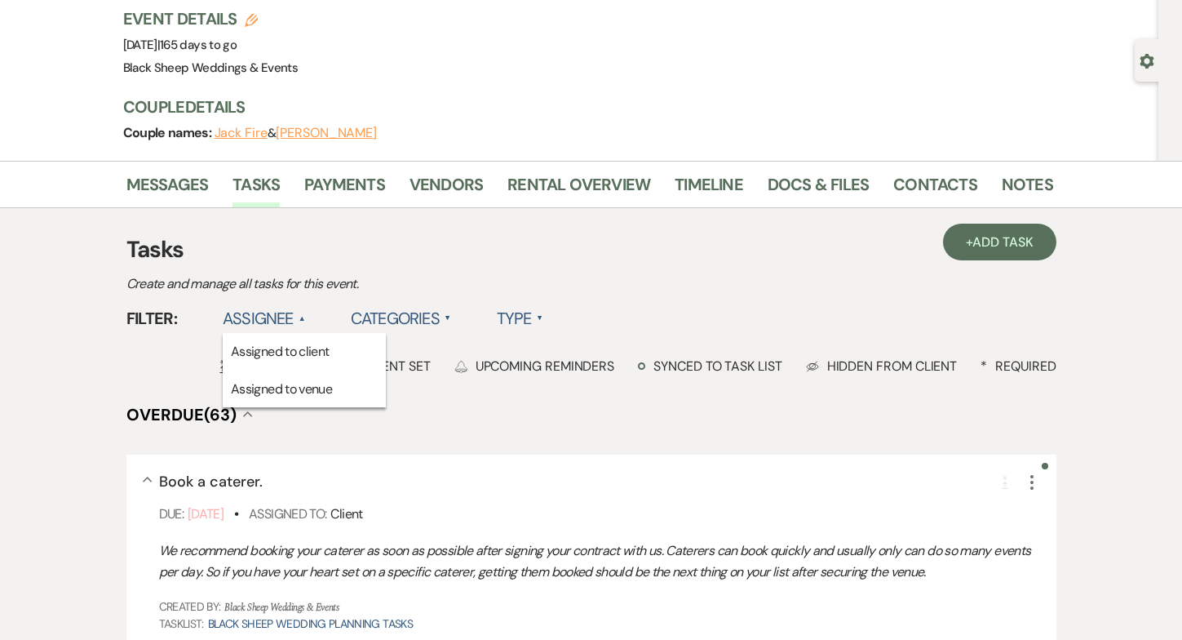
scroll to position [0, 0]
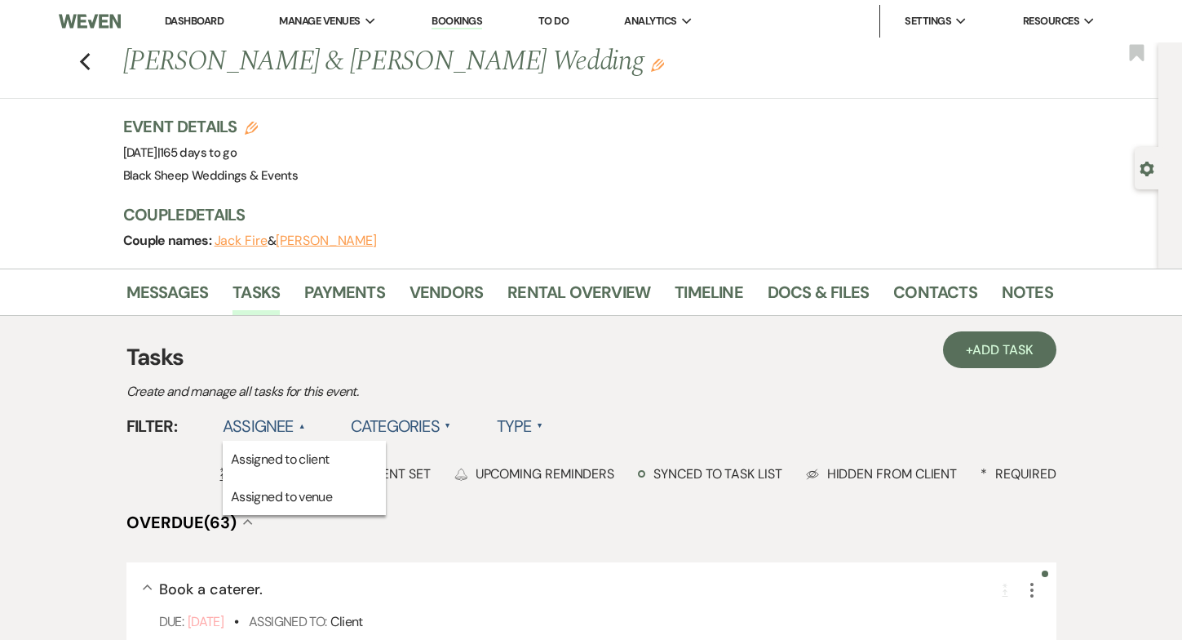
click at [1147, 167] on icon "Gear" at bounding box center [1147, 169] width 15 height 15
select select "8"
select select "1"
select select "5"
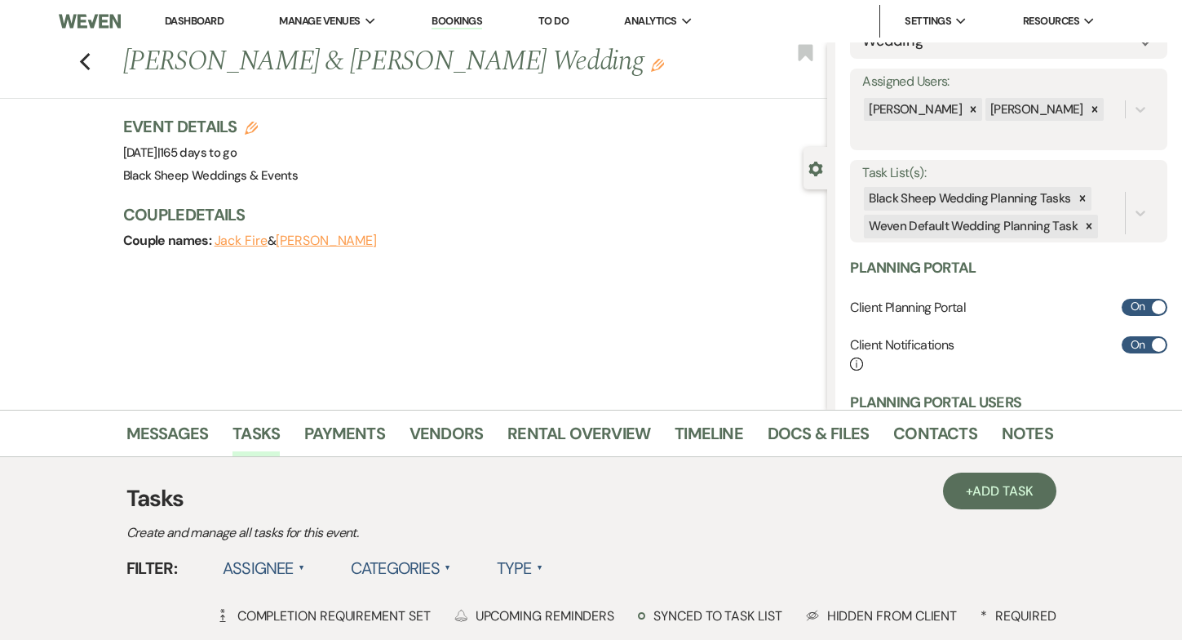
scroll to position [293, 0]
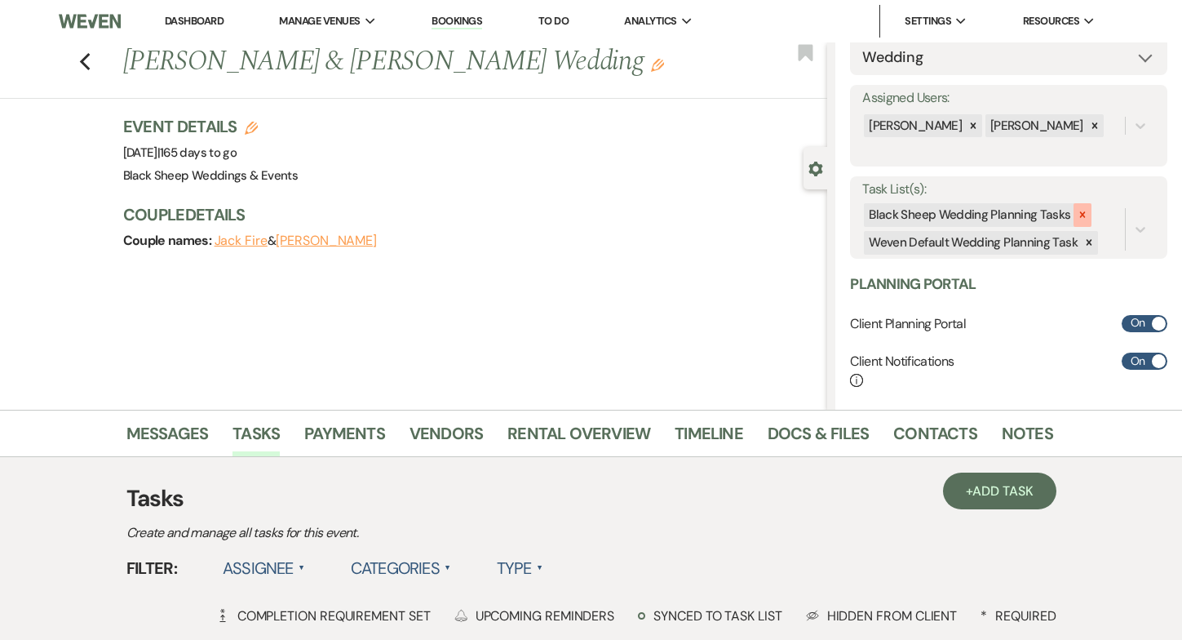
click at [1080, 215] on icon at bounding box center [1083, 215] width 6 height 6
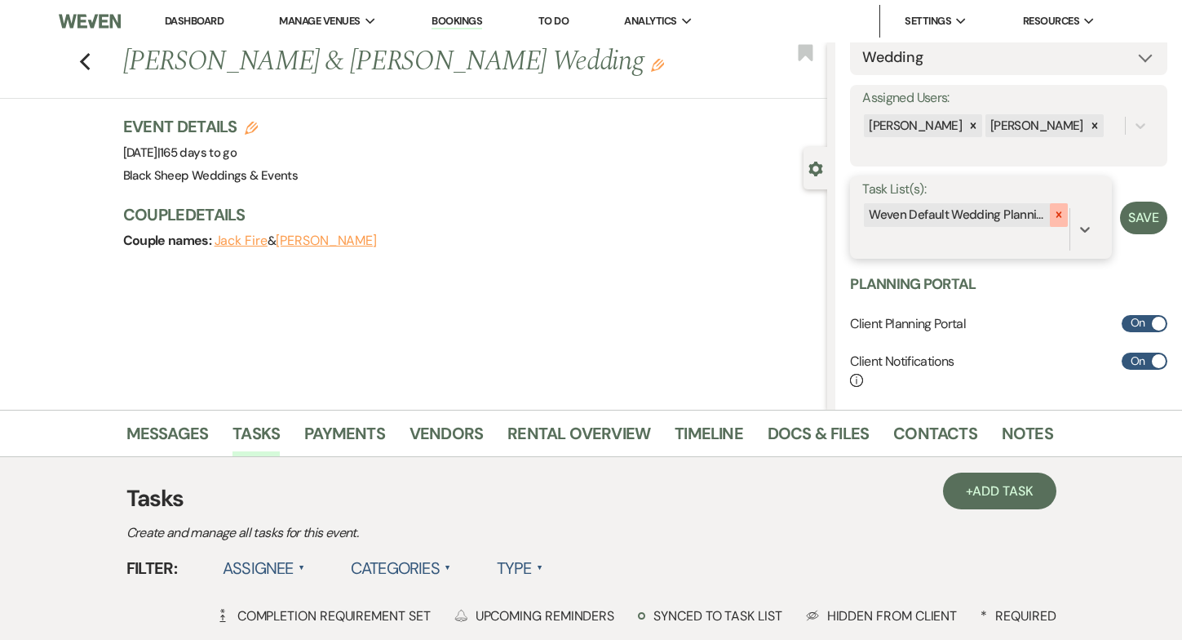
click at [1056, 215] on icon at bounding box center [1059, 214] width 11 height 11
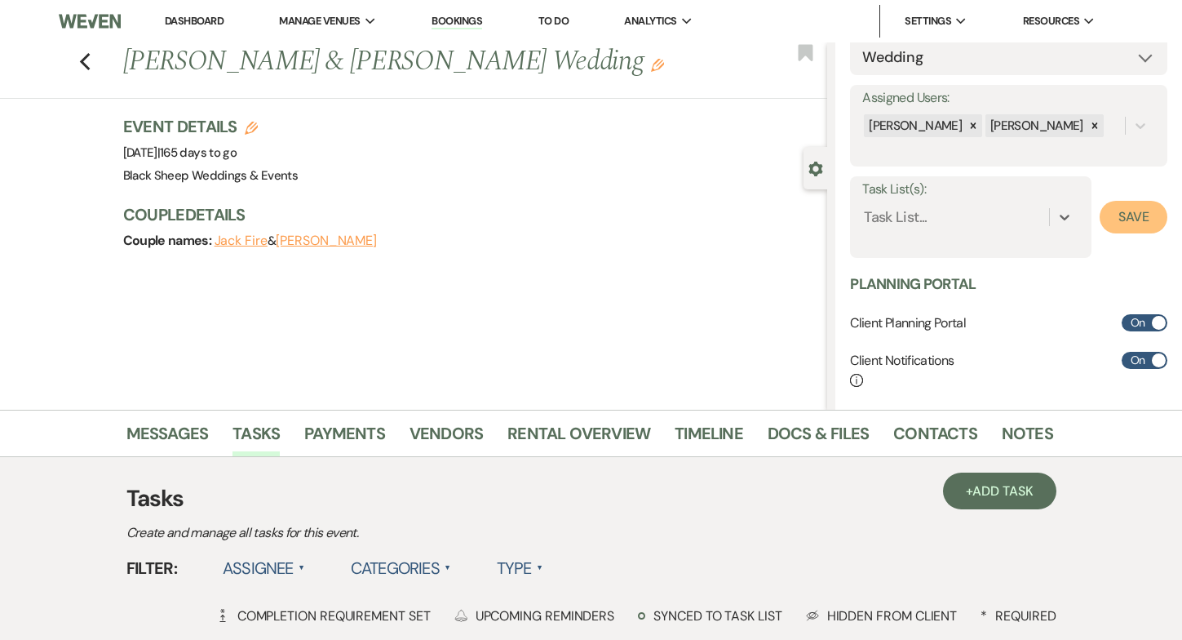
click at [1144, 215] on button "Save" at bounding box center [1134, 217] width 68 height 33
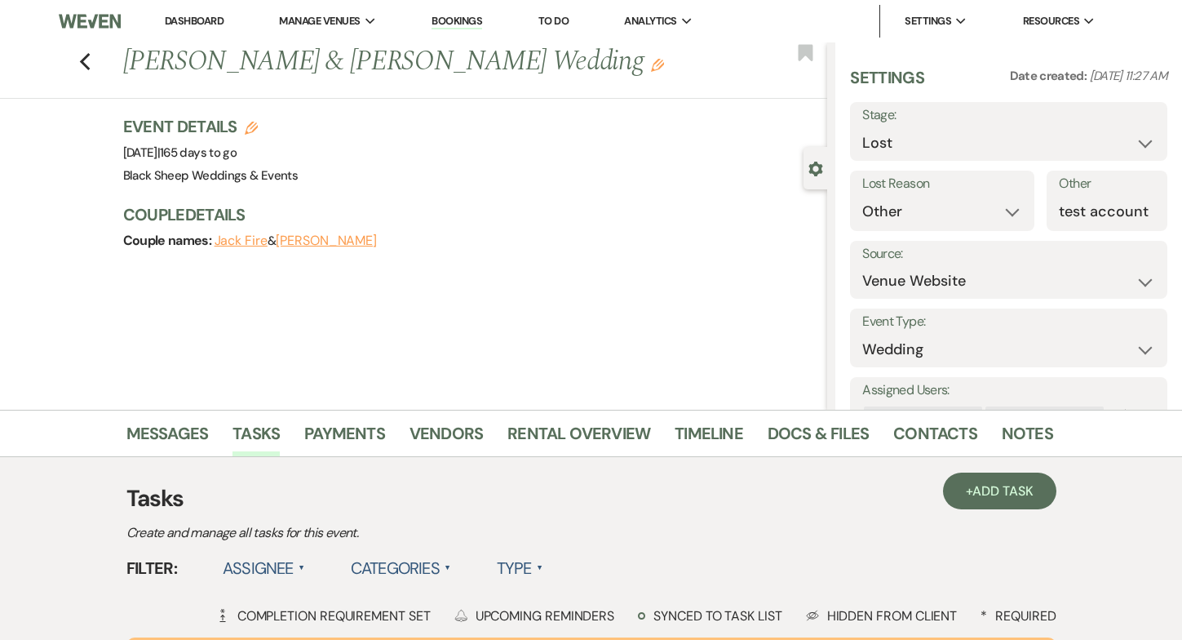
scroll to position [0, 0]
click at [152, 430] on link "Messages" at bounding box center [167, 438] width 82 height 36
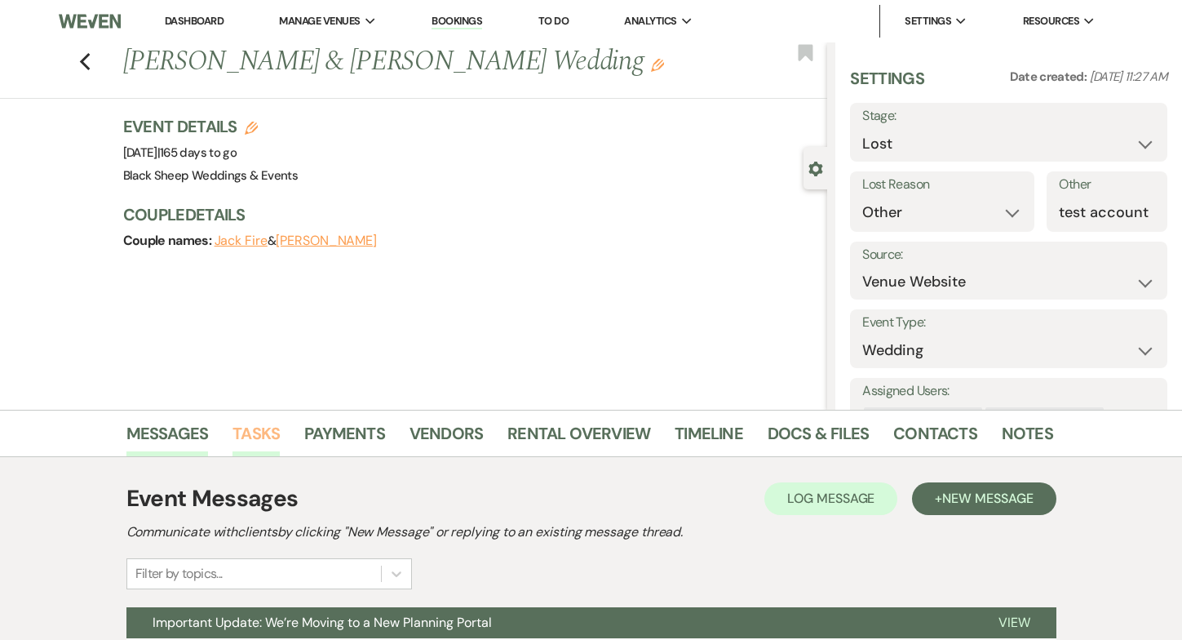
click at [256, 429] on link "Tasks" at bounding box center [256, 438] width 47 height 36
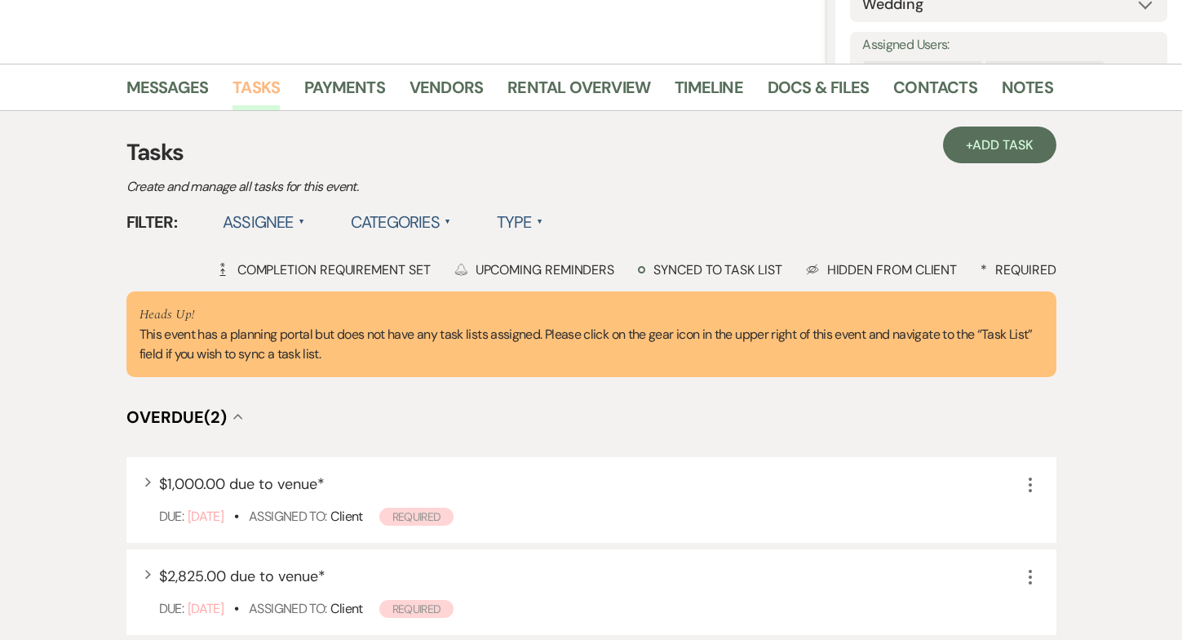
scroll to position [347, 0]
click at [353, 82] on link "Payments" at bounding box center [344, 91] width 81 height 36
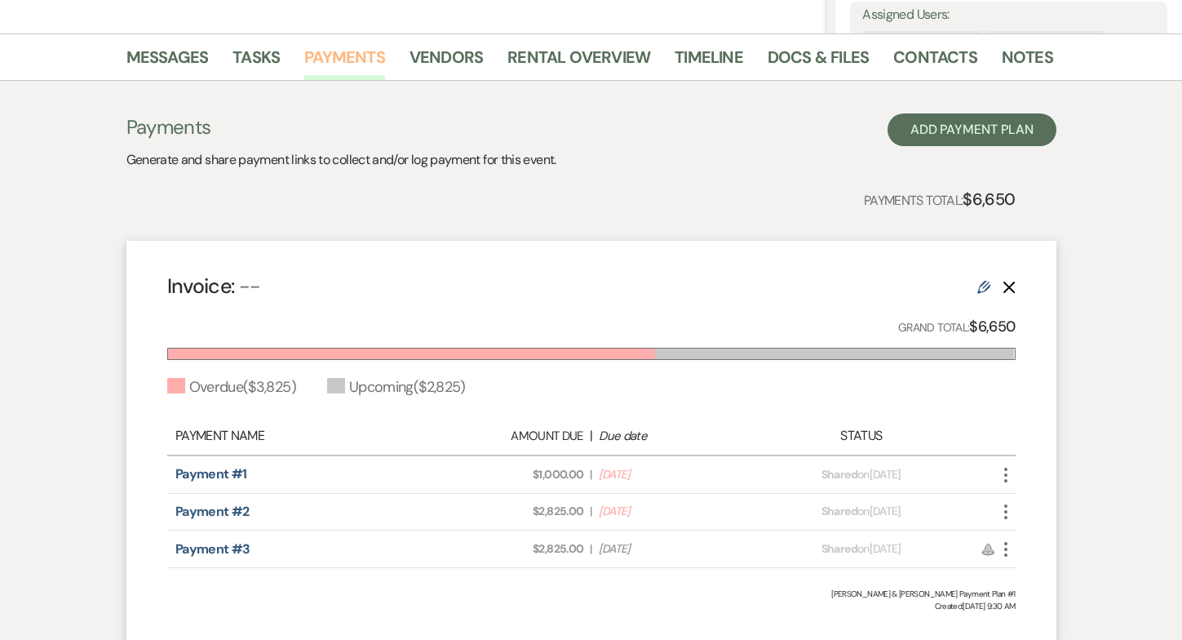
scroll to position [402, 0]
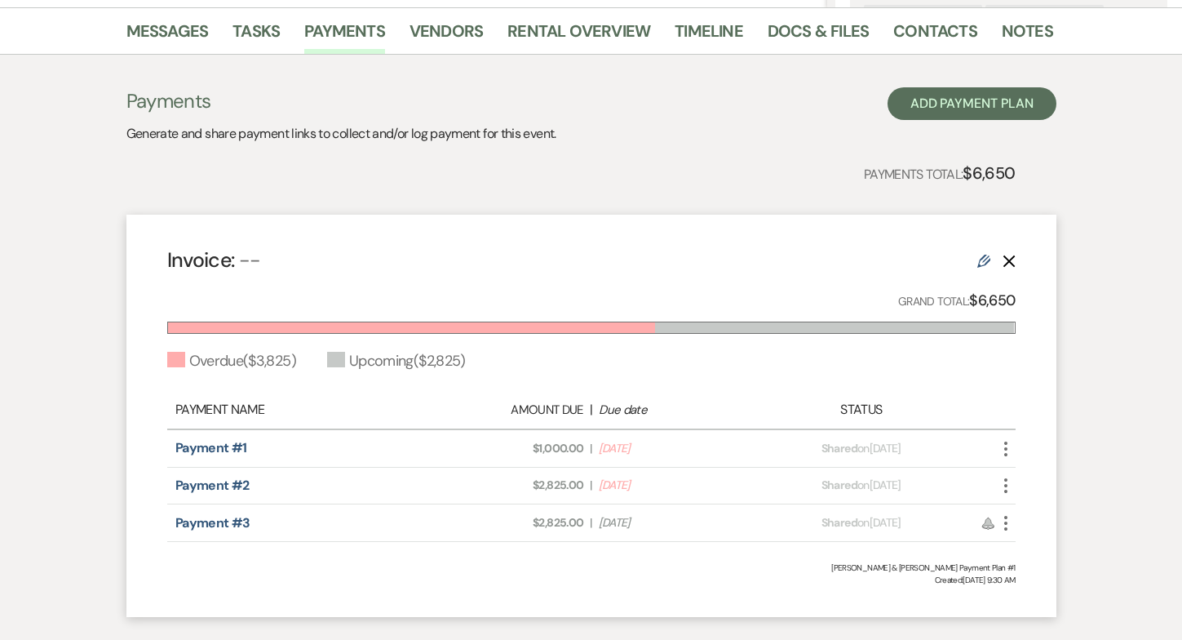
click at [1005, 262] on icon "Delete" at bounding box center [1009, 261] width 13 height 13
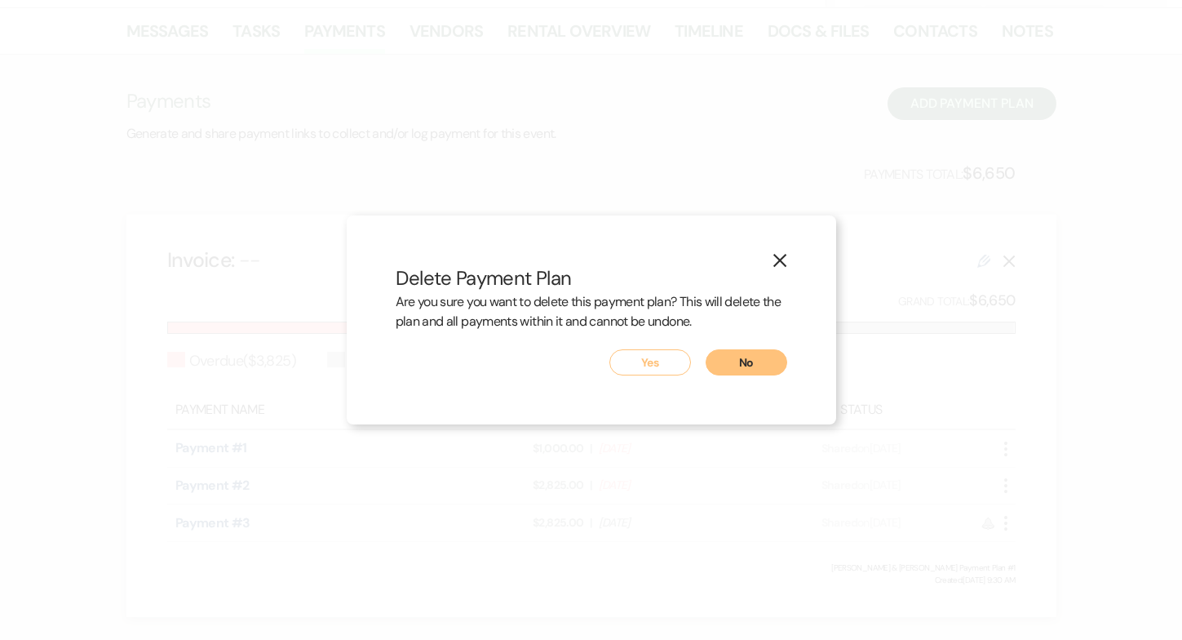
click at [659, 369] on button "Yes" at bounding box center [651, 362] width 82 height 26
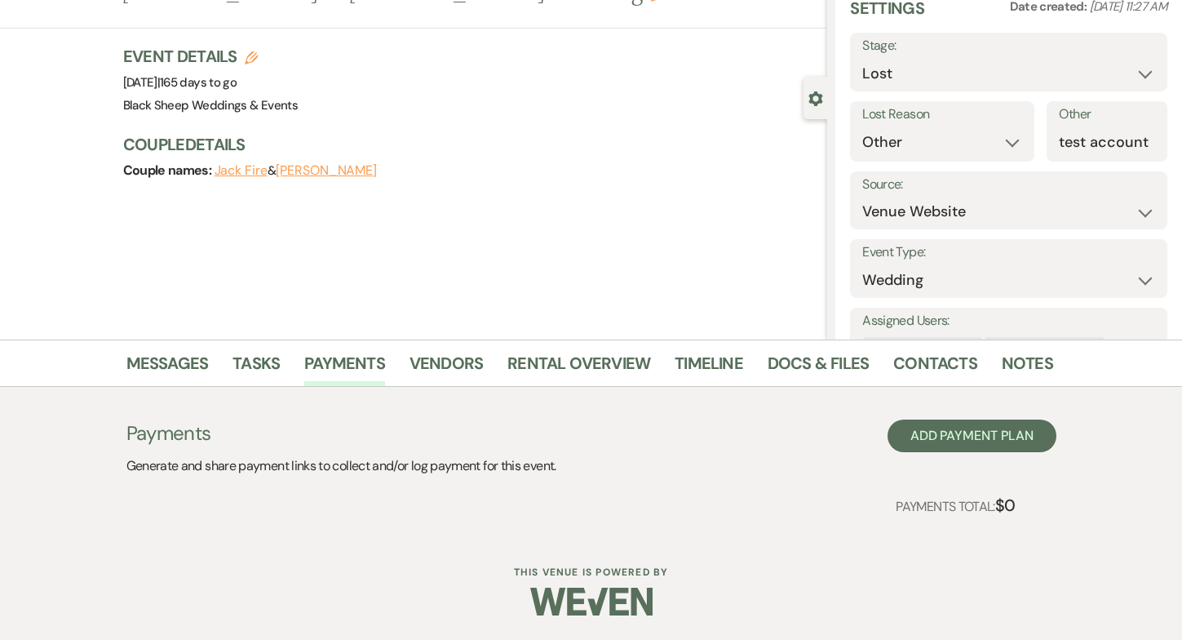
scroll to position [0, 0]
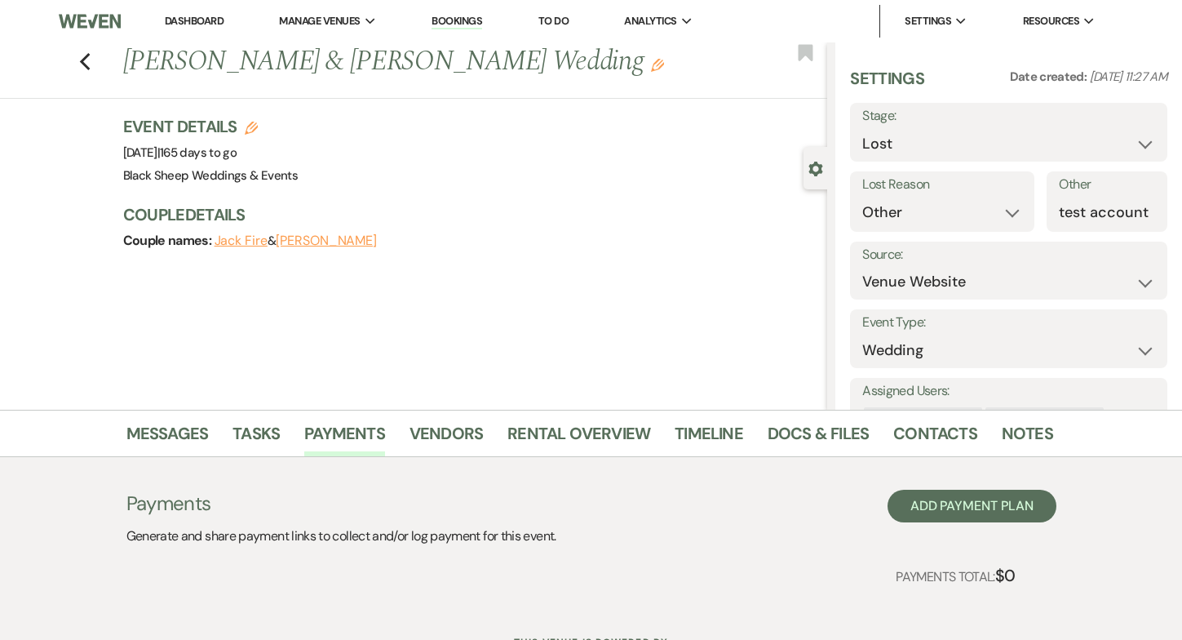
click at [92, 56] on div "Previous [PERSON_NAME] & [PERSON_NAME] Wedding Edit Bookmark" at bounding box center [410, 70] width 836 height 56
click at [83, 55] on icon "Previous" at bounding box center [85, 62] width 12 height 20
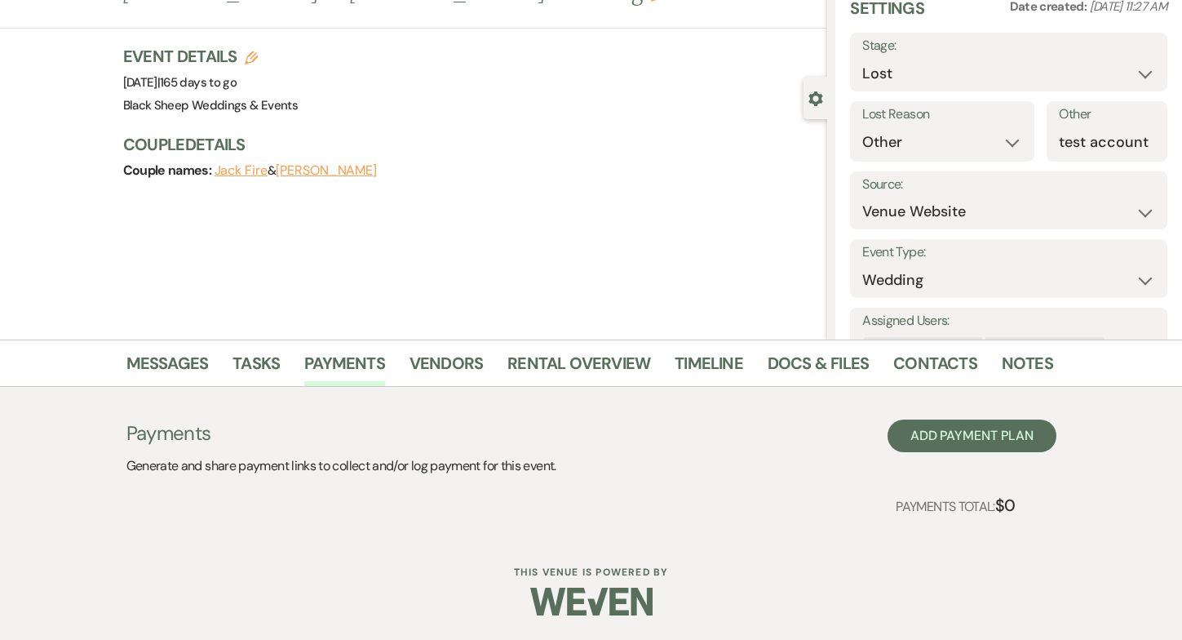
select select "5"
select select "8"
select select "1"
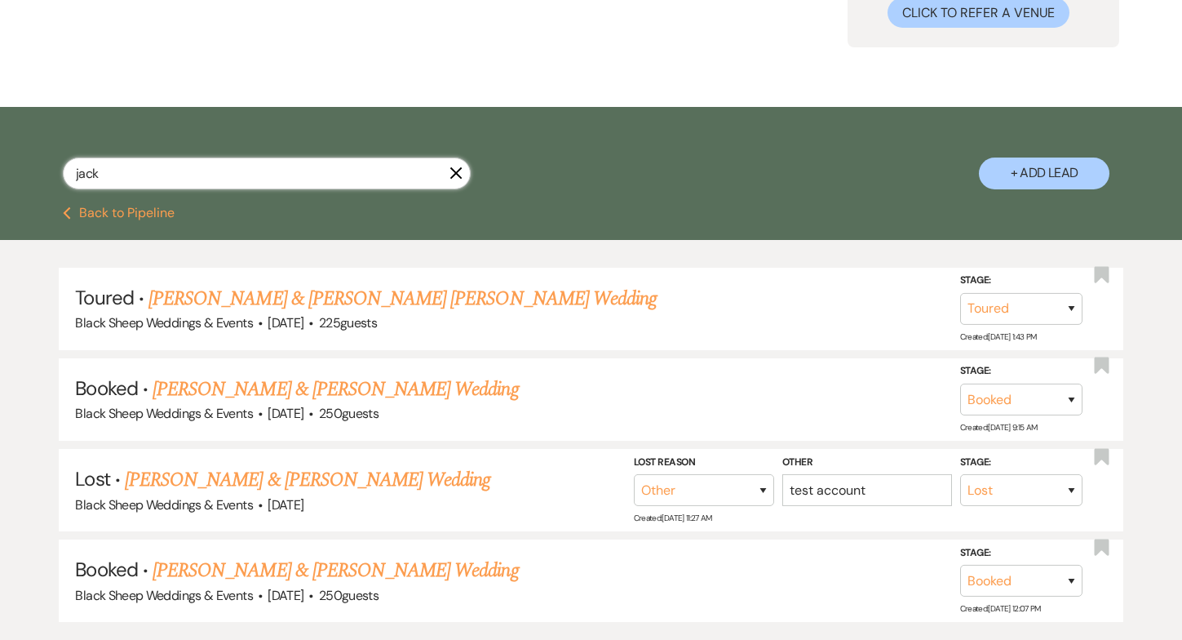
click at [463, 186] on input "jack" at bounding box center [267, 174] width 408 height 32
click at [455, 169] on icon "X" at bounding box center [456, 172] width 13 height 13
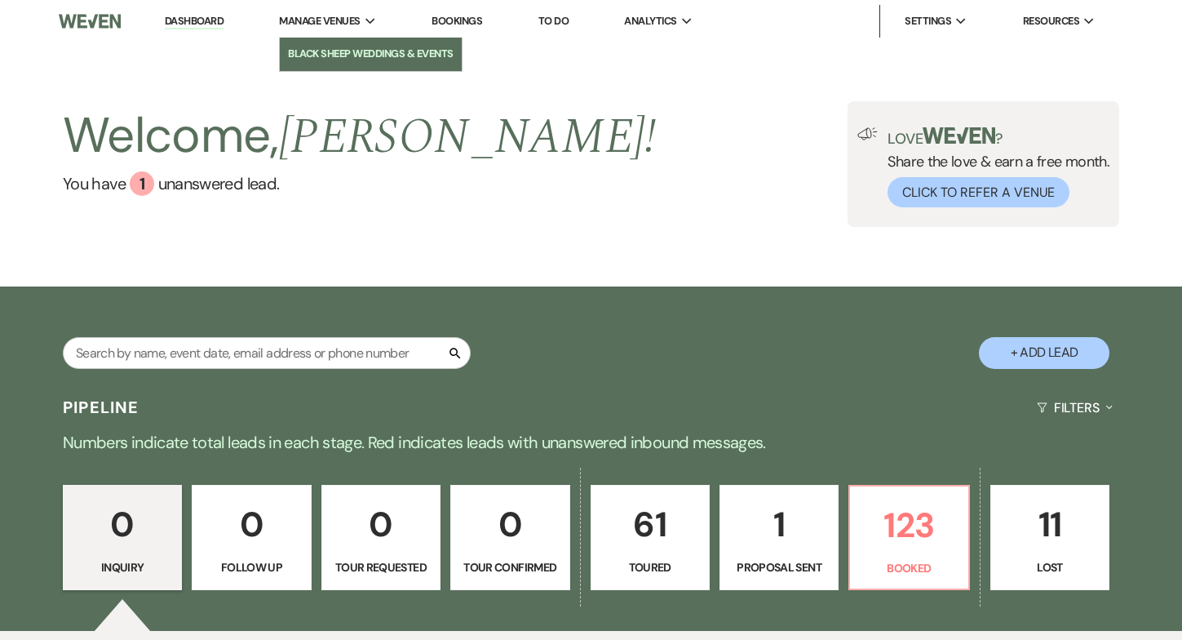
click at [316, 55] on li "Black Sheep Weddings & Events" at bounding box center [370, 54] width 165 height 16
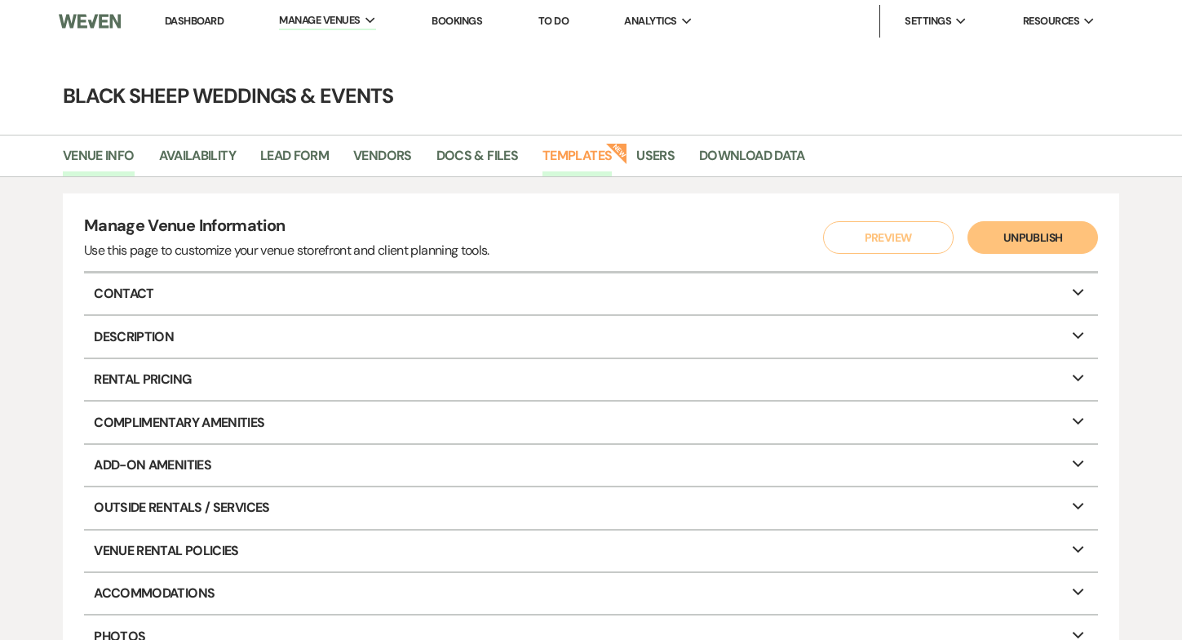
click at [578, 153] on link "Templates" at bounding box center [577, 160] width 69 height 31
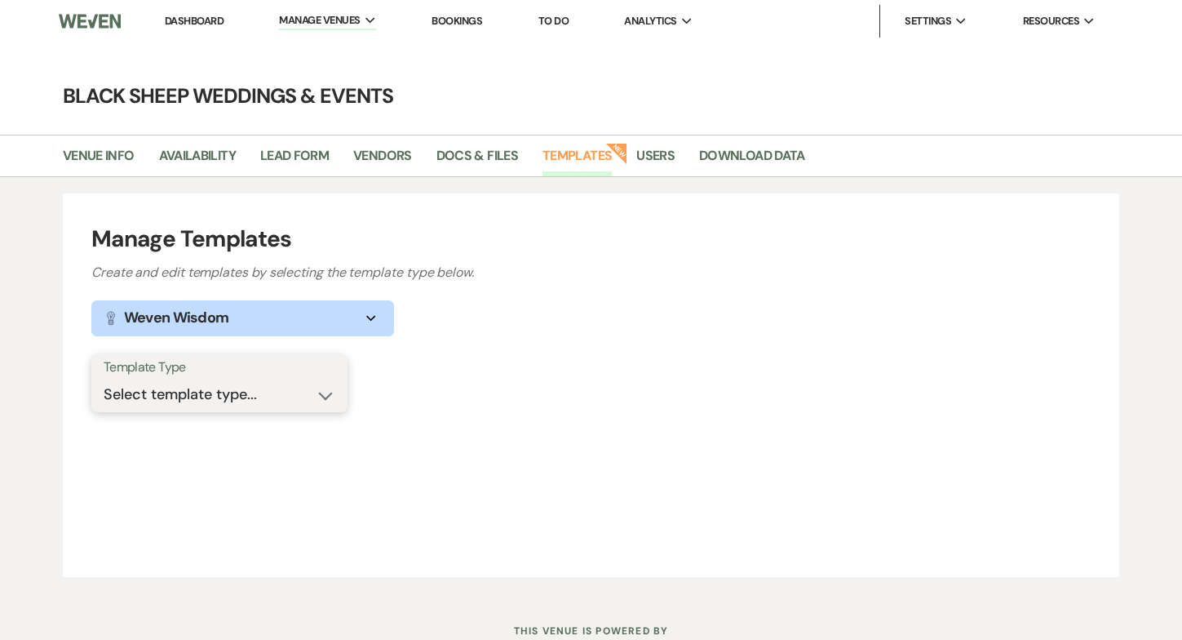
click at [326, 395] on select "Select template type... Task List Message Templates Payment Plan Inventory Item…" at bounding box center [220, 395] width 232 height 32
select select "Task List"
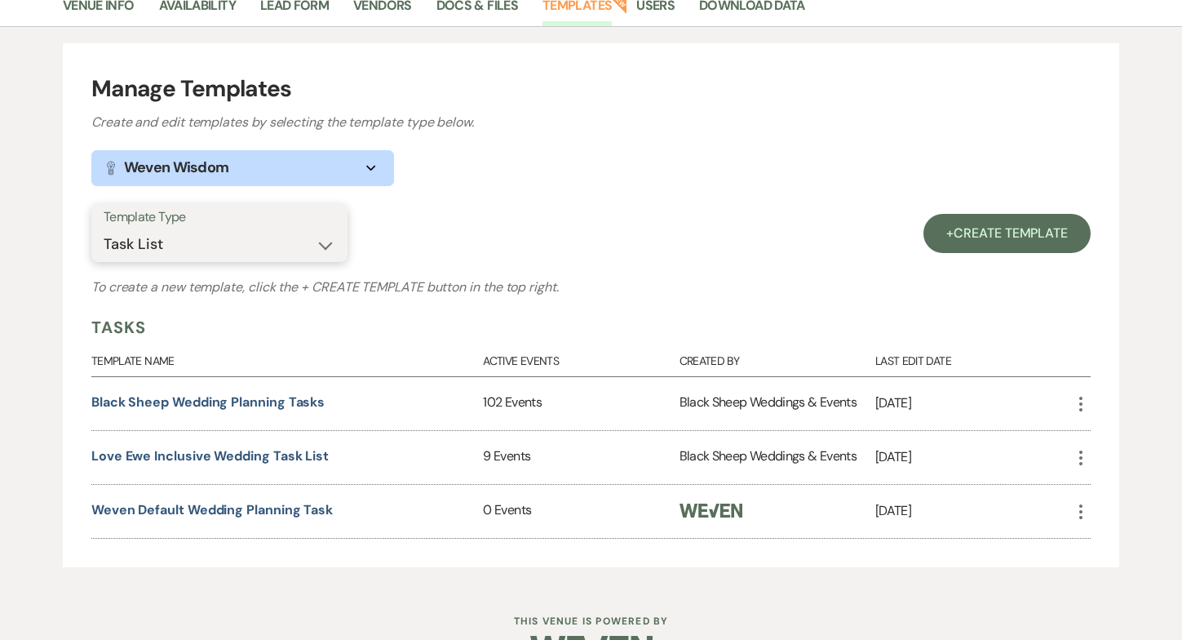
scroll to position [197, 0]
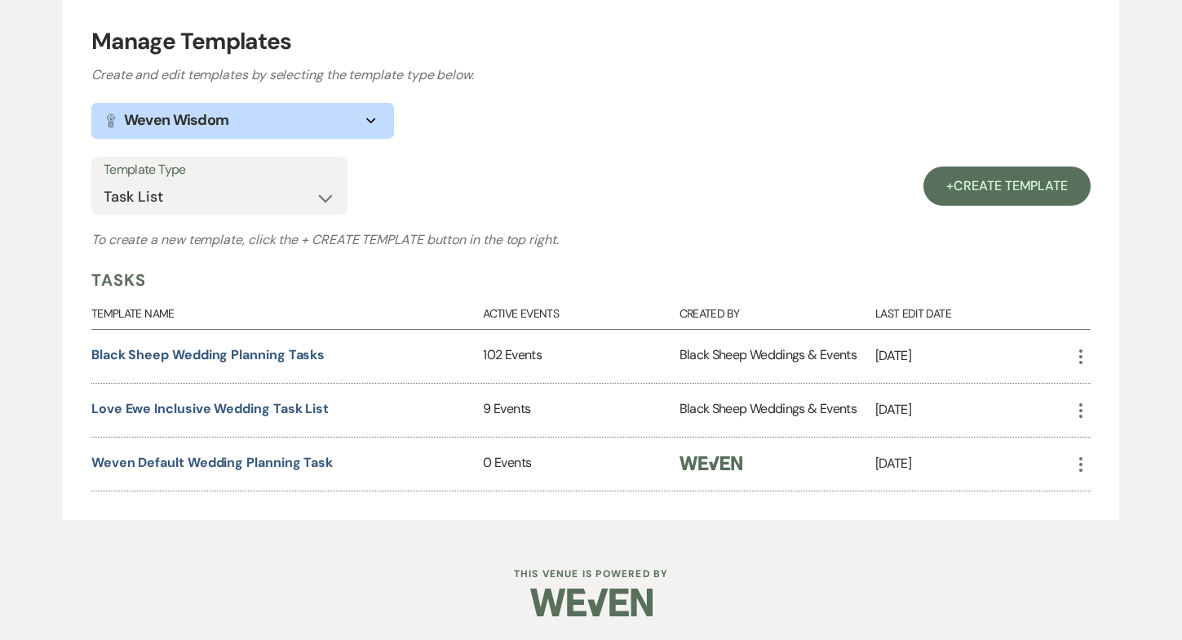
click at [1085, 468] on icon "More" at bounding box center [1082, 465] width 20 height 20
click at [871, 459] on div at bounding box center [778, 463] width 196 height 53
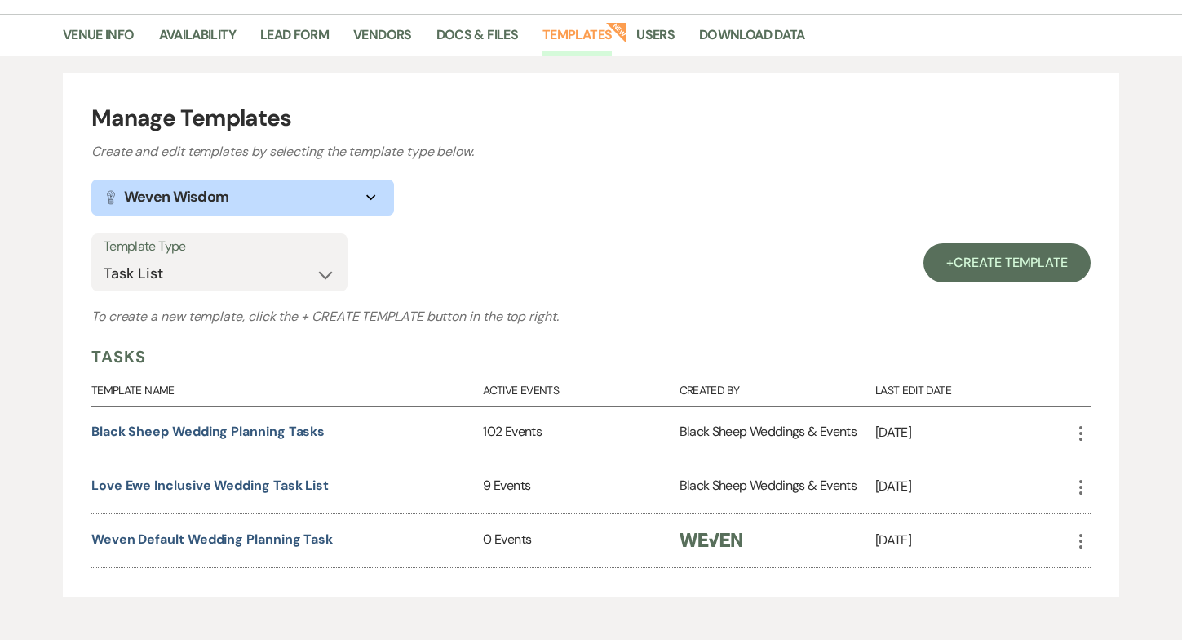
scroll to position [0, 0]
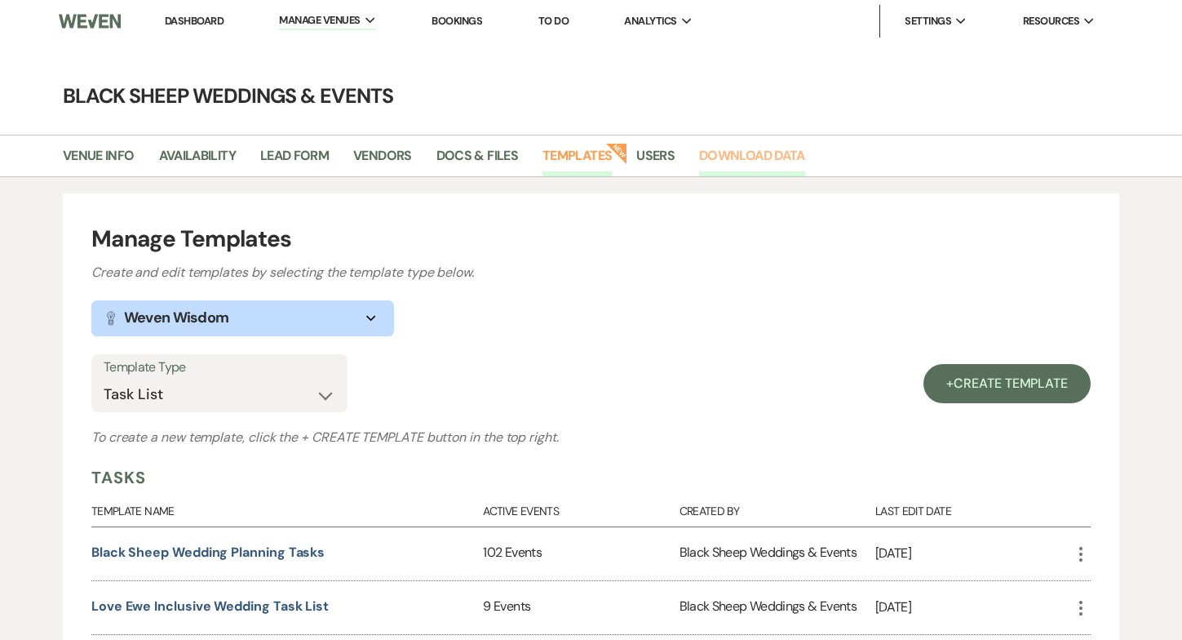
click at [754, 155] on link "Download Data" at bounding box center [752, 160] width 106 height 31
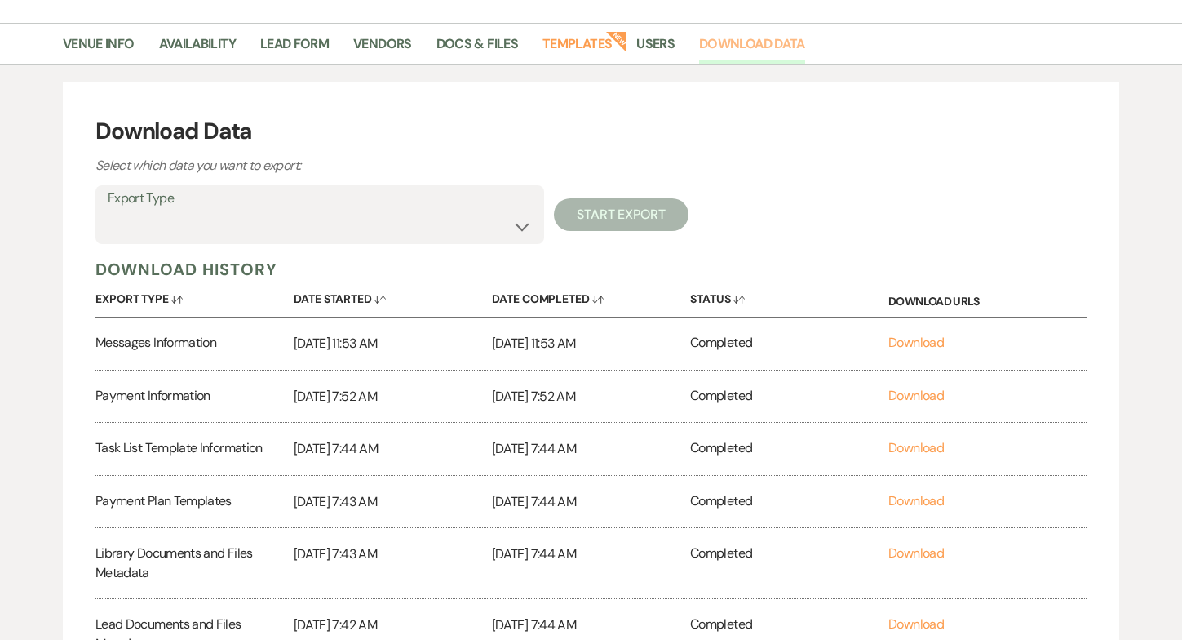
scroll to position [137, 0]
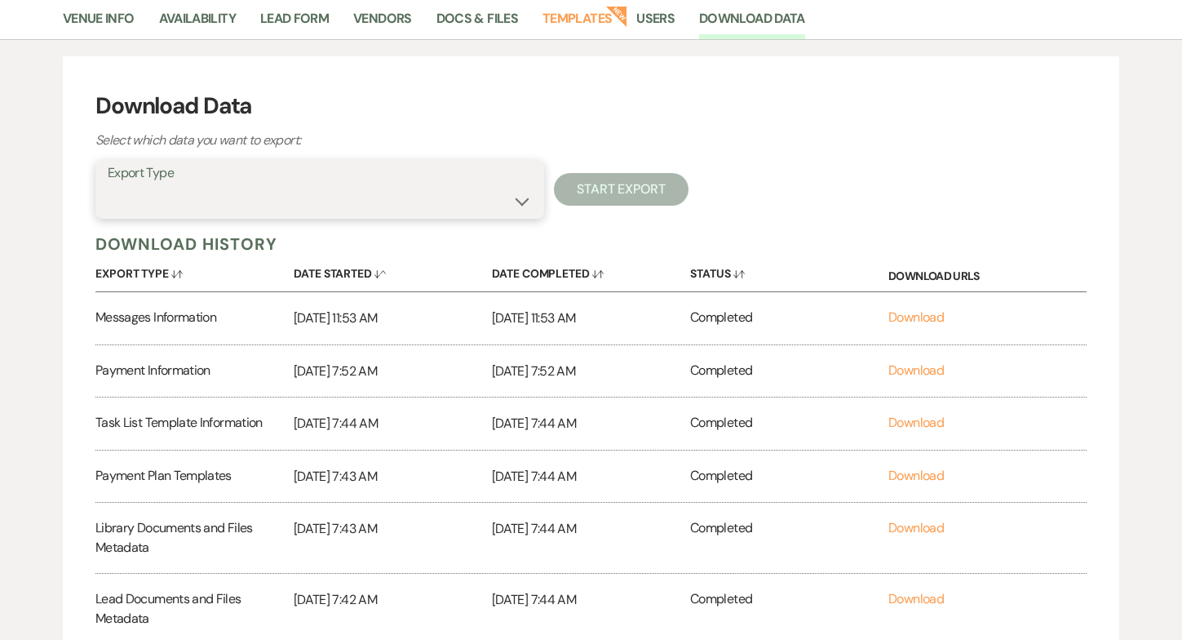
click at [521, 196] on select "Availability Calendar Information Category Templates Contacts Information Event…" at bounding box center [320, 201] width 424 height 32
select select "taskListTemplateInfo"
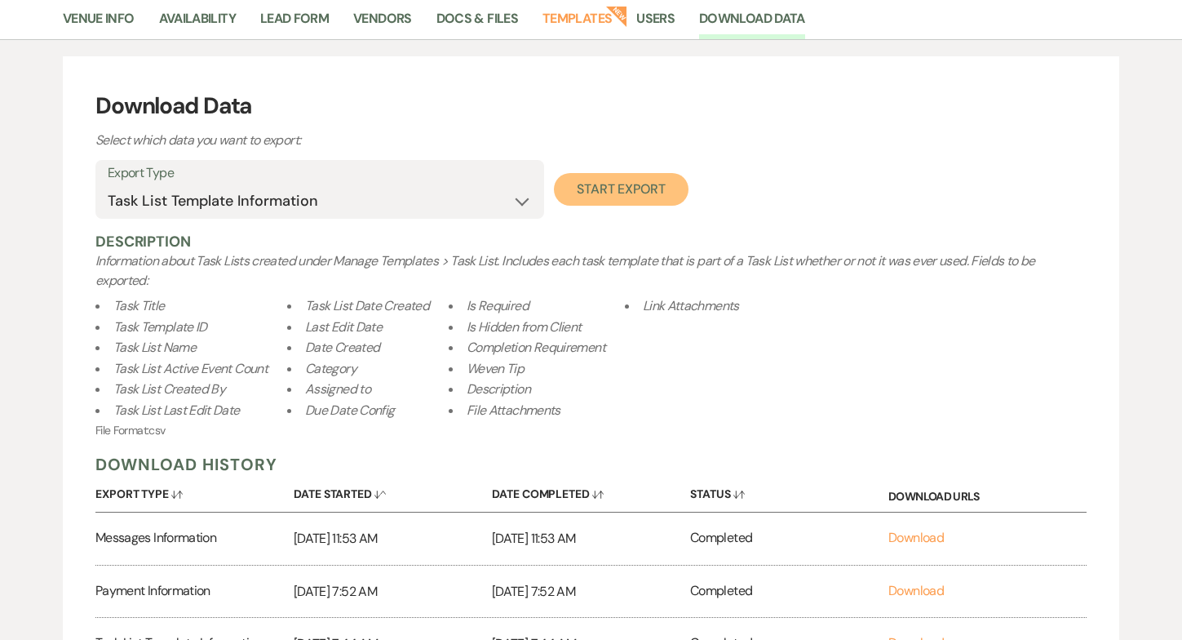
click at [604, 181] on button "Start Export" at bounding box center [621, 189] width 135 height 33
select select
